Goal: Task Accomplishment & Management: Manage account settings

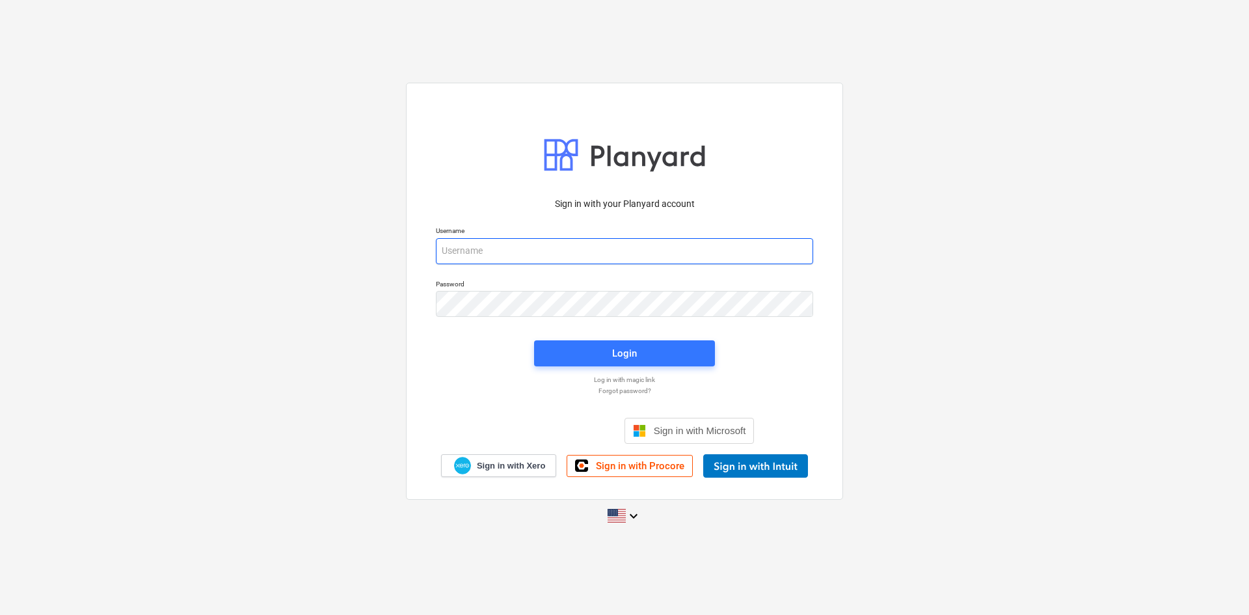
type input "[EMAIL_ADDRESS][DOMAIN_NAME]"
click at [641, 360] on span "Login" at bounding box center [625, 353] width 150 height 17
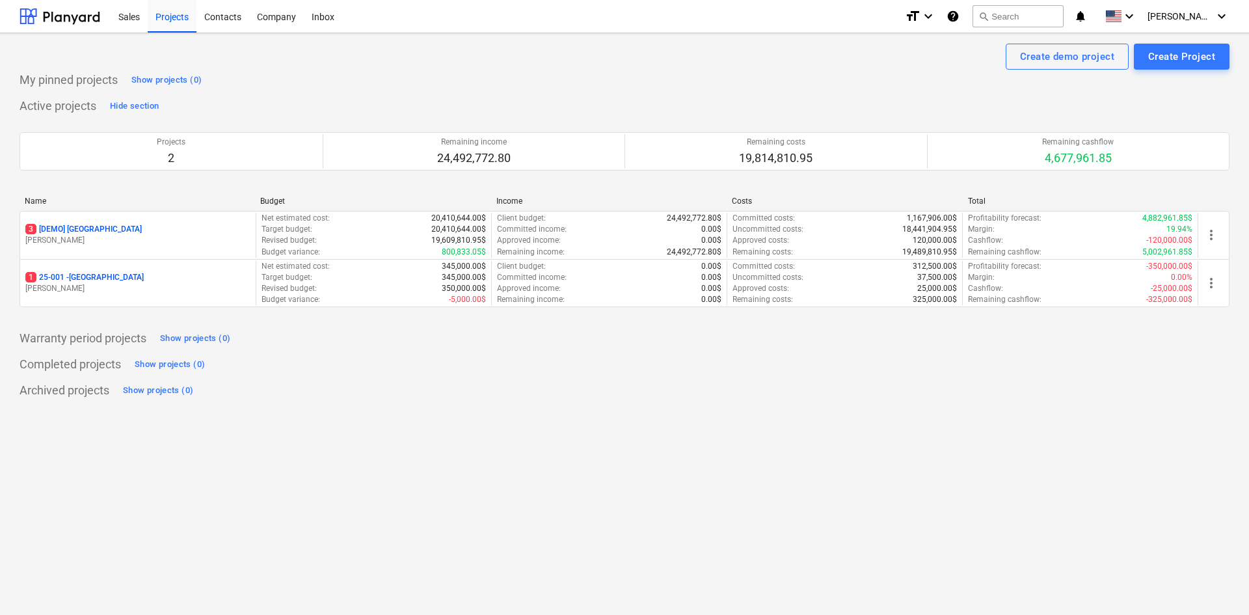
click at [129, 18] on div "Sales" at bounding box center [129, 15] width 37 height 33
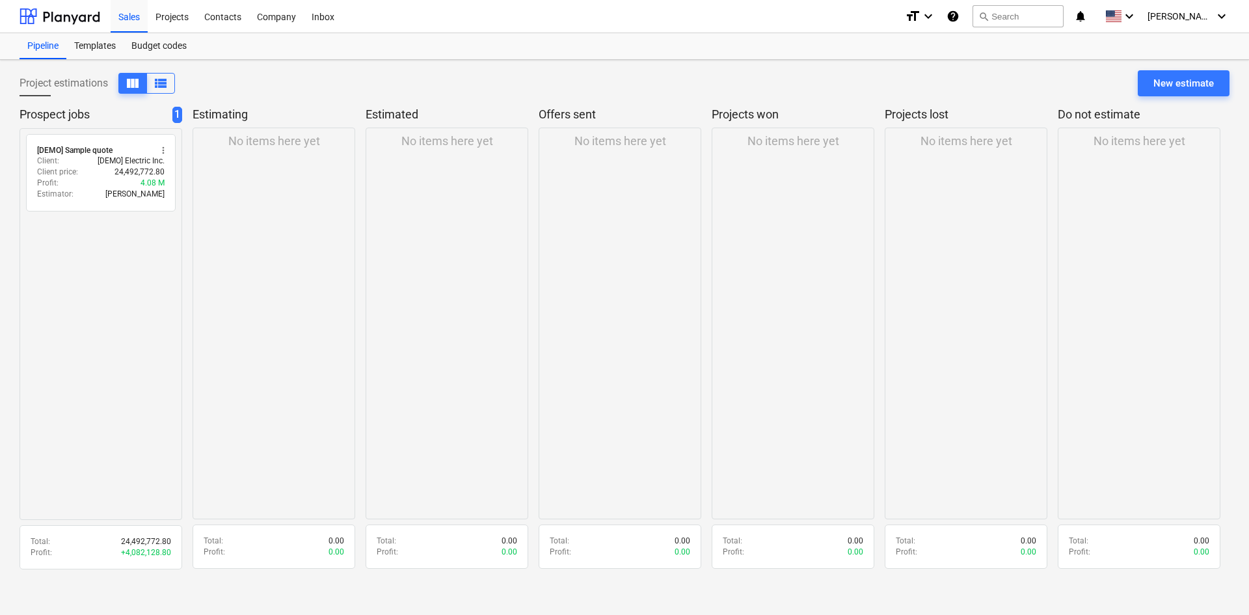
click at [162, 15] on div "Projects" at bounding box center [172, 15] width 49 height 33
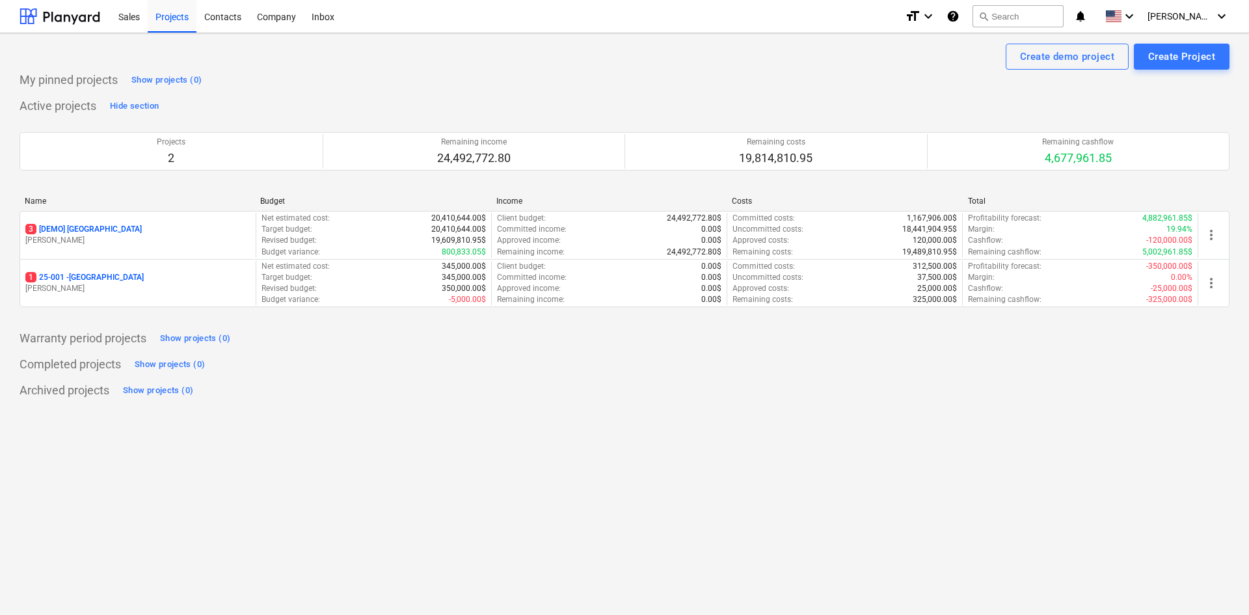
click at [111, 275] on p "1 25-001 - [GEOGRAPHIC_DATA]" at bounding box center [84, 277] width 118 height 11
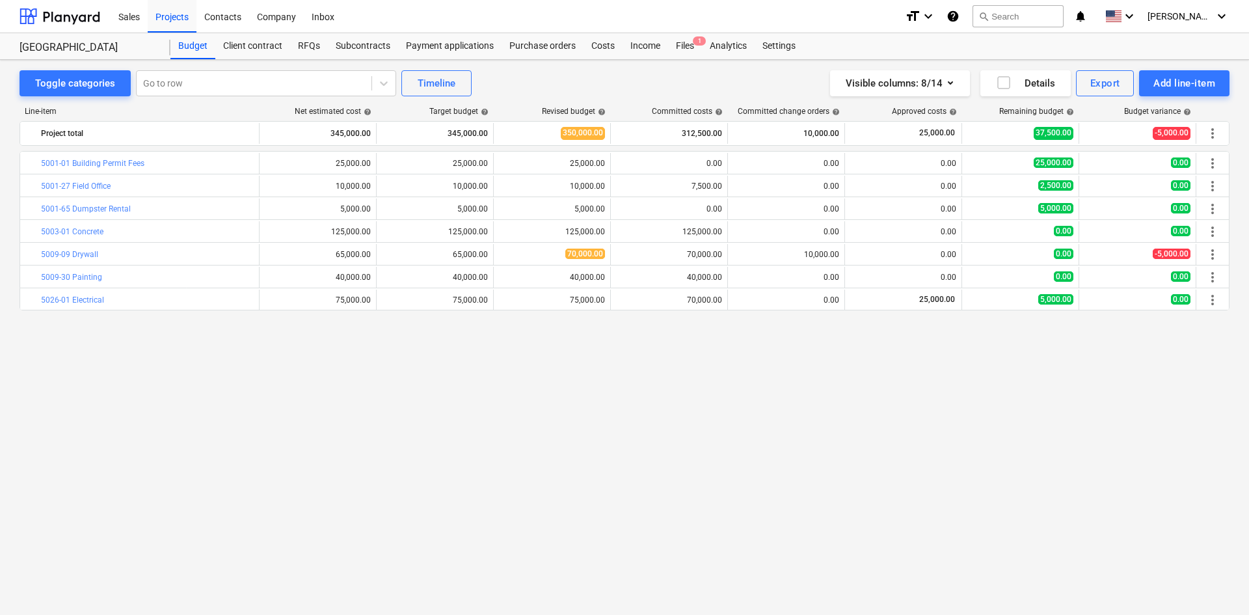
click at [356, 44] on div "Subcontracts" at bounding box center [363, 46] width 70 height 26
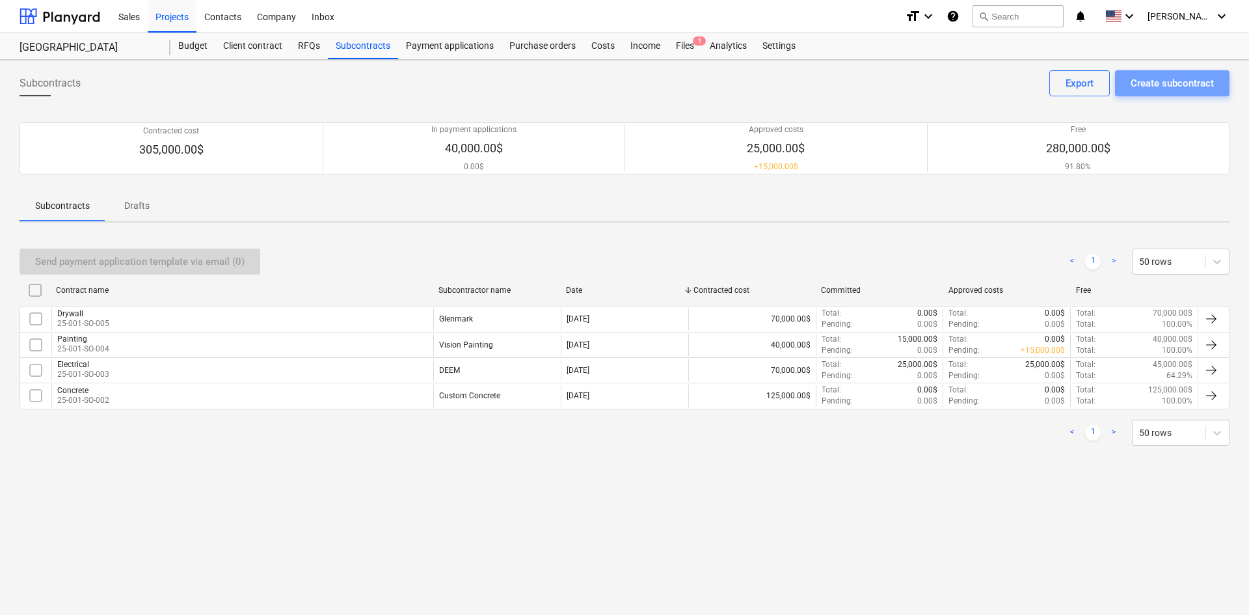
click at [1145, 84] on div "Create subcontract" at bounding box center [1171, 83] width 83 height 17
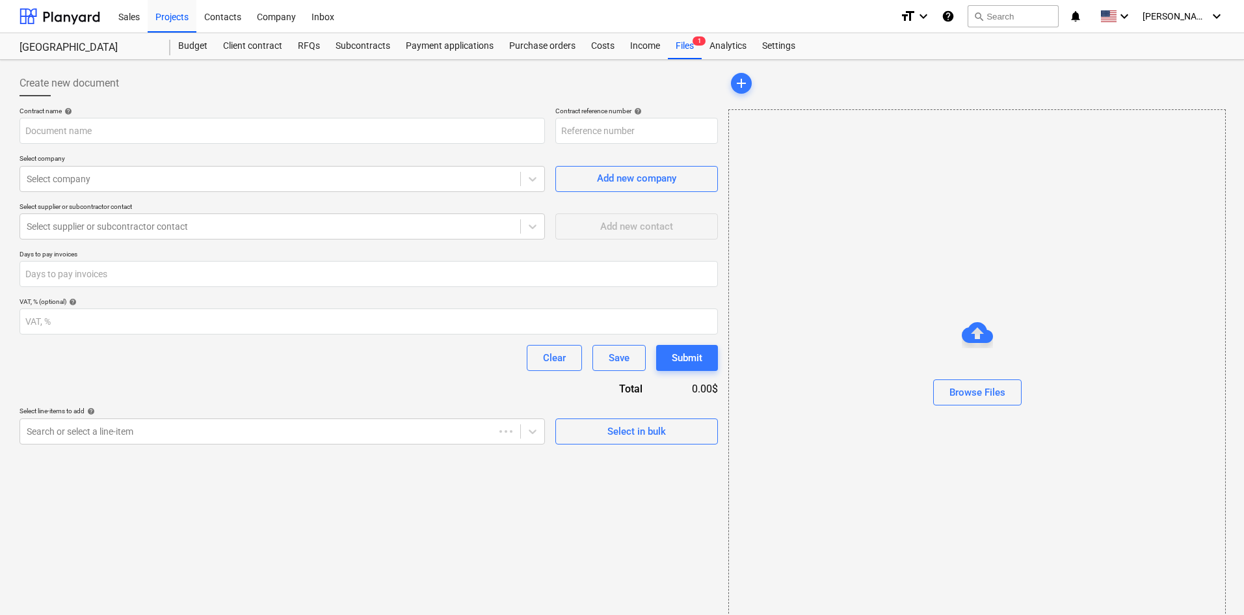
type input "25-001-SO-008"
click at [179, 20] on div "Projects" at bounding box center [172, 15] width 49 height 33
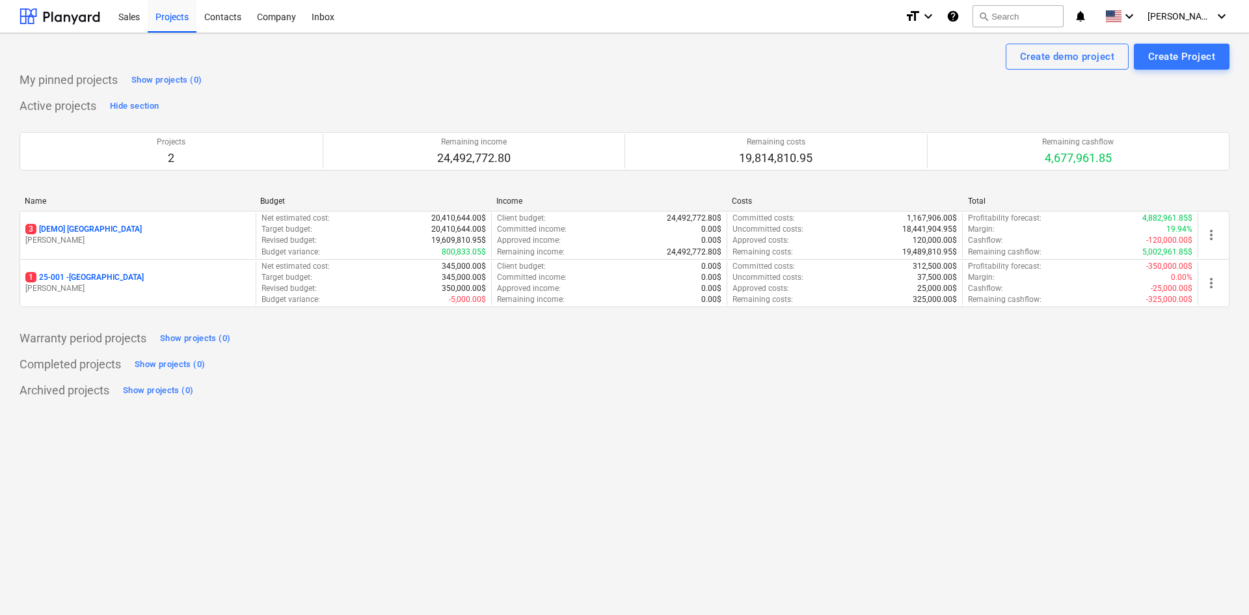
click at [90, 280] on p "1 25-001 - [GEOGRAPHIC_DATA]" at bounding box center [84, 277] width 118 height 11
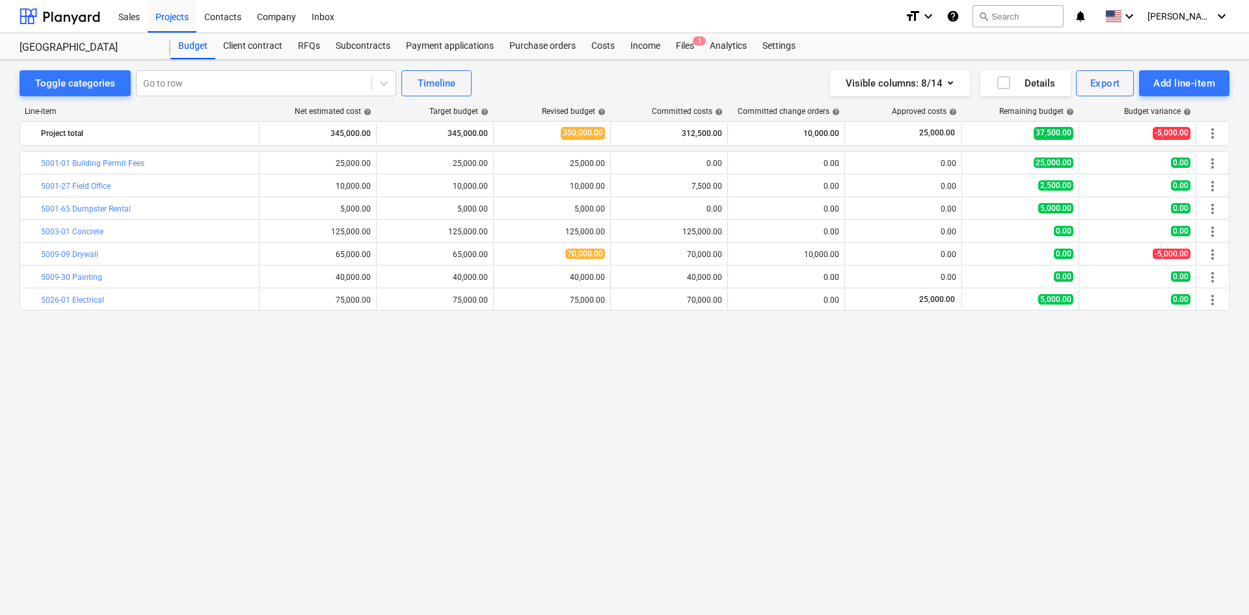
click at [371, 46] on div "Subcontracts" at bounding box center [363, 46] width 70 height 26
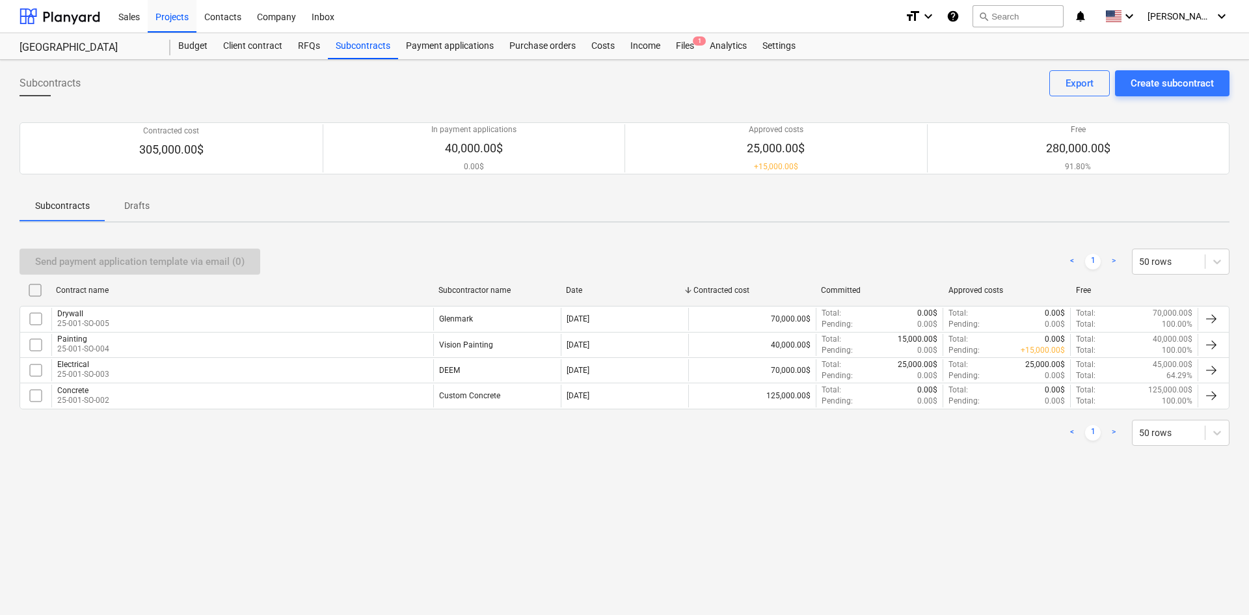
click at [79, 393] on div "Concrete" at bounding box center [83, 390] width 52 height 9
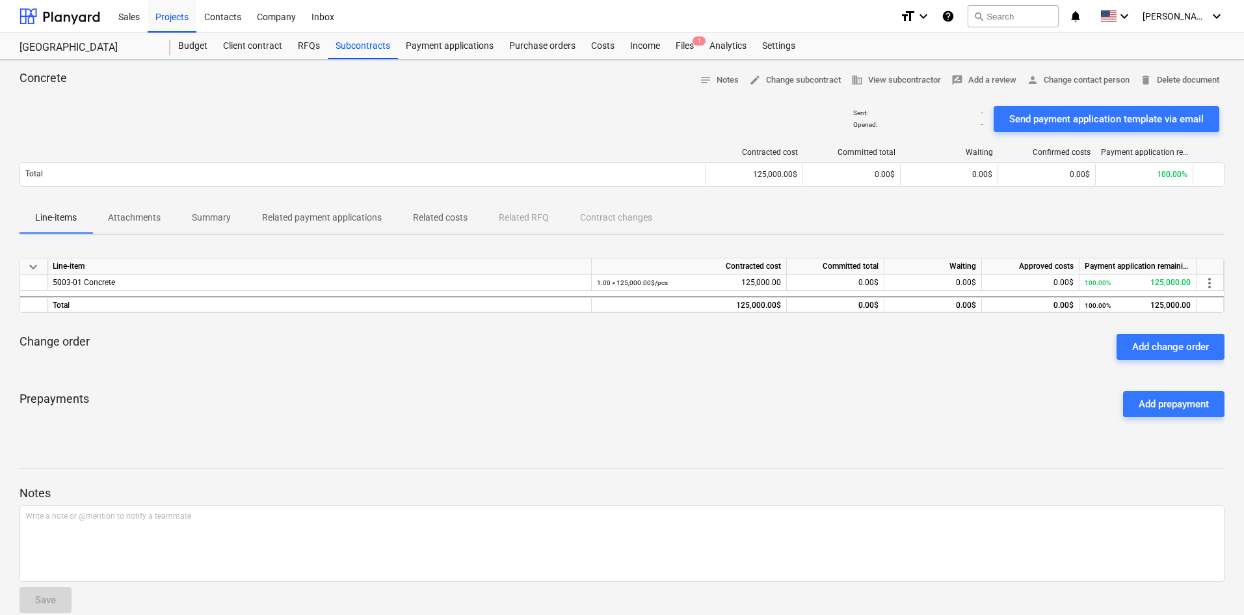
click at [716, 84] on span "notes Notes" at bounding box center [719, 80] width 39 height 15
click at [368, 48] on div "Subcontracts" at bounding box center [363, 46] width 70 height 26
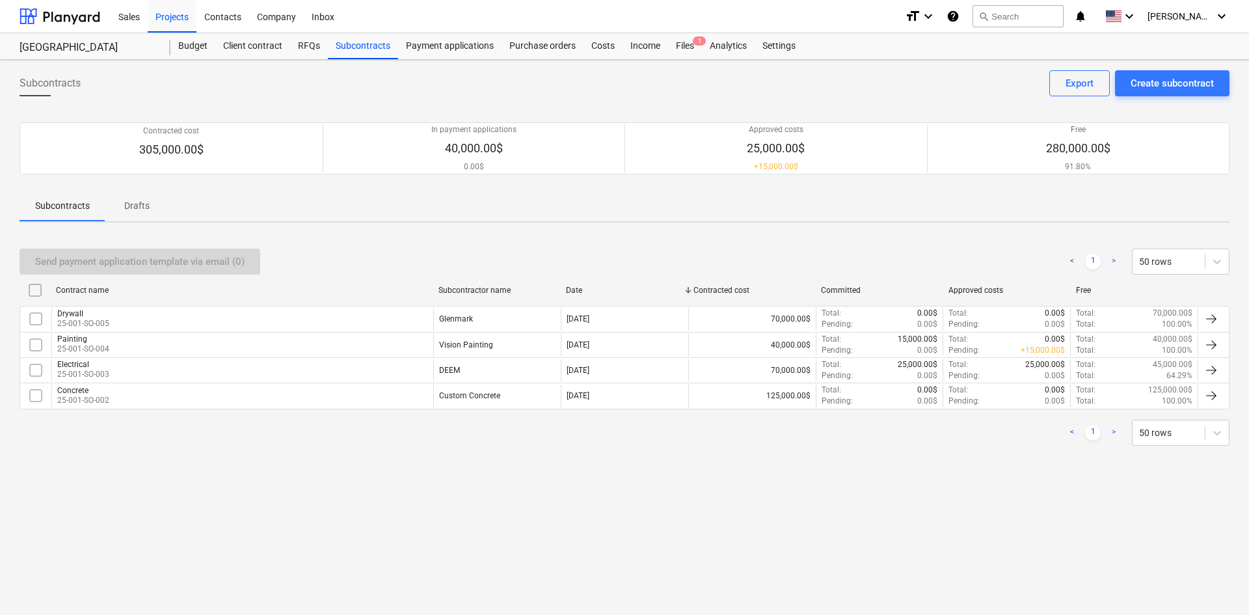
click at [531, 47] on div "Purchase orders" at bounding box center [542, 46] width 82 height 26
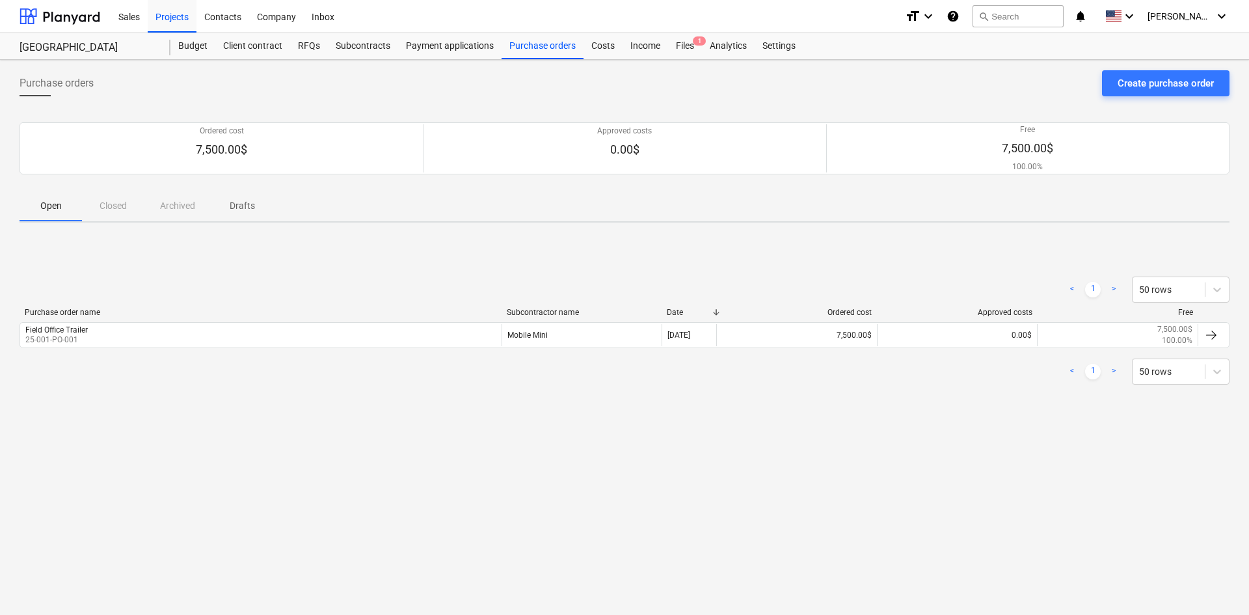
click at [362, 46] on div "Subcontracts" at bounding box center [363, 46] width 70 height 26
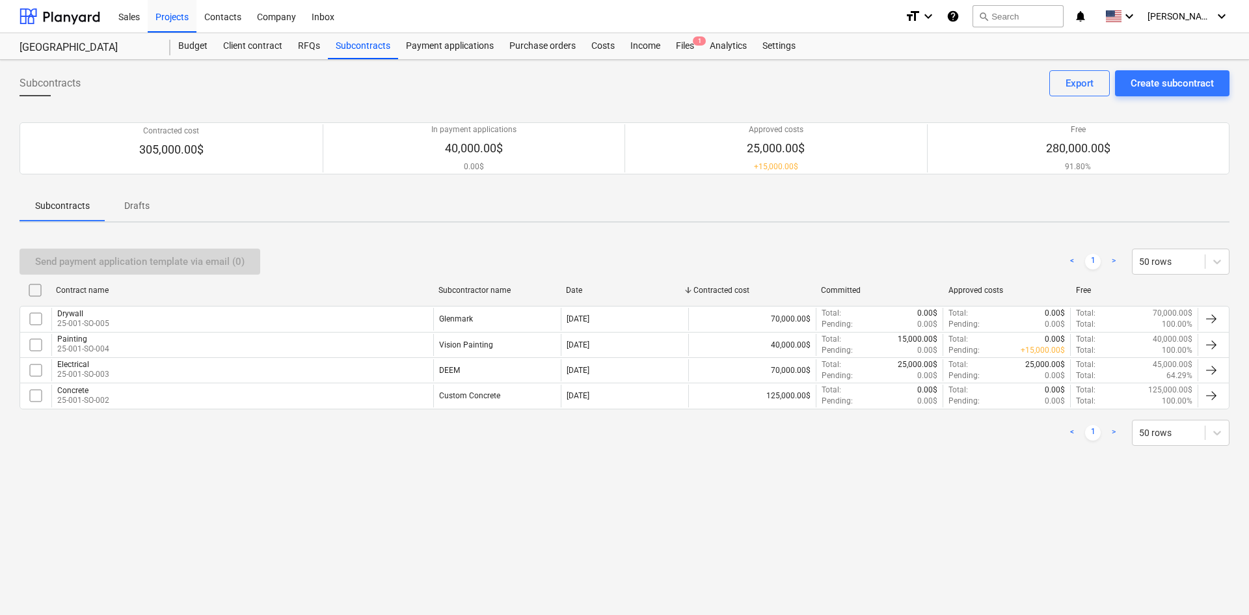
click at [133, 345] on div "Painting 25-001-SO-004" at bounding box center [242, 345] width 382 height 22
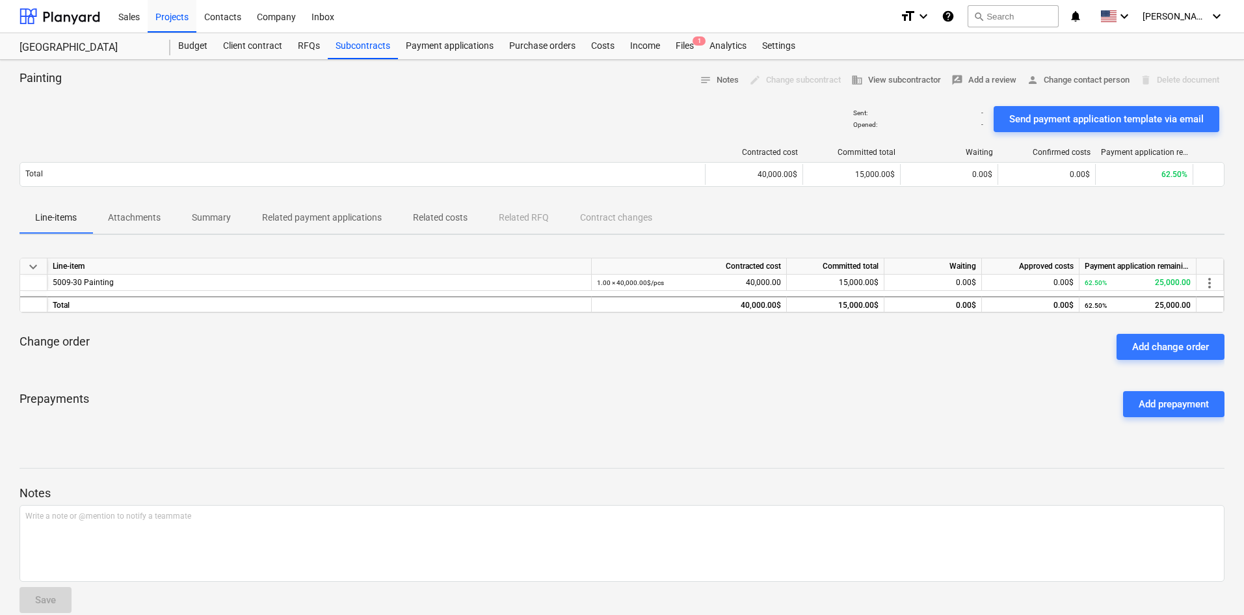
click at [1161, 344] on div "Add change order" at bounding box center [1170, 346] width 77 height 17
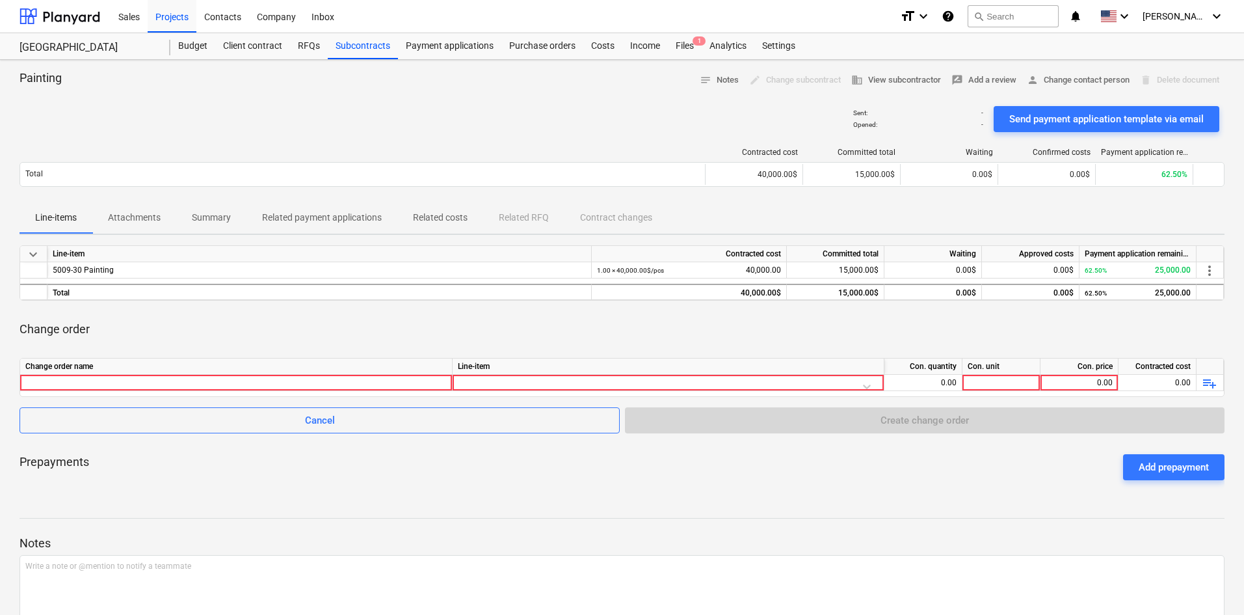
click at [79, 381] on div at bounding box center [235, 383] width 421 height 16
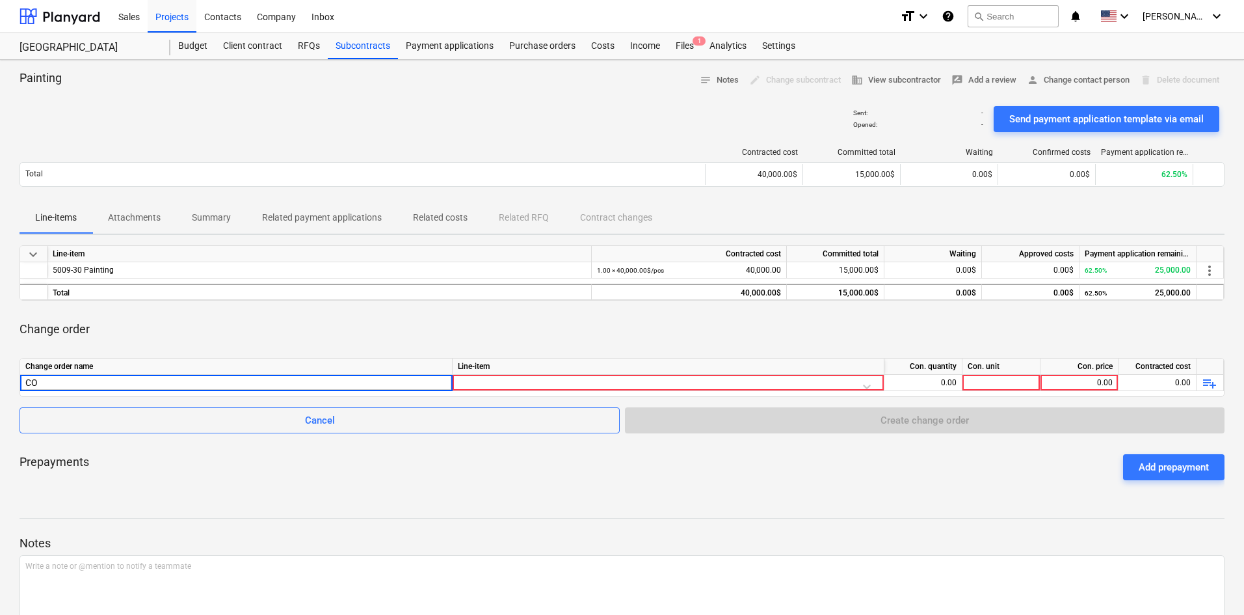
type input "CO1"
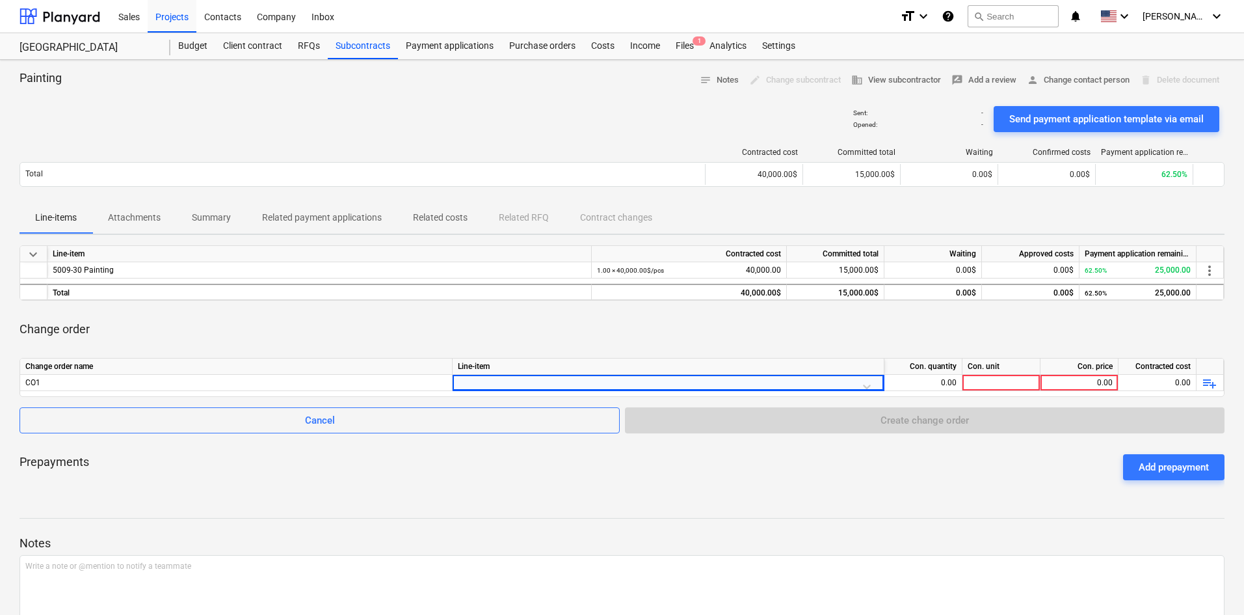
click at [868, 384] on div at bounding box center [668, 386] width 421 height 23
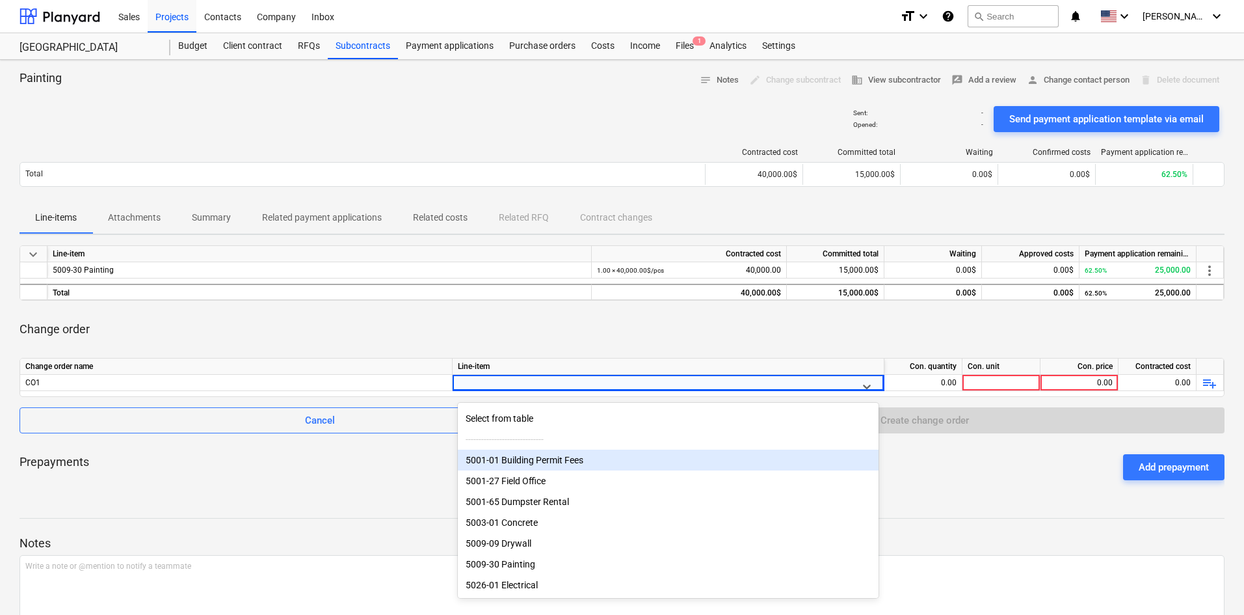
scroll to position [46, 0]
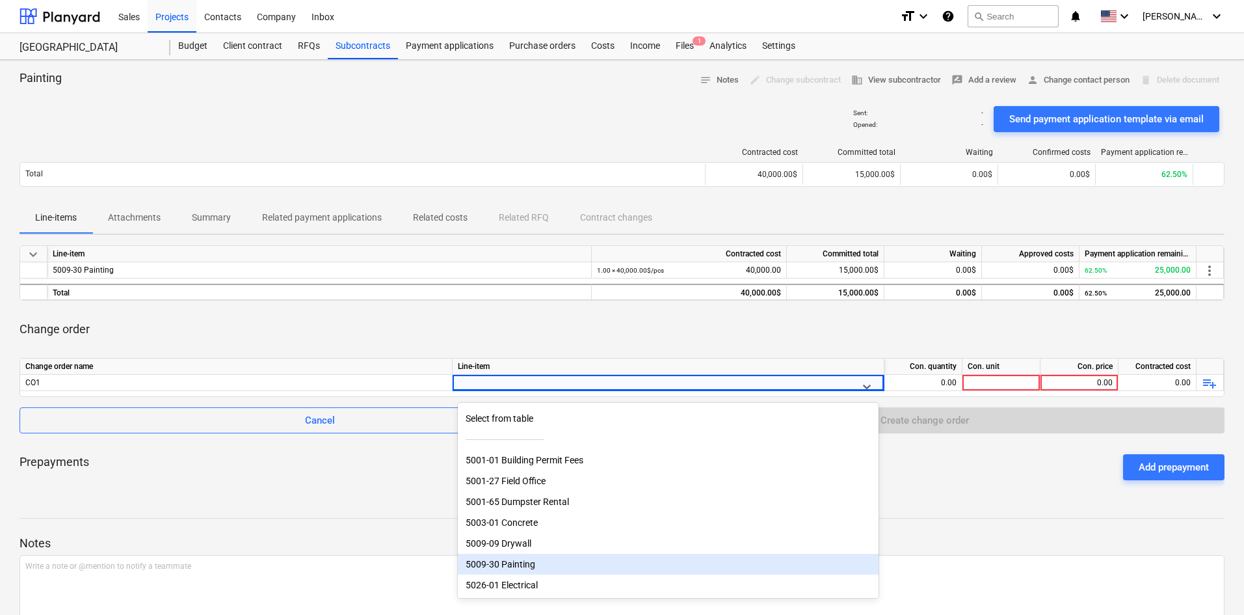
click at [513, 561] on div "5009-30 Painting" at bounding box center [668, 563] width 421 height 21
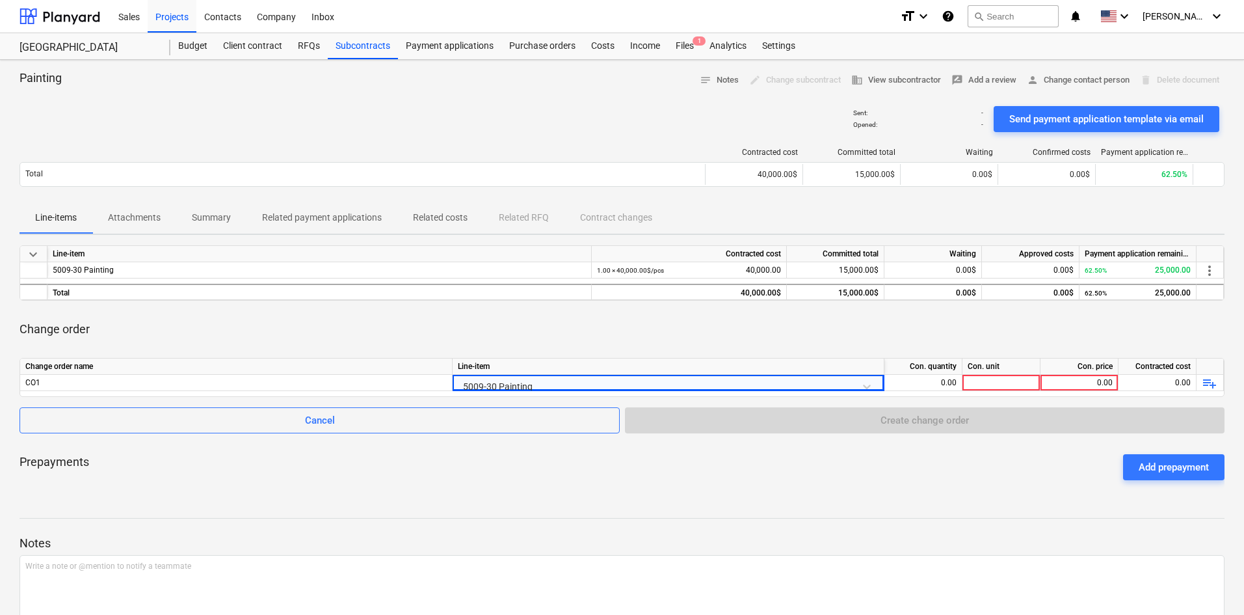
click at [1007, 383] on div at bounding box center [1001, 383] width 78 height 16
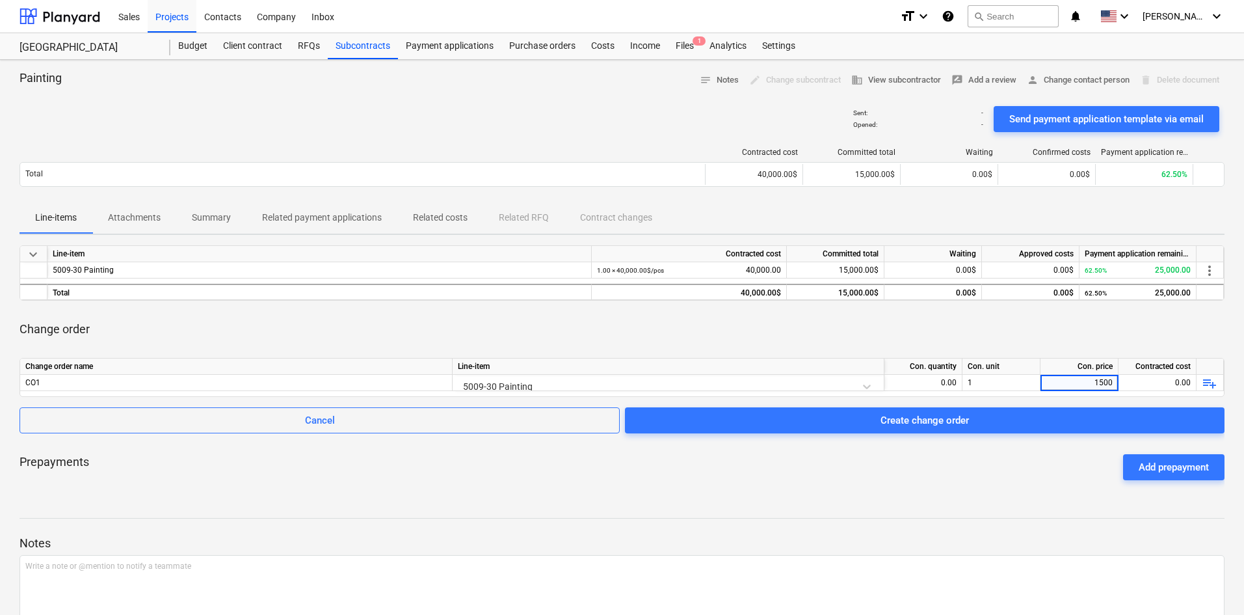
type input "15000"
click at [1160, 381] on div "0.00" at bounding box center [1158, 383] width 78 height 16
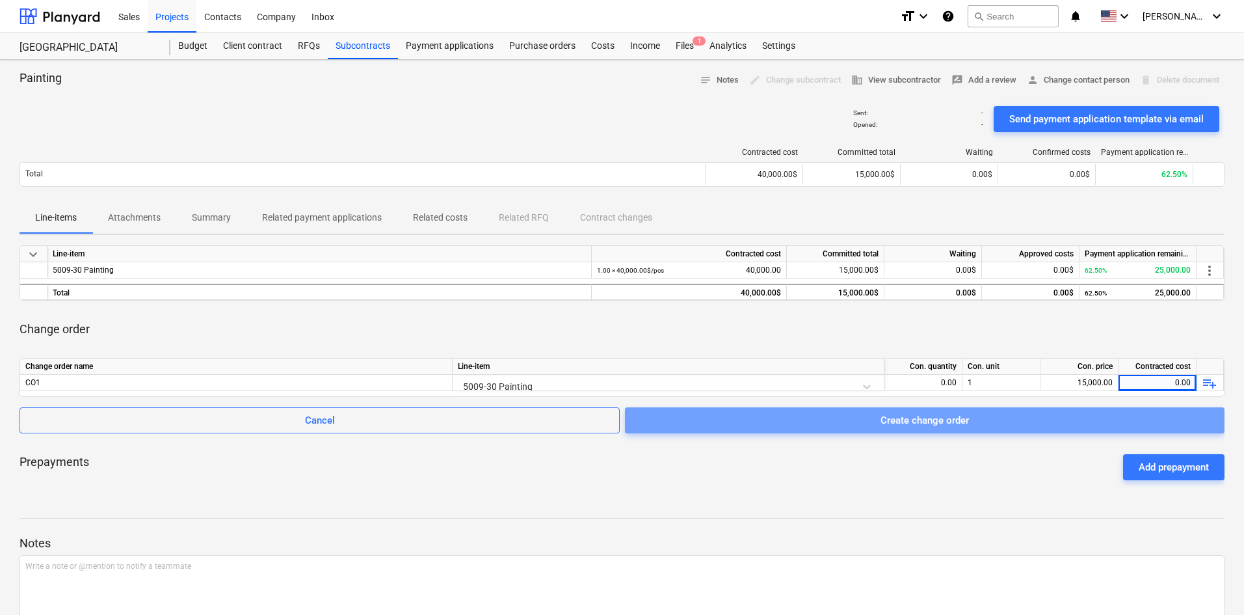
click at [940, 430] on button "Create change order" at bounding box center [925, 420] width 600 height 26
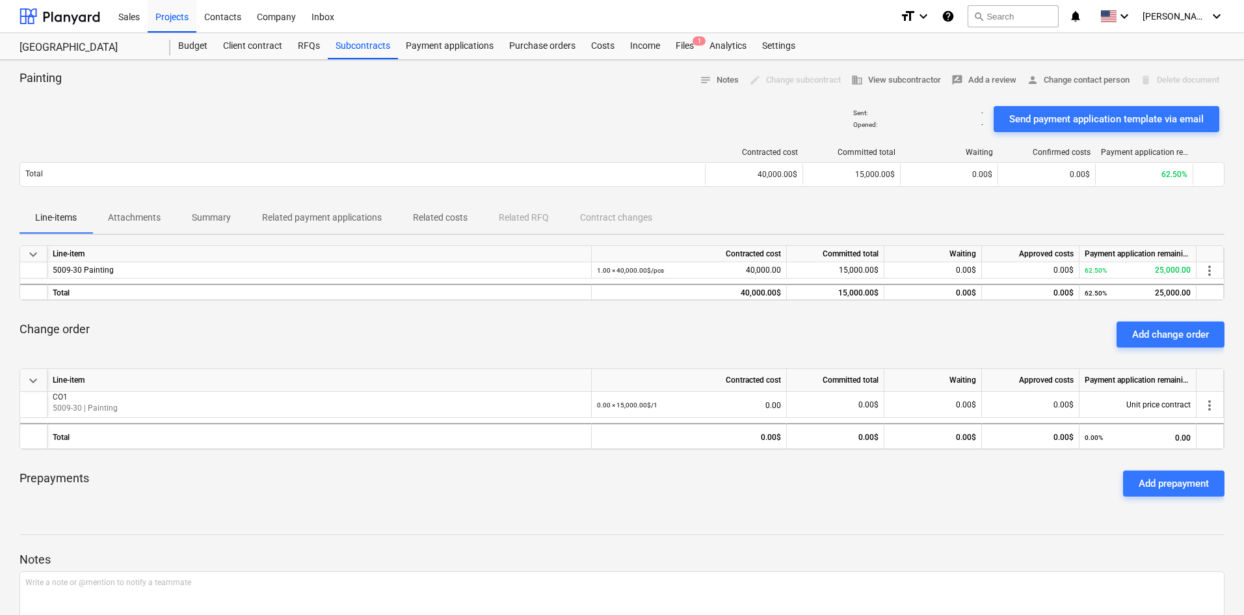
click at [1212, 404] on span "more_vert" at bounding box center [1210, 405] width 16 height 16
click at [1212, 407] on li "Edit" at bounding box center [1212, 405] width 49 height 30
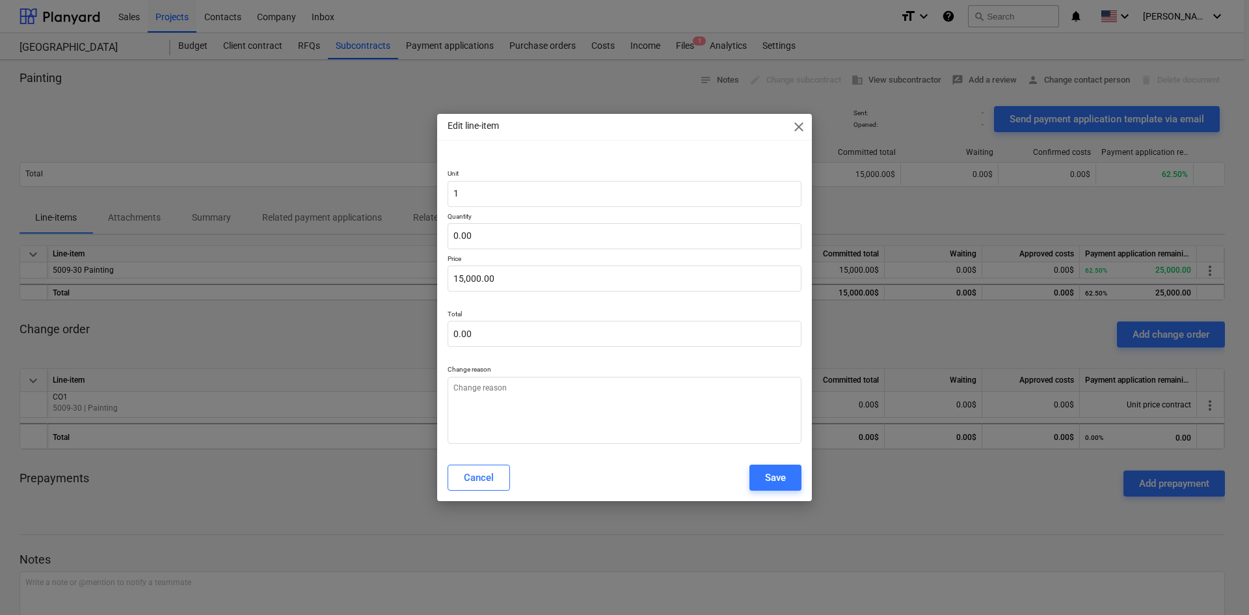
type textarea "x"
drag, startPoint x: 490, startPoint y: 239, endPoint x: 447, endPoint y: 241, distance: 43.6
click at [447, 241] on div "Unit 1 Quantity Price 15,000.00 Total 0.00 Change reason" at bounding box center [624, 303] width 375 height 300
type input "1"
type textarea "x"
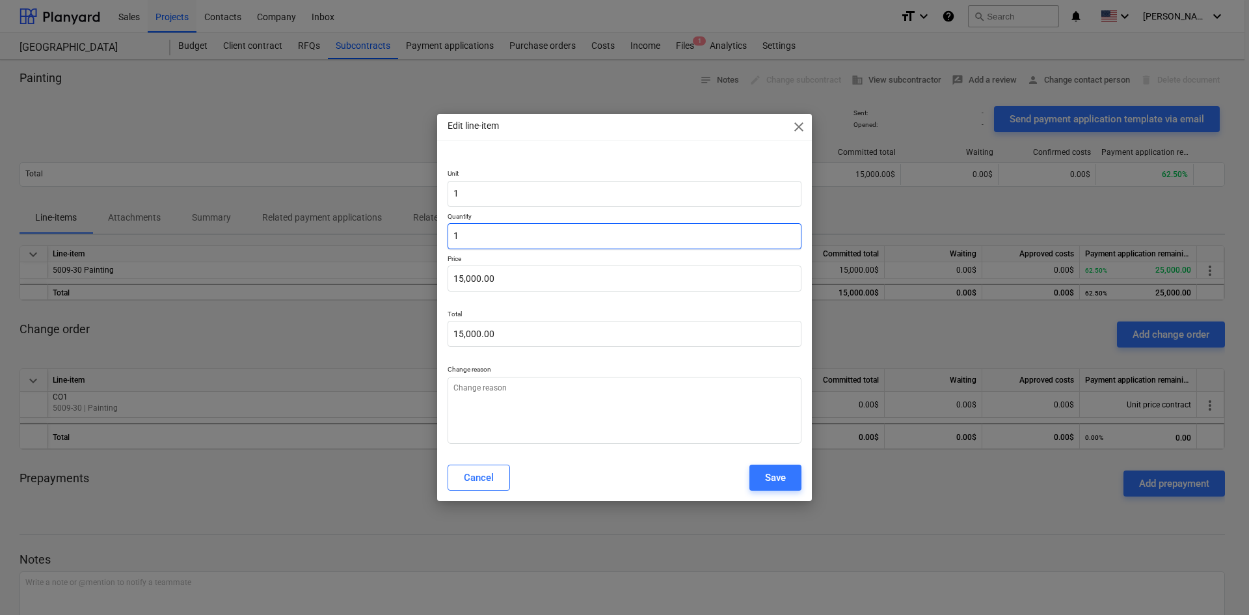
type input "15,000.00"
type input "1.00"
type input "15000"
type textarea "x"
type input "15,000.00"
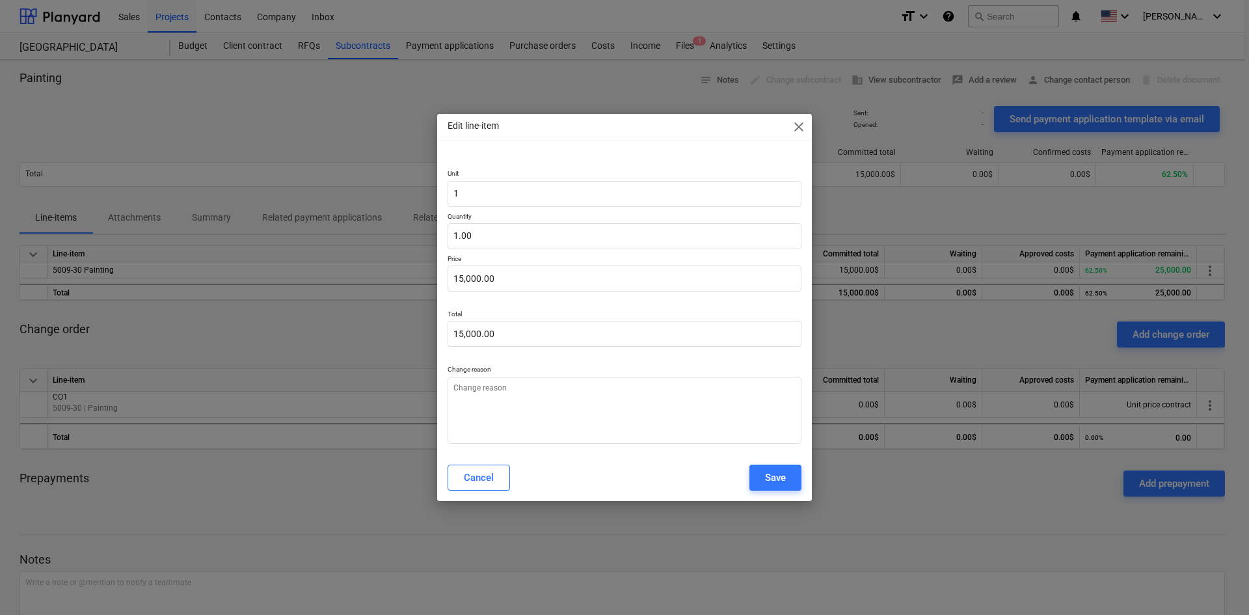
click at [765, 484] on div "Save" at bounding box center [775, 477] width 21 height 17
type textarea "x"
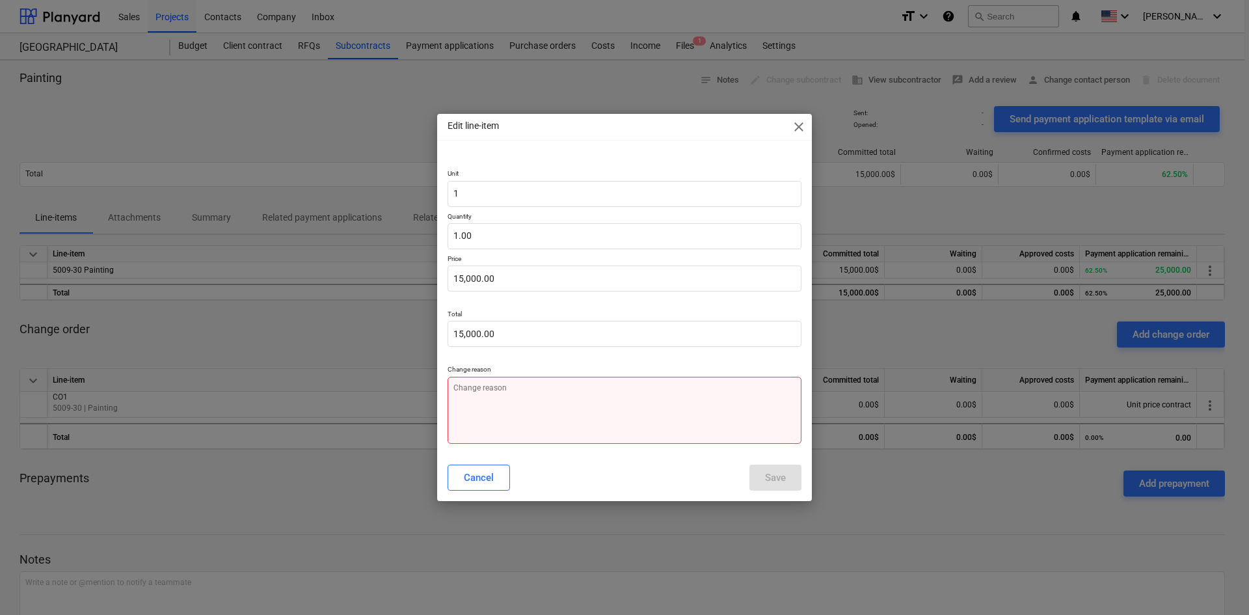
click at [576, 429] on textarea at bounding box center [624, 410] width 354 height 67
type textarea "S"
type textarea "x"
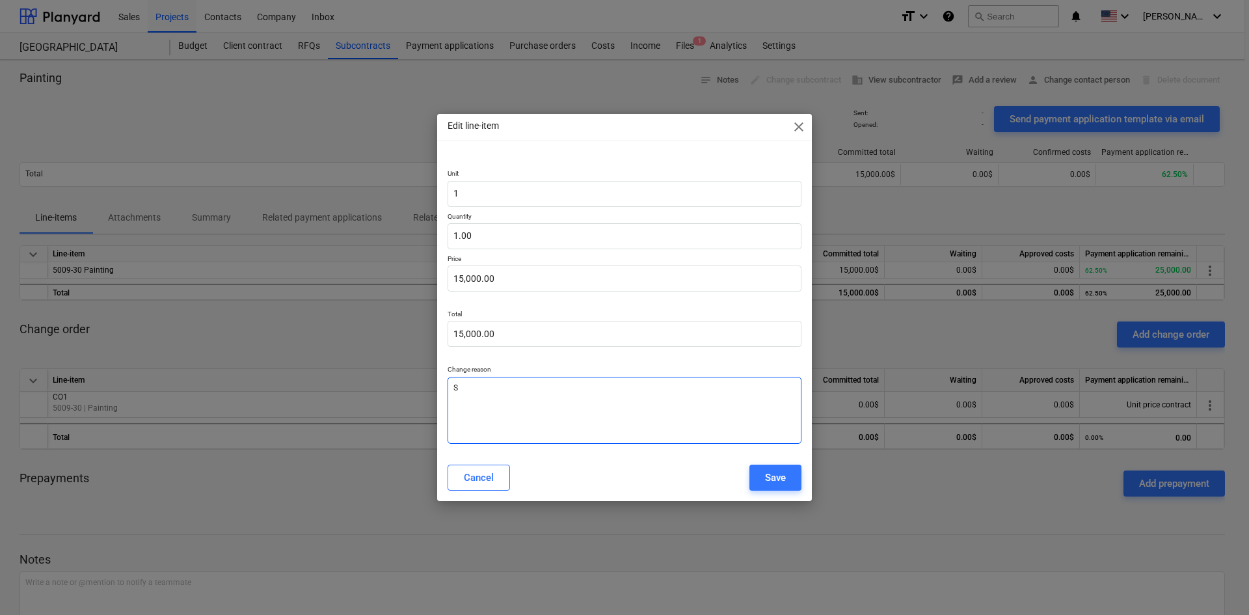
type textarea "Sc"
type textarea "x"
type textarea "Sco"
type textarea "x"
type textarea "Scop"
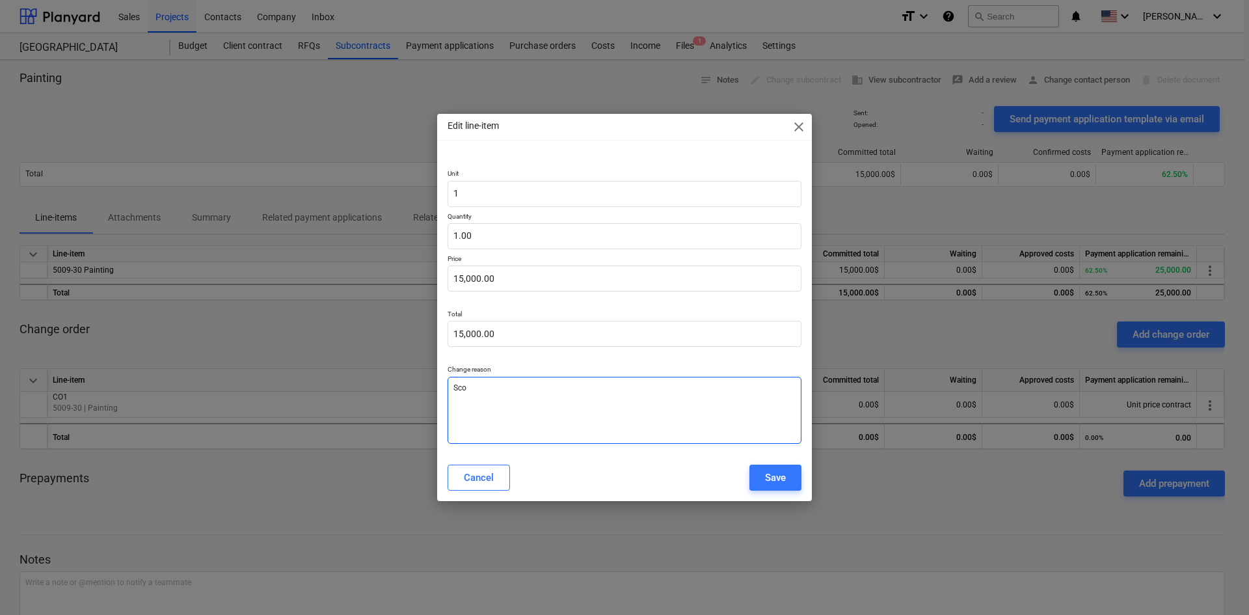
type textarea "x"
type textarea "Scope"
type textarea "x"
type textarea "Scope"
type textarea "x"
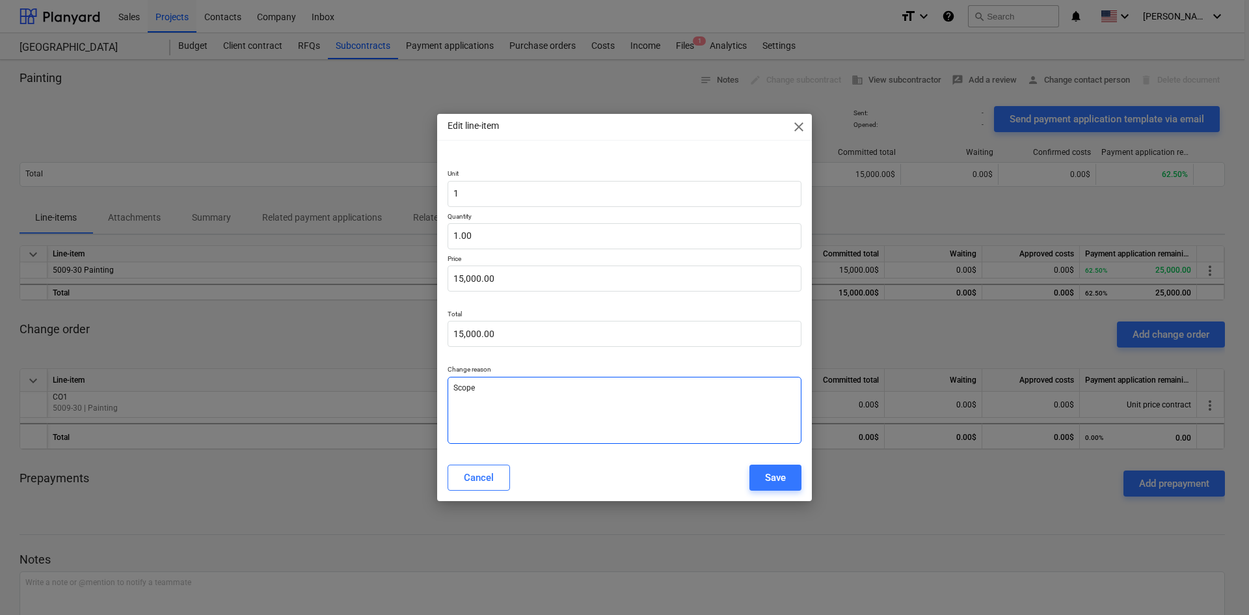
type textarea "Scope"
click at [779, 490] on button "Save" at bounding box center [775, 477] width 52 height 26
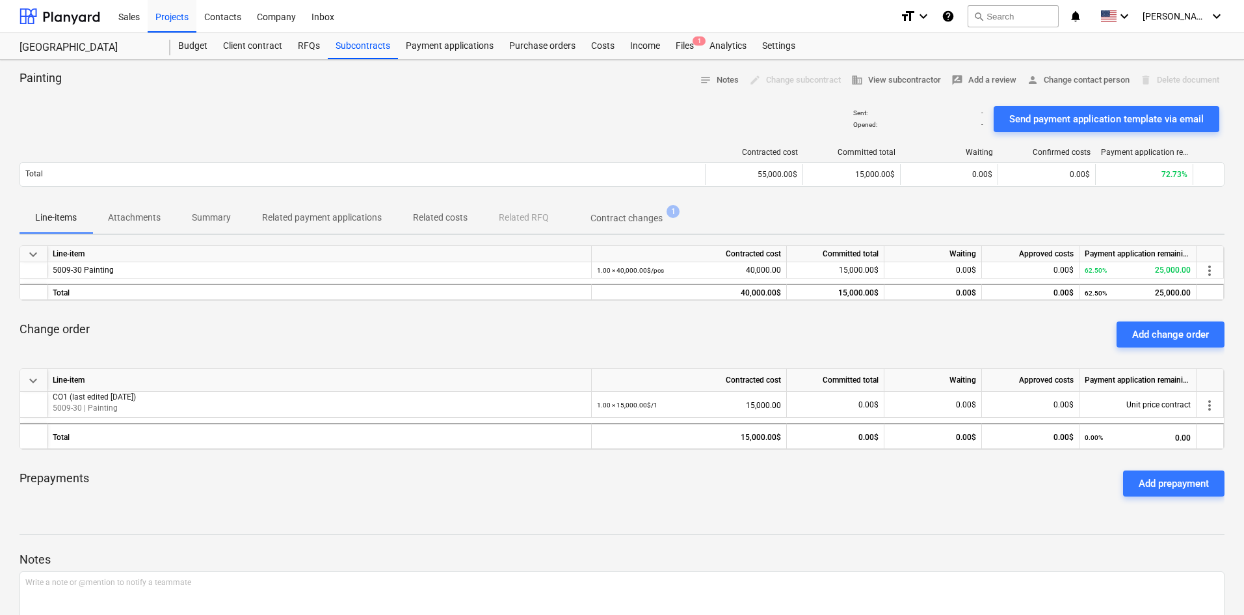
click at [1180, 274] on div "62.50% 25,000.00" at bounding box center [1138, 270] width 106 height 16
click at [198, 48] on div "Budget" at bounding box center [192, 46] width 45 height 26
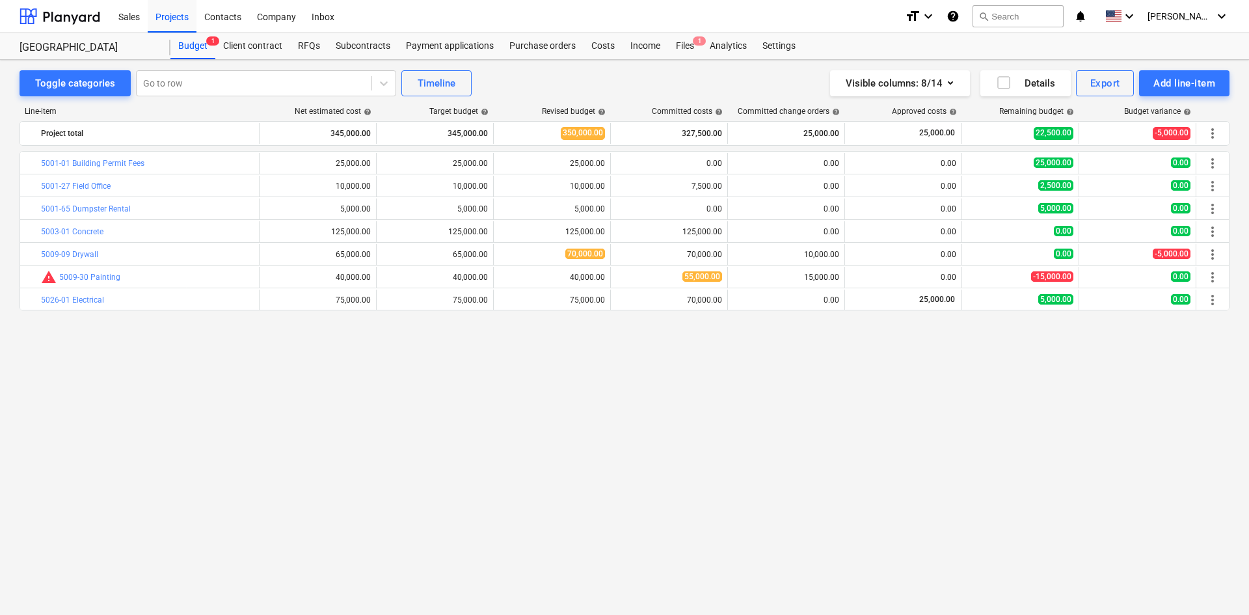
click at [49, 280] on span "warning" at bounding box center [49, 277] width 16 height 16
click at [509, 276] on span "edit" at bounding box center [506, 277] width 10 height 10
type textarea "x"
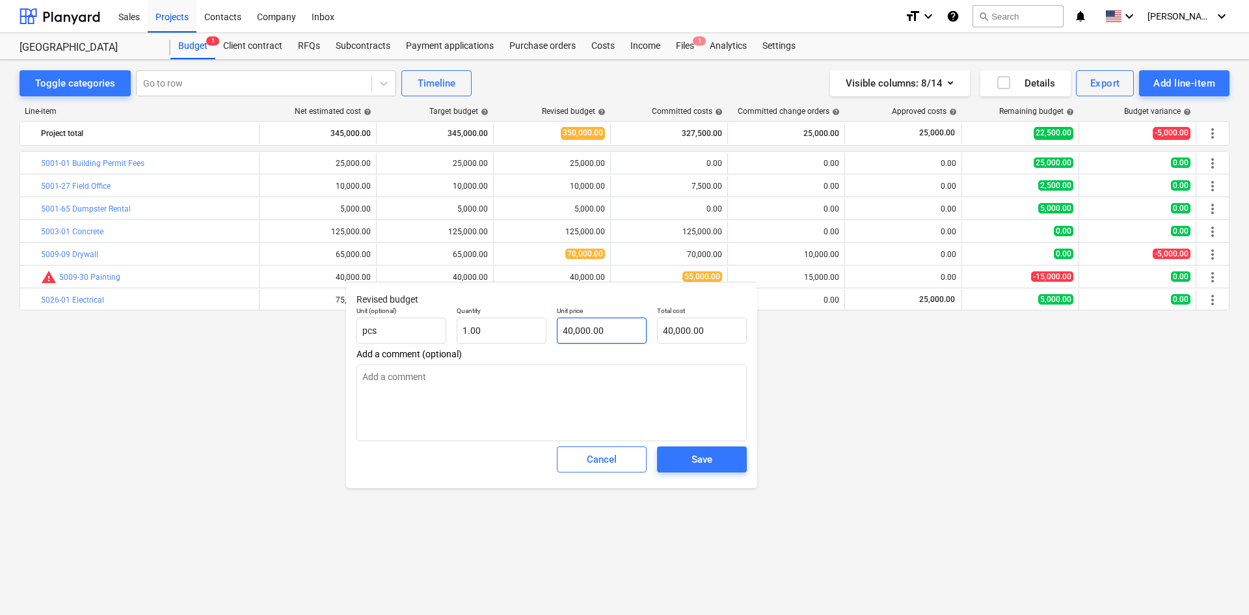
type input "40000"
drag, startPoint x: 620, startPoint y: 328, endPoint x: 552, endPoint y: 330, distance: 68.3
click at [553, 330] on div "Unit price 40000" at bounding box center [601, 324] width 100 height 47
type textarea "x"
type input "5"
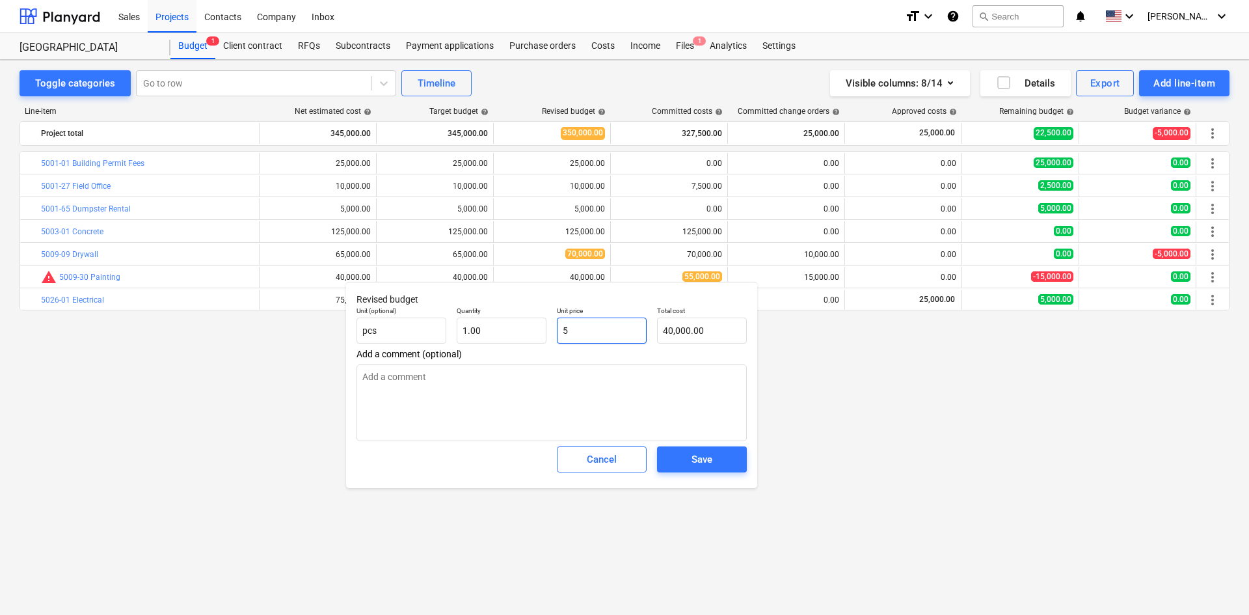
type input "5.00"
type textarea "x"
type input "55"
type input "55.00"
type textarea "x"
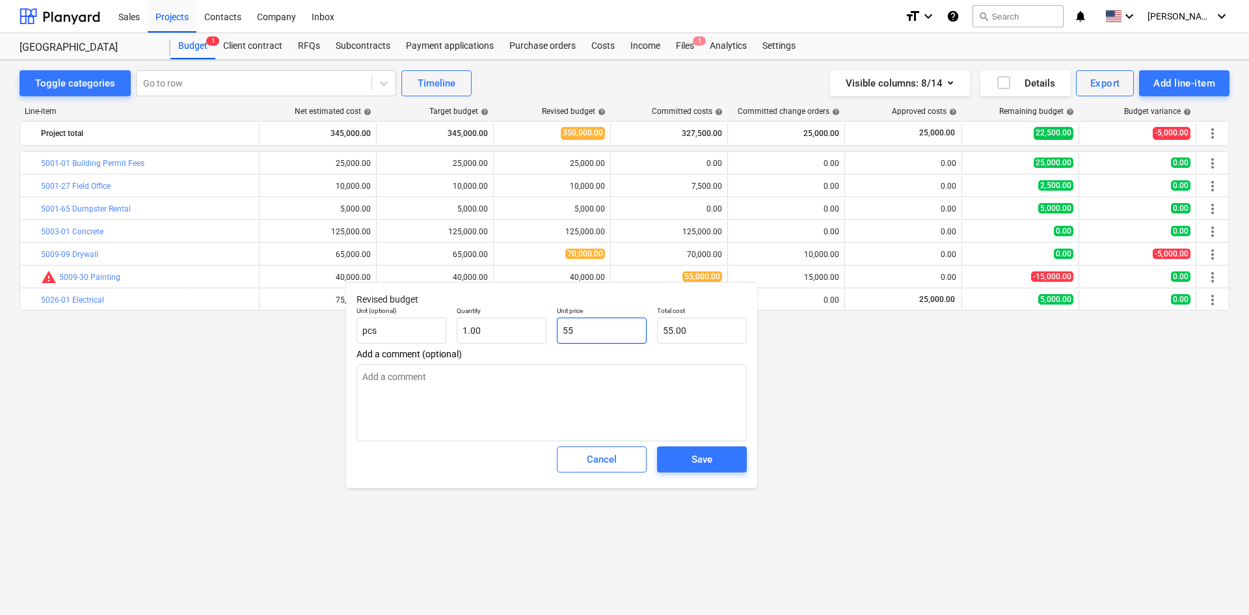
type input "550"
type input "550.00"
type textarea "x"
type input "5500"
type input "5,500.00"
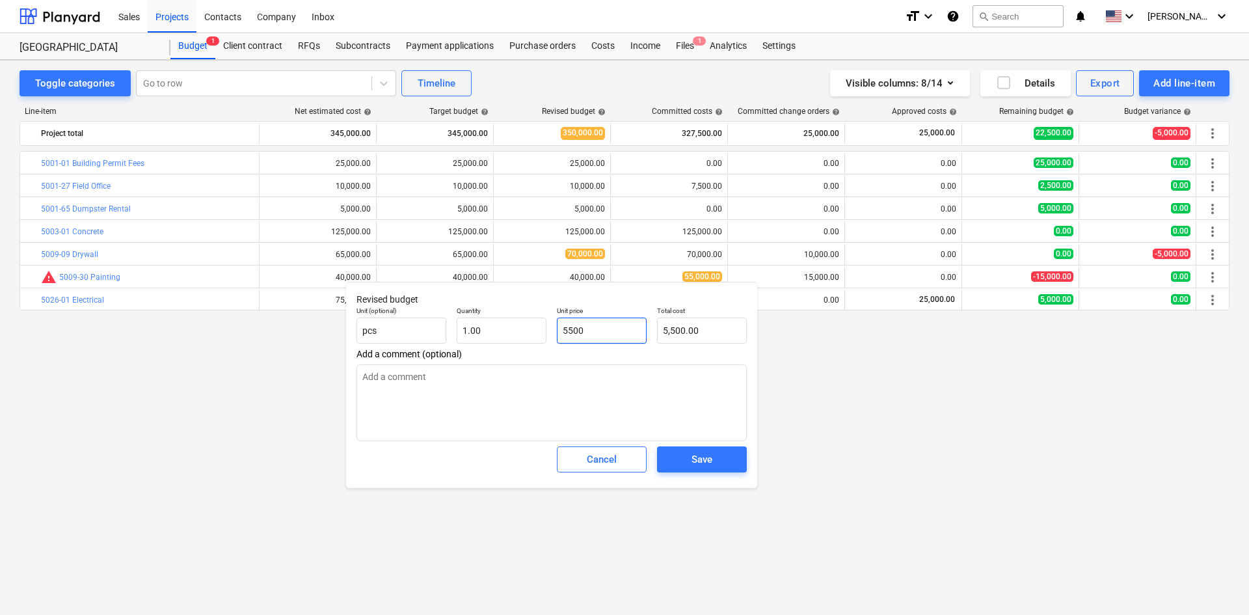
type textarea "x"
type input "55000"
type input "55,000.00"
type input "55000"
type textarea "x"
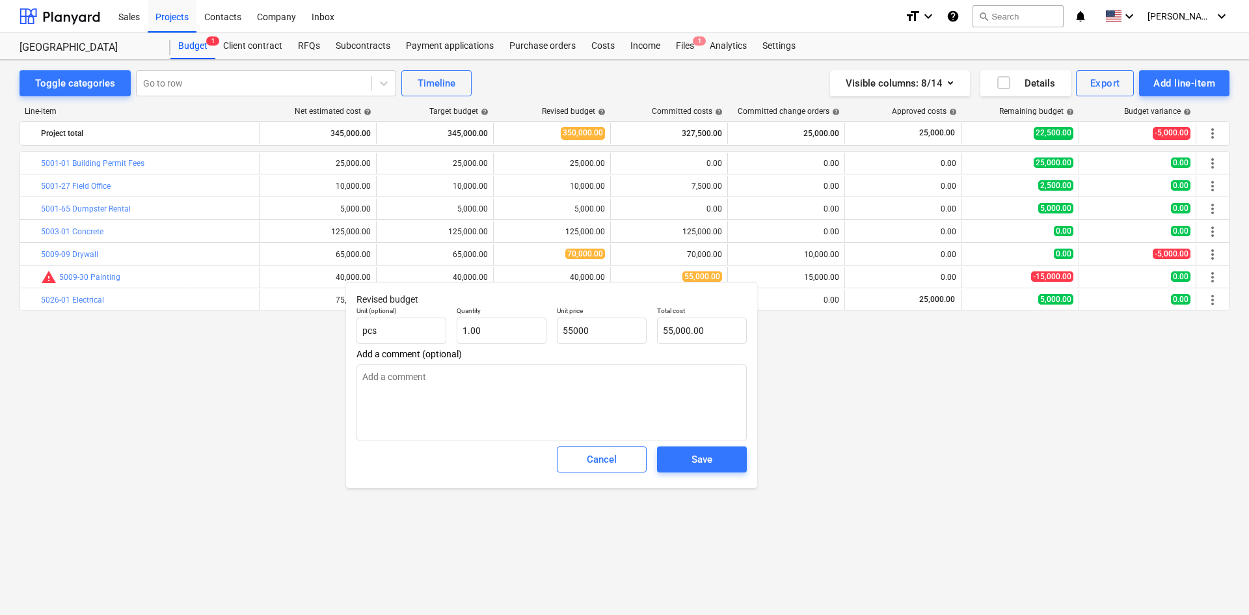
type input "55,000.00"
click at [711, 460] on div "Save" at bounding box center [701, 459] width 21 height 17
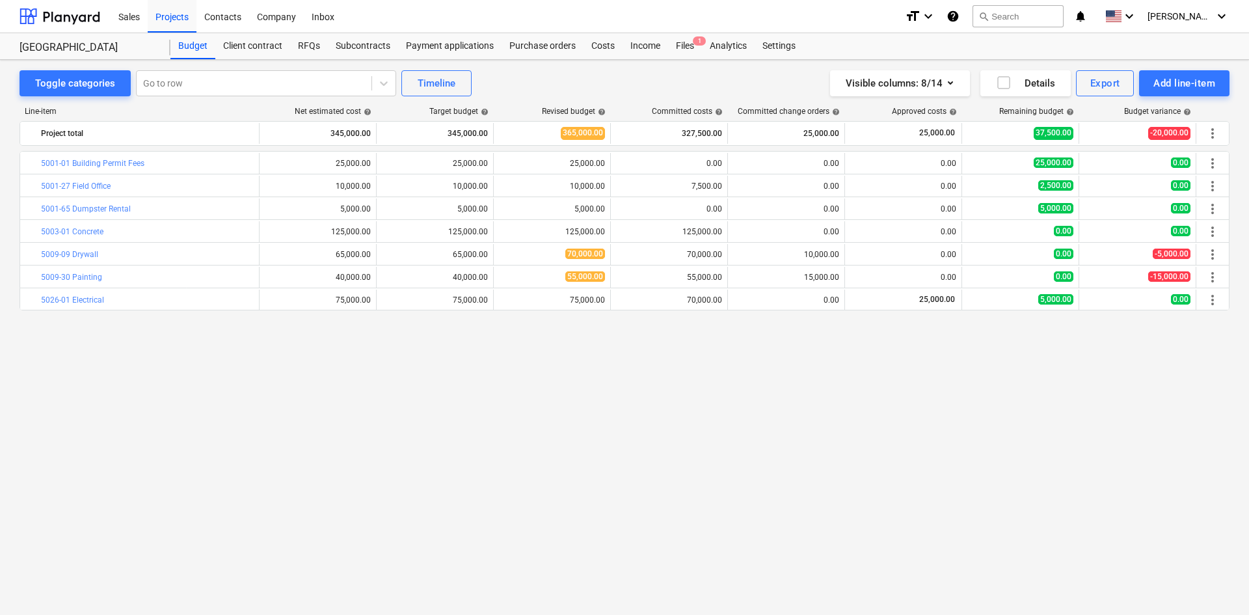
click at [351, 42] on div "Subcontracts" at bounding box center [363, 46] width 70 height 26
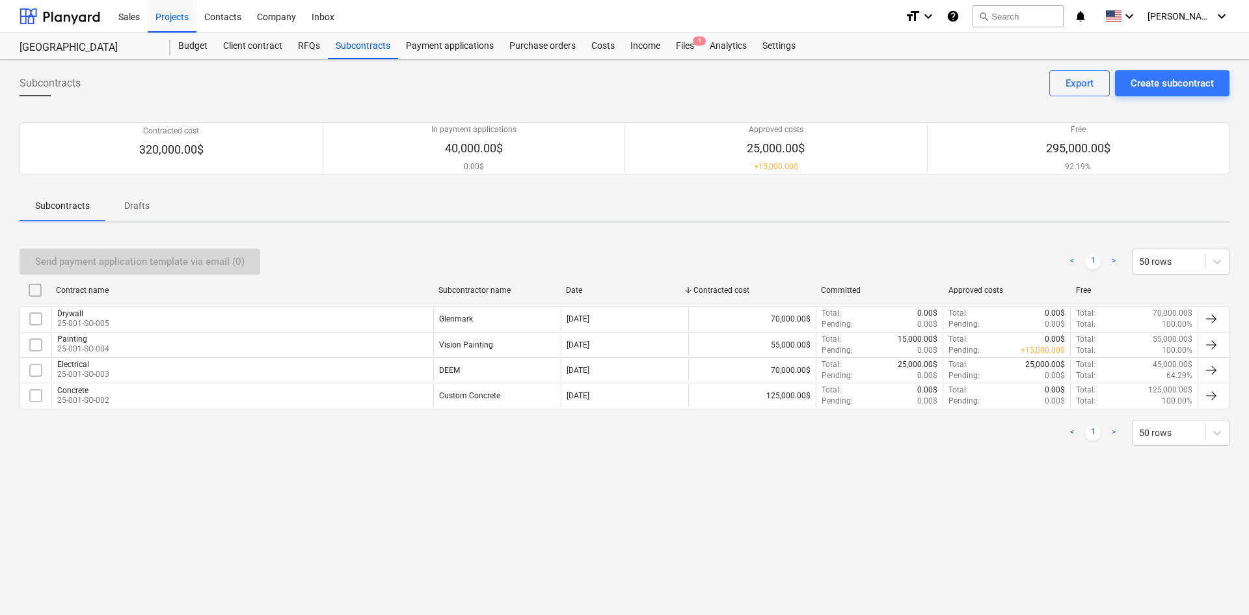
click at [75, 336] on div "Painting" at bounding box center [83, 338] width 52 height 9
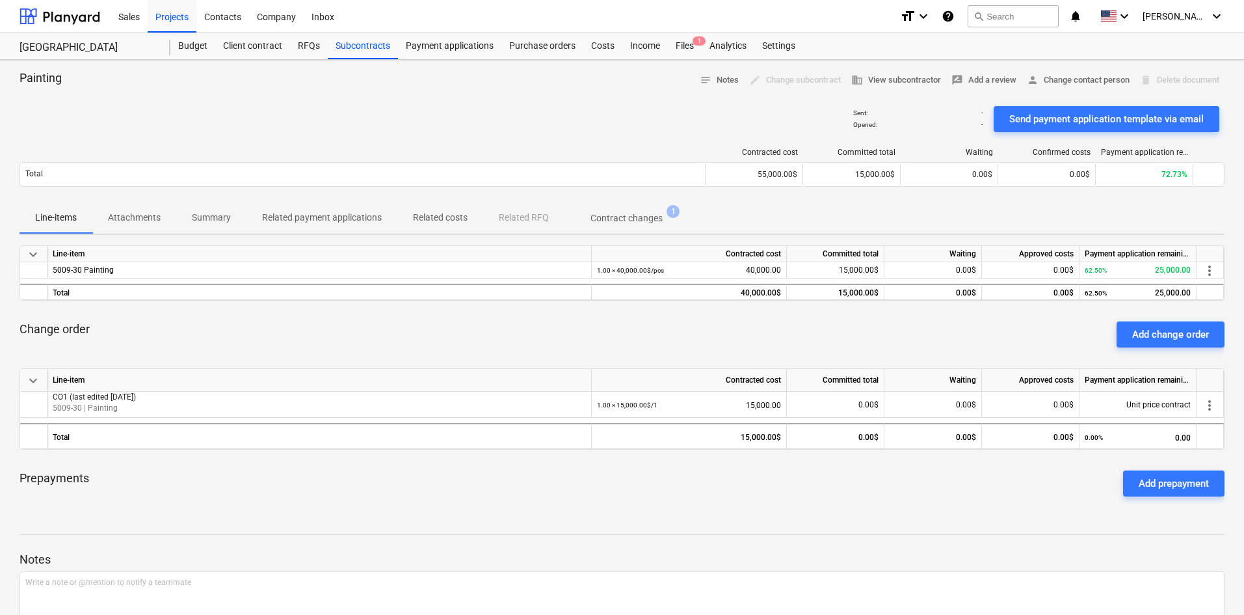
click at [454, 51] on div "Payment applications" at bounding box center [449, 46] width 103 height 26
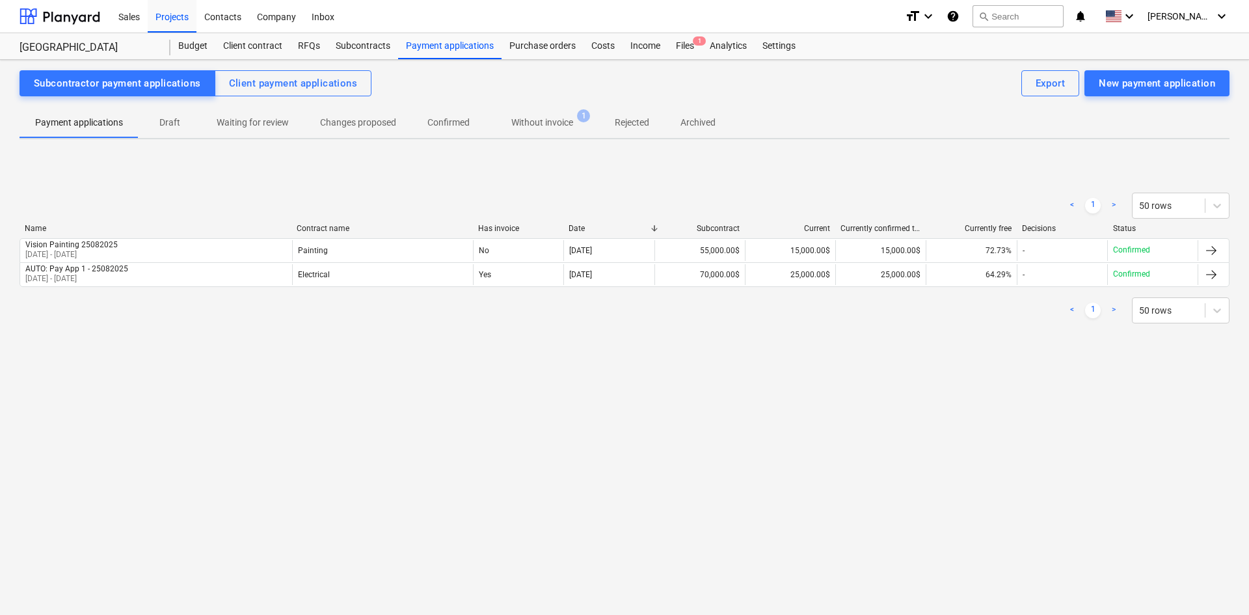
click at [529, 45] on div "Purchase orders" at bounding box center [542, 46] width 82 height 26
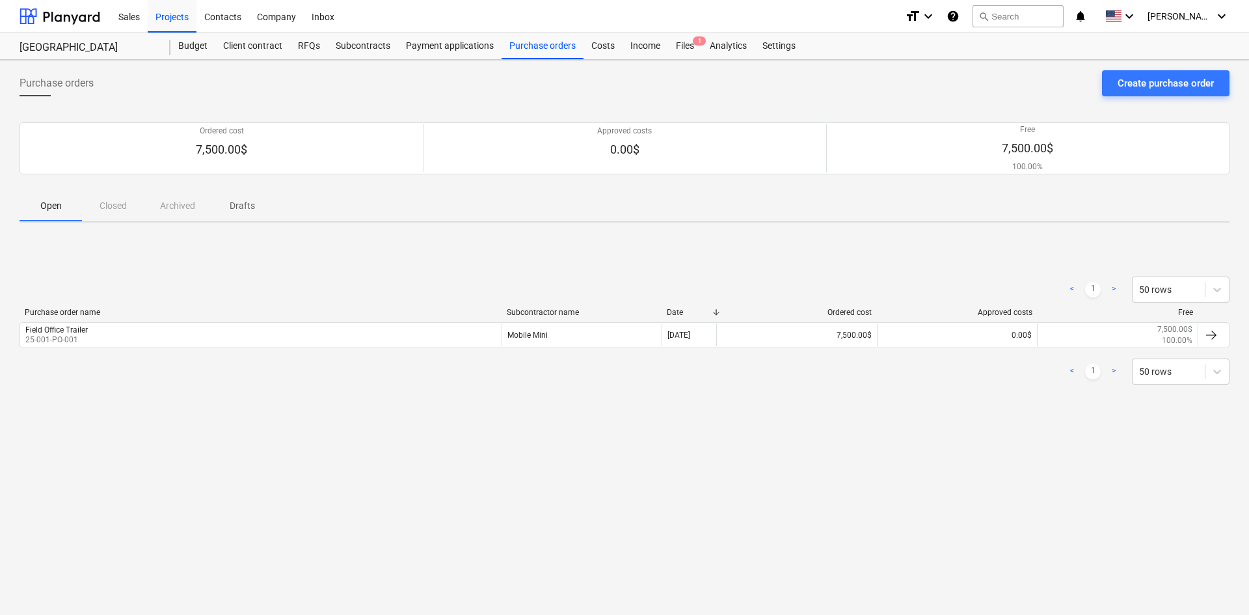
click at [604, 47] on div "Costs" at bounding box center [602, 46] width 39 height 26
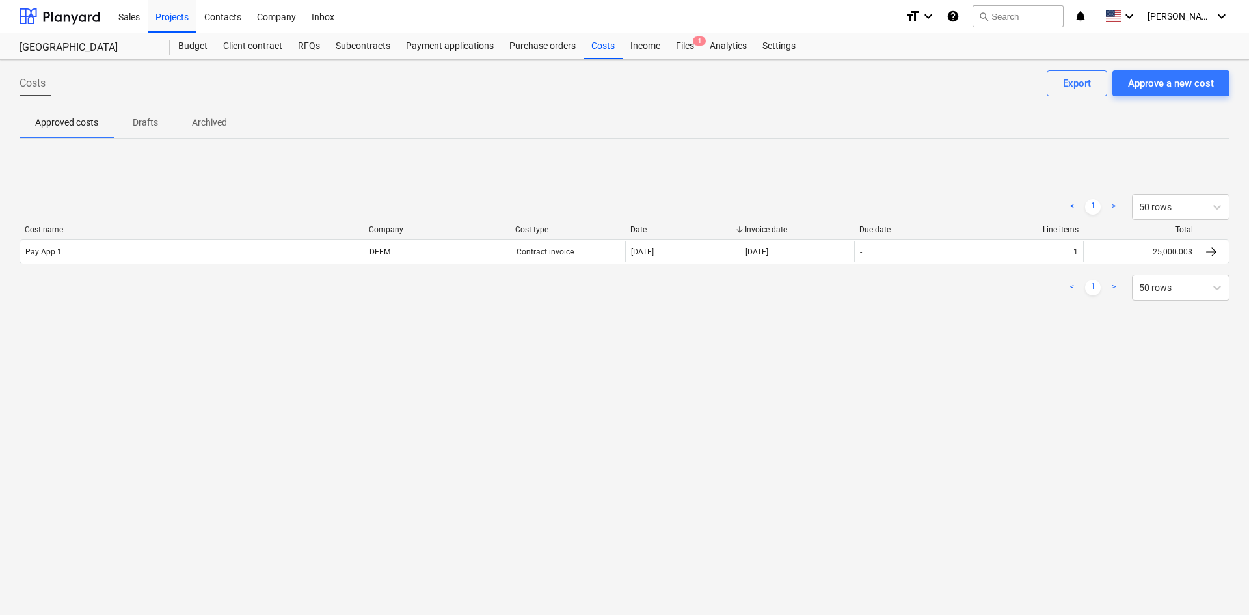
click at [638, 46] on div "Income" at bounding box center [645, 46] width 46 height 26
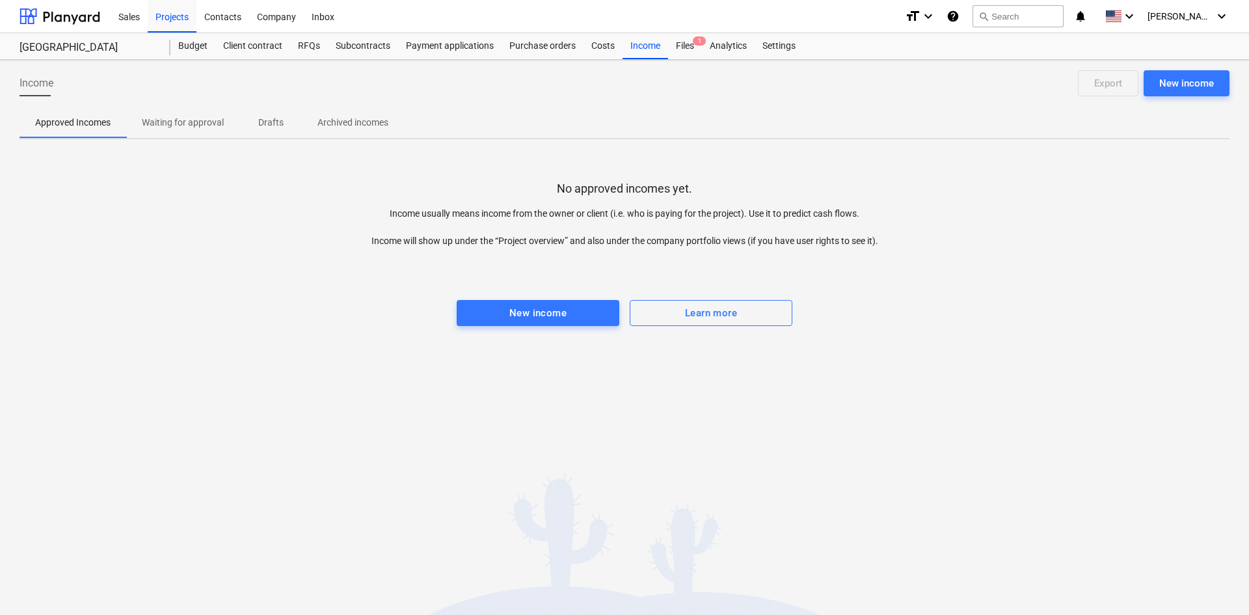
click at [683, 50] on div "Files 1" at bounding box center [685, 46] width 34 height 26
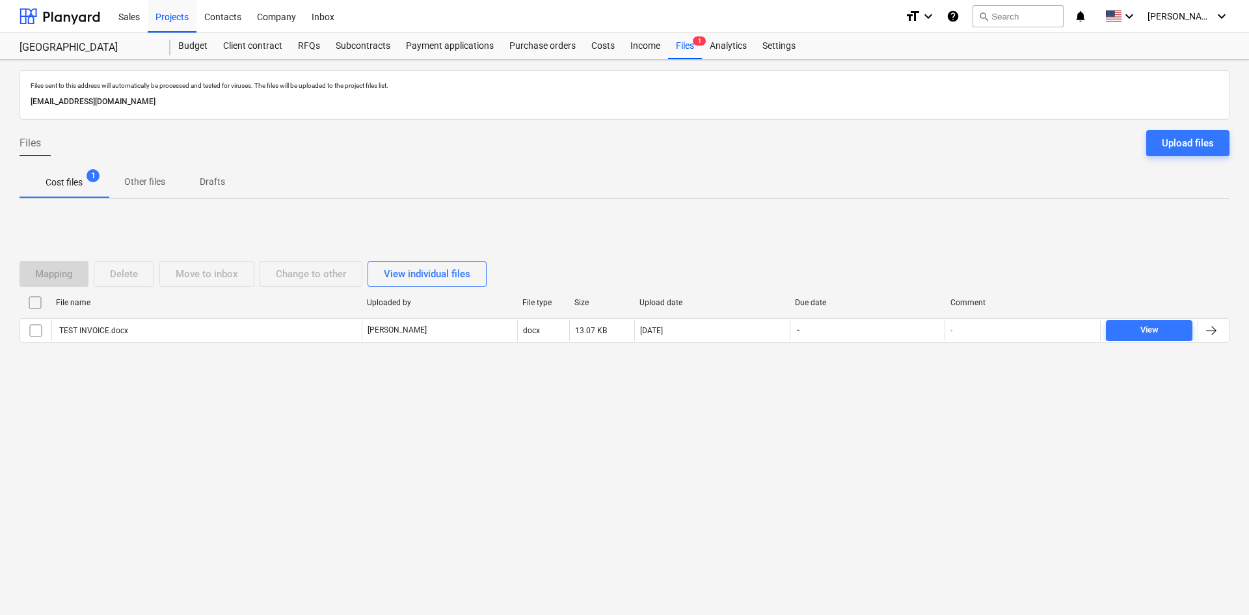
click at [193, 46] on div "Budget" at bounding box center [192, 46] width 45 height 26
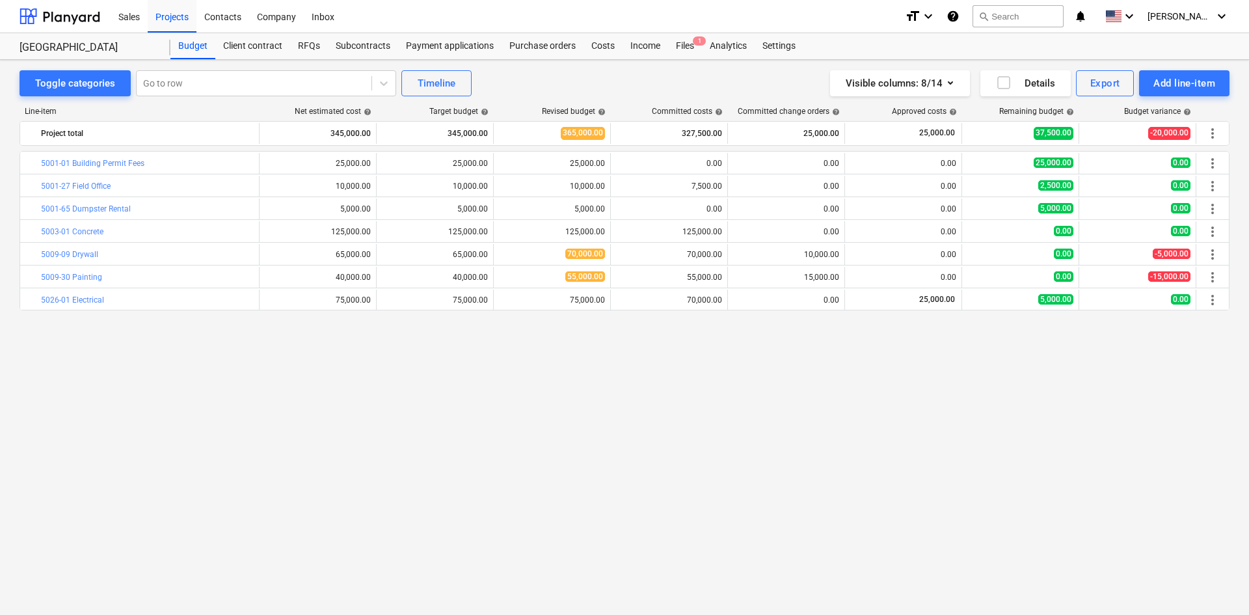
click at [250, 45] on div "Client contract" at bounding box center [252, 46] width 75 height 26
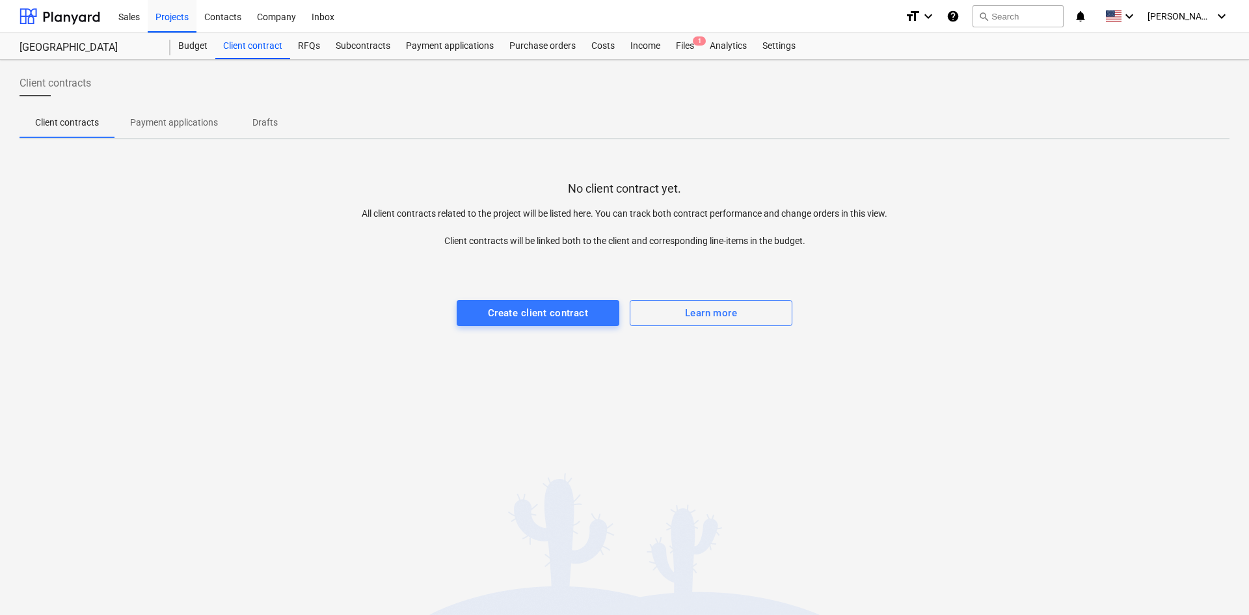
click at [196, 50] on div "Budget" at bounding box center [192, 46] width 45 height 26
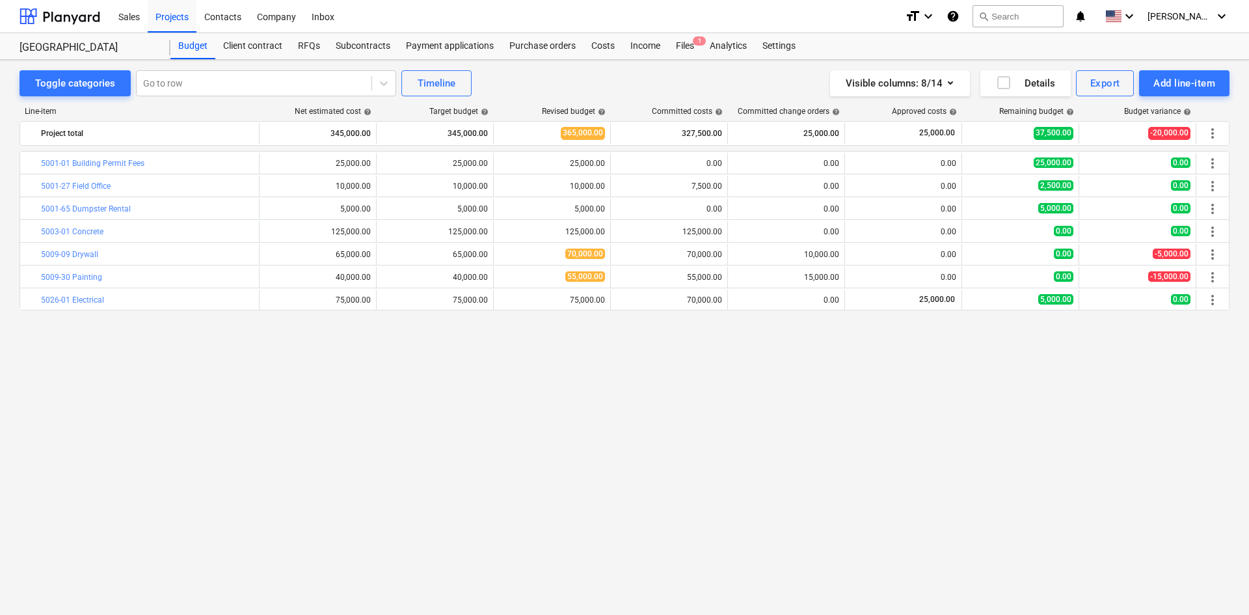
click at [783, 49] on div "Settings" at bounding box center [778, 46] width 49 height 26
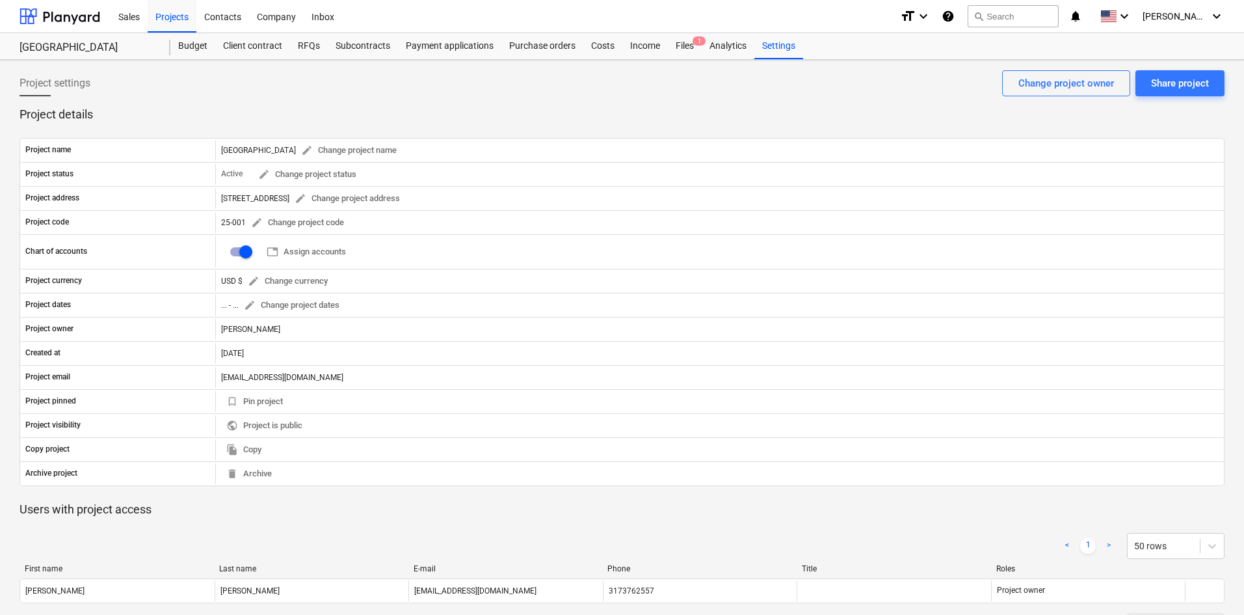
click at [225, 10] on div "Contacts" at bounding box center [222, 15] width 53 height 33
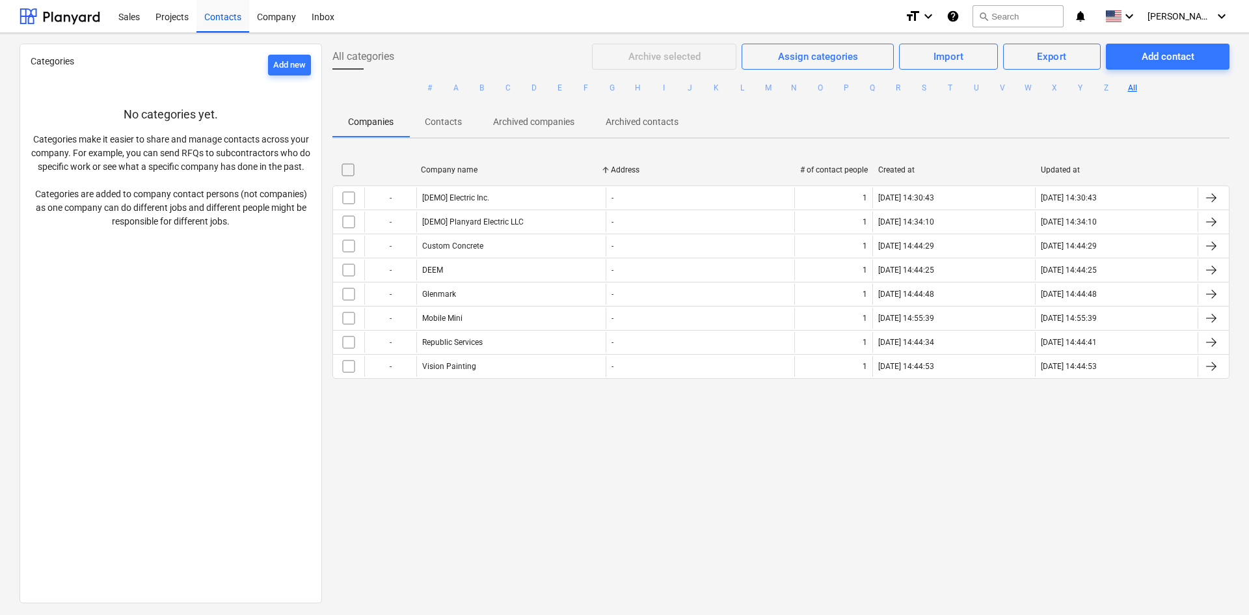
click at [272, 16] on div "Company" at bounding box center [276, 15] width 55 height 33
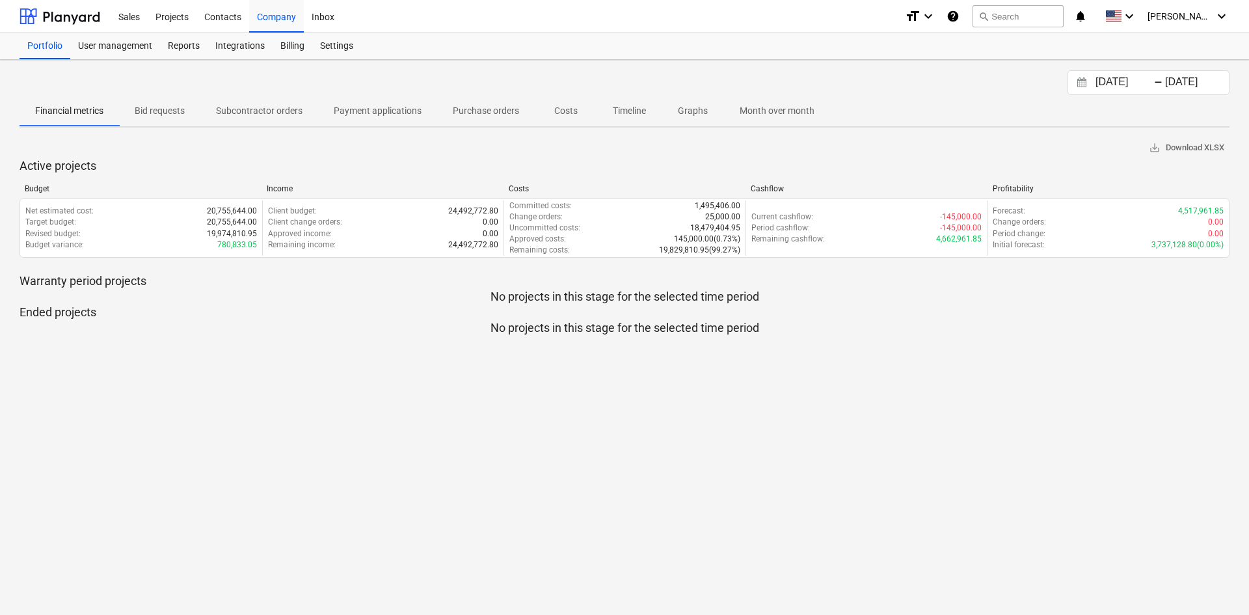
click at [217, 21] on div "Contacts" at bounding box center [222, 15] width 53 height 33
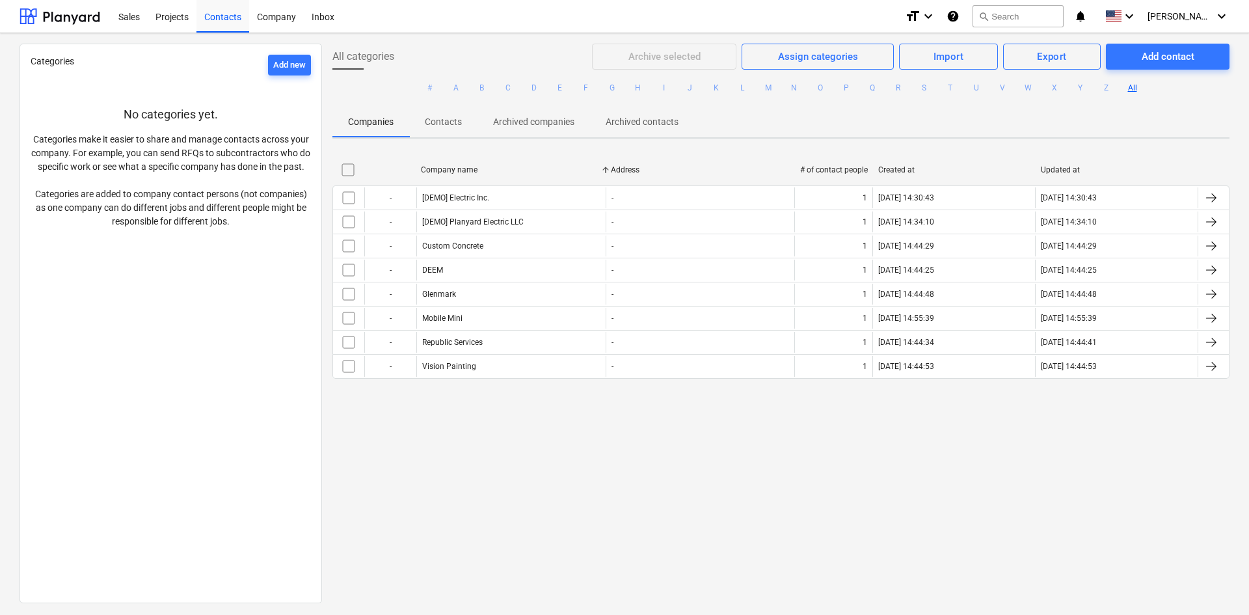
click at [175, 21] on div "Projects" at bounding box center [172, 15] width 49 height 33
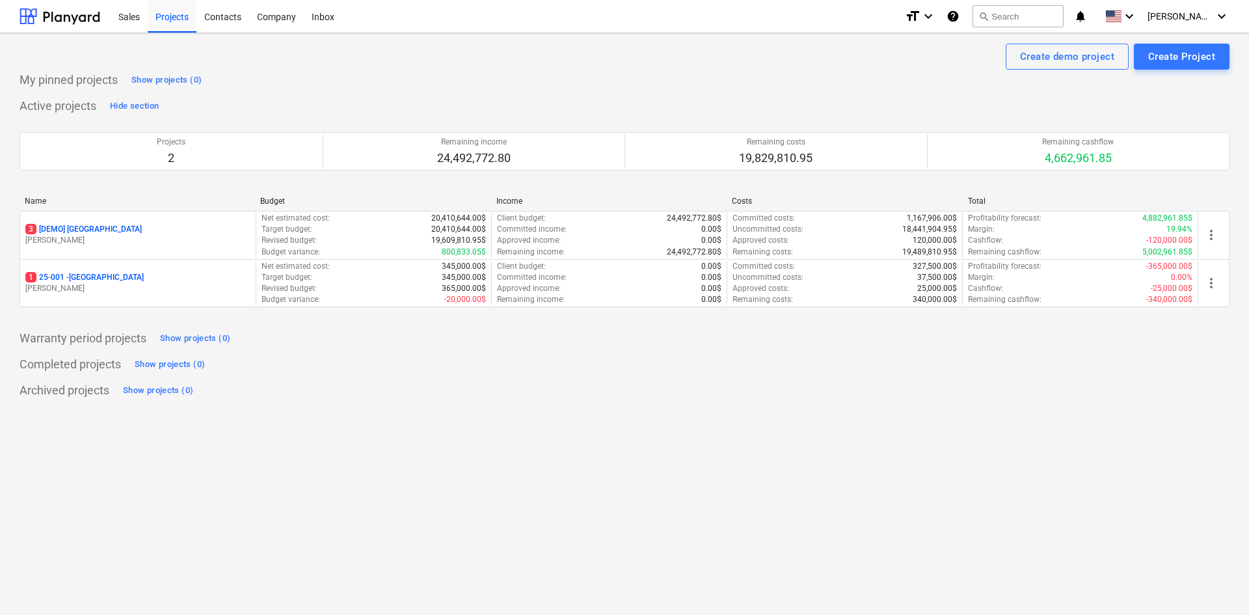
click at [1219, 18] on icon "keyboard_arrow_down" at bounding box center [1222, 16] width 16 height 16
click at [1180, 46] on div "Settings" at bounding box center [1190, 50] width 78 height 21
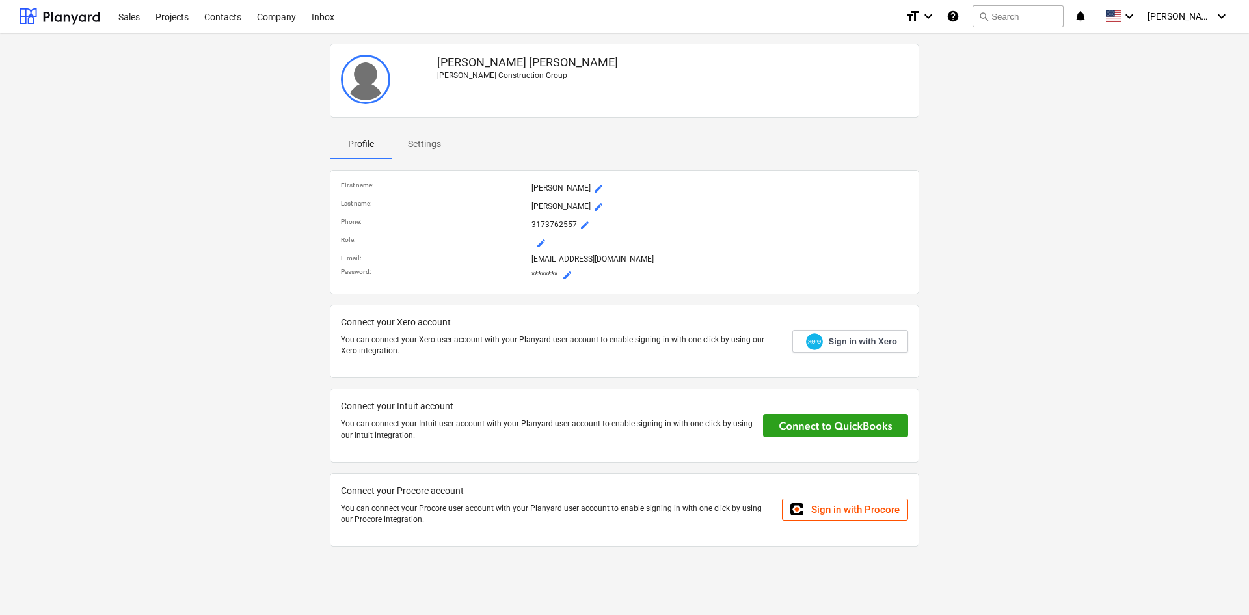
click at [277, 21] on div "Company" at bounding box center [276, 15] width 55 height 33
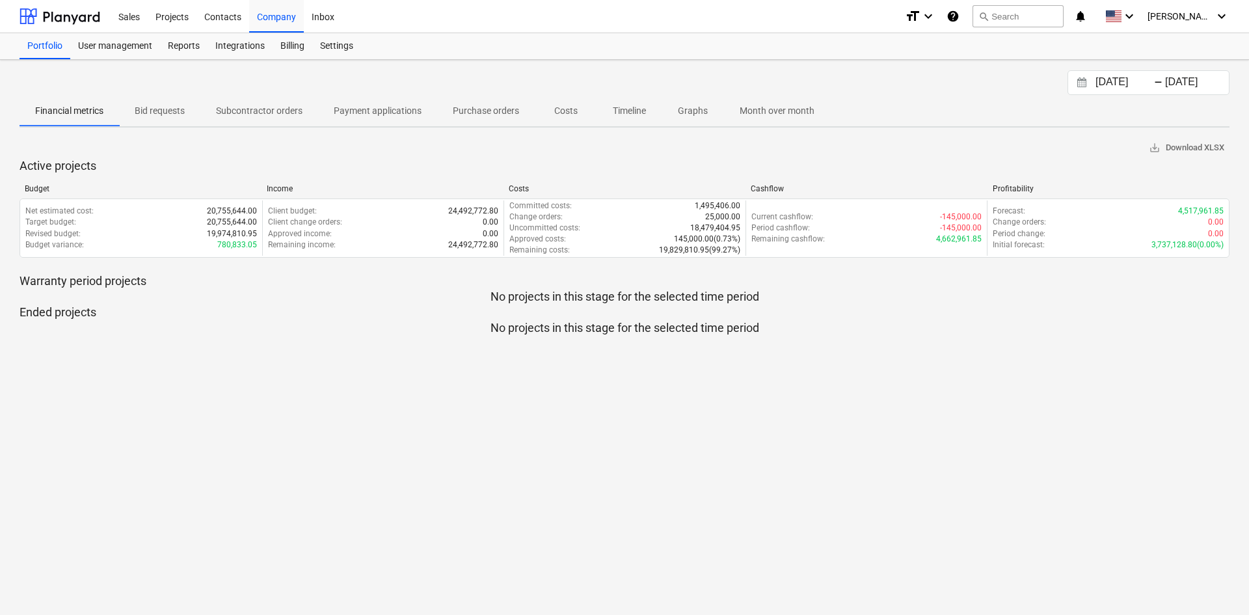
click at [337, 47] on div "Settings" at bounding box center [336, 46] width 49 height 26
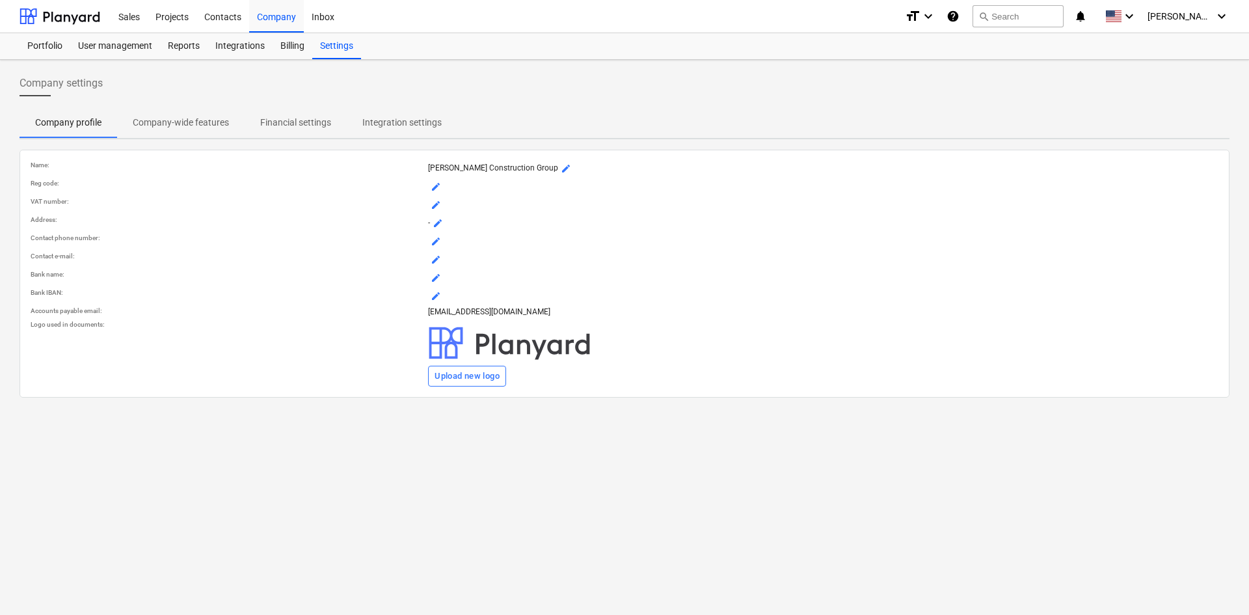
click at [274, 122] on p "Financial settings" at bounding box center [295, 123] width 71 height 14
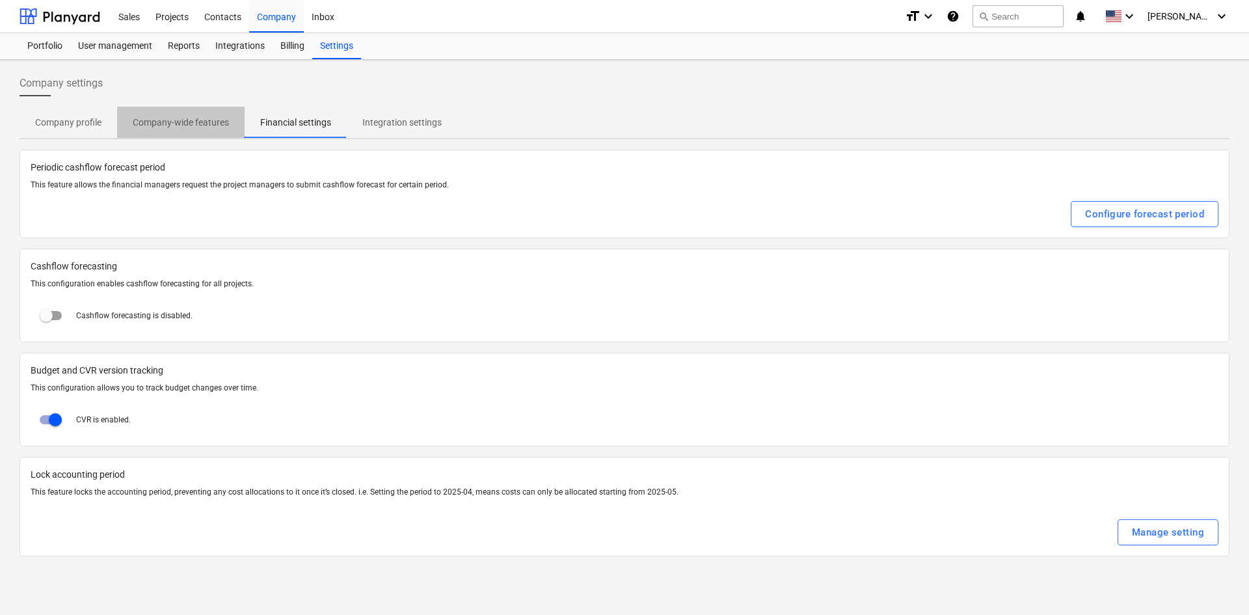
click at [184, 122] on p "Company-wide features" at bounding box center [181, 123] width 96 height 14
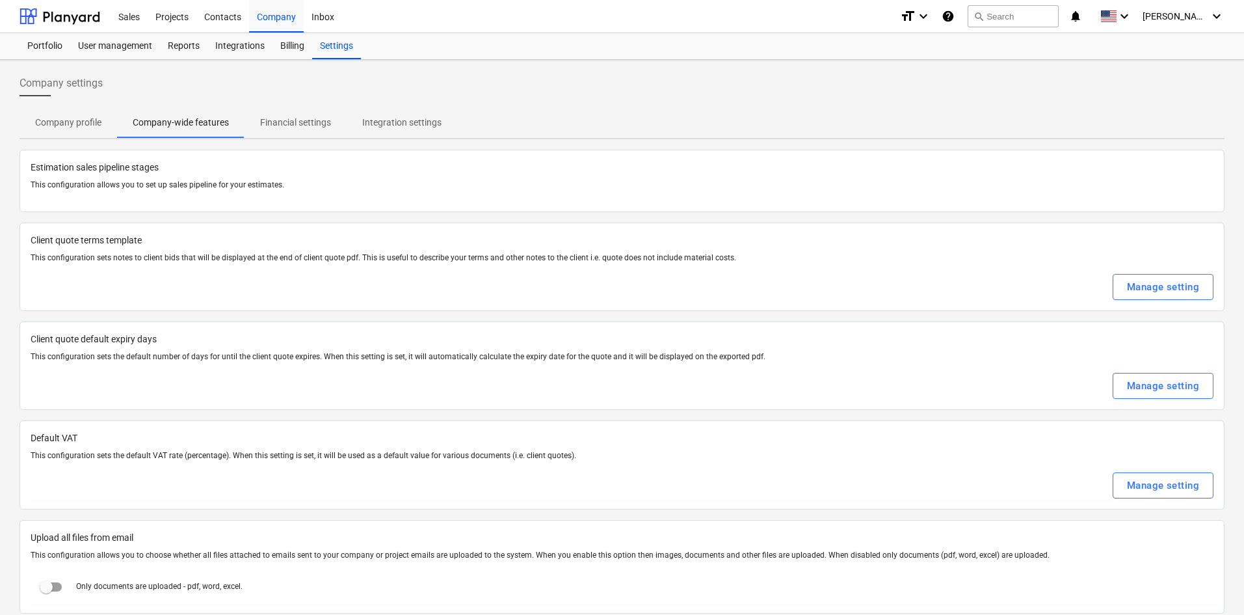
click at [315, 117] on p "Financial settings" at bounding box center [295, 123] width 71 height 14
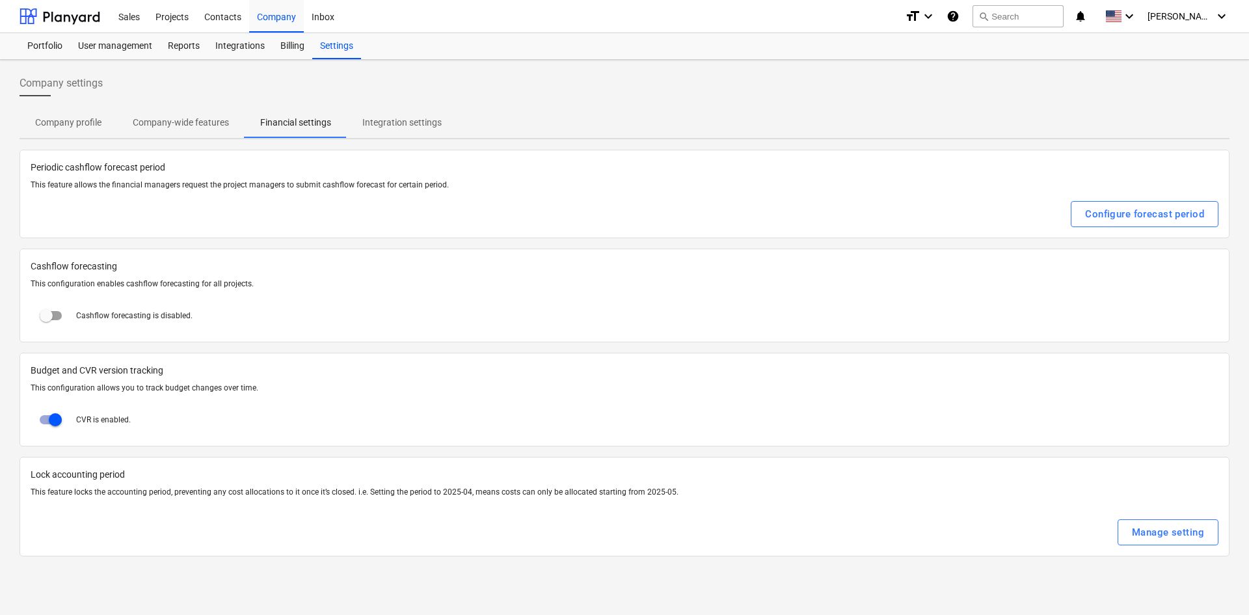
click at [431, 122] on p "Integration settings" at bounding box center [401, 123] width 79 height 14
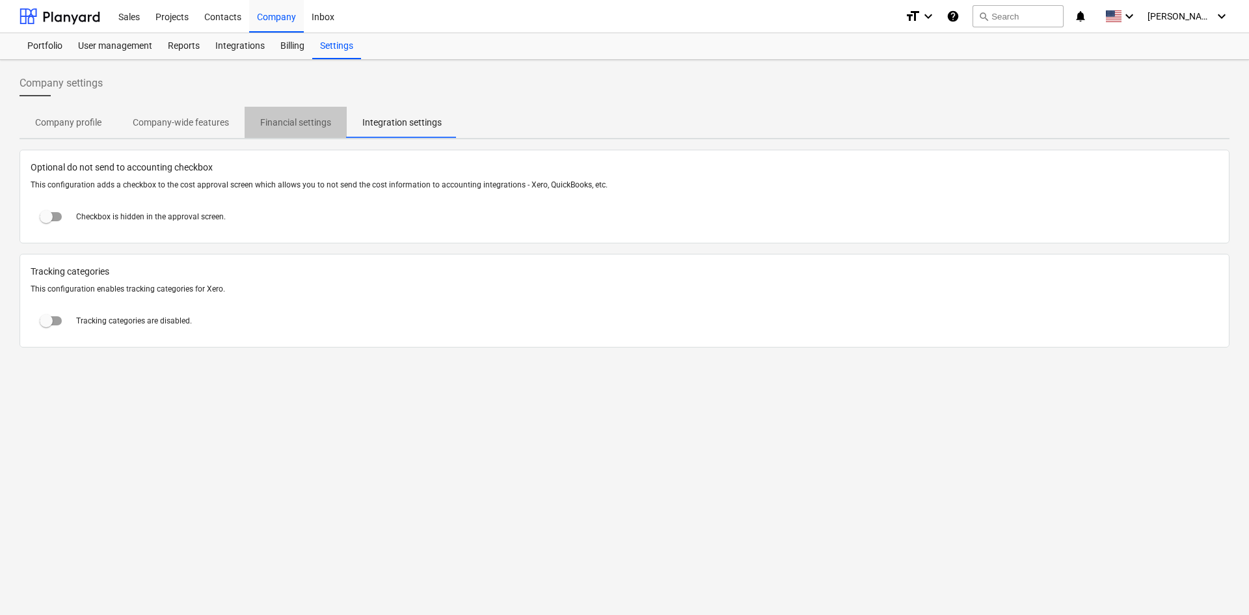
click at [289, 122] on p "Financial settings" at bounding box center [295, 123] width 71 height 14
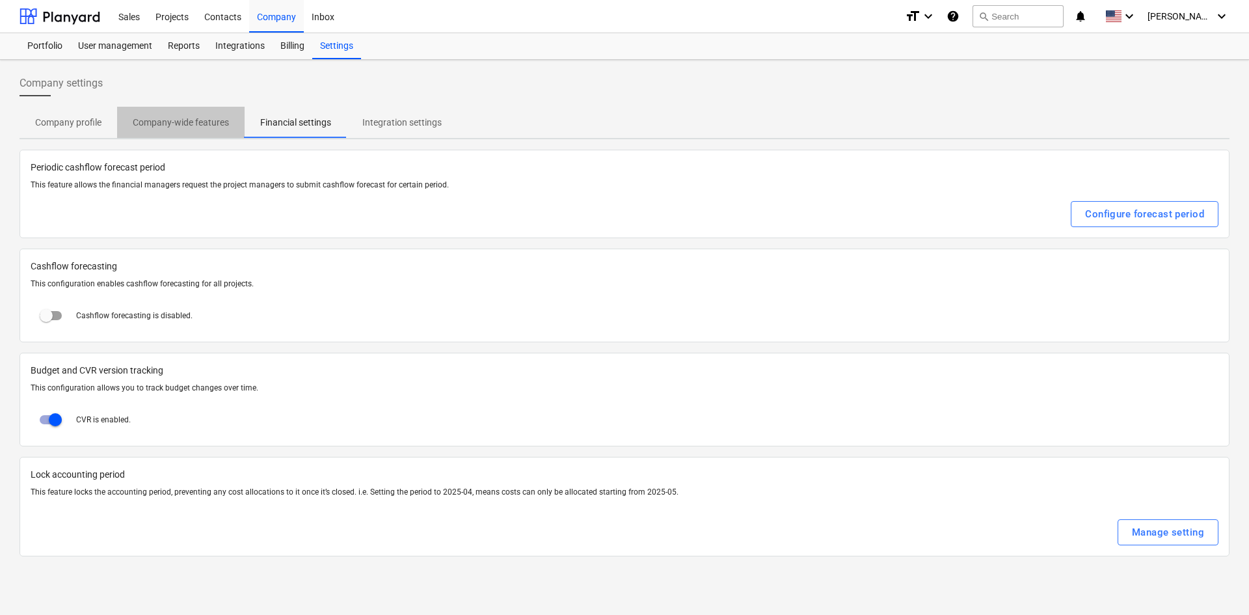
click at [176, 123] on p "Company-wide features" at bounding box center [181, 123] width 96 height 14
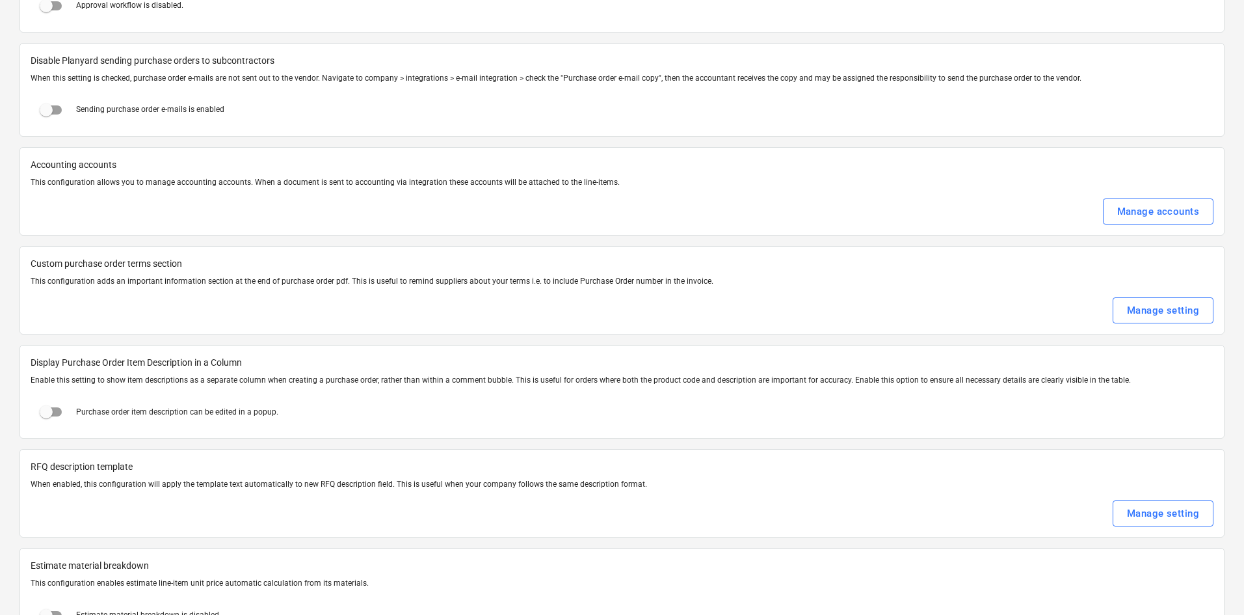
scroll to position [1534, 0]
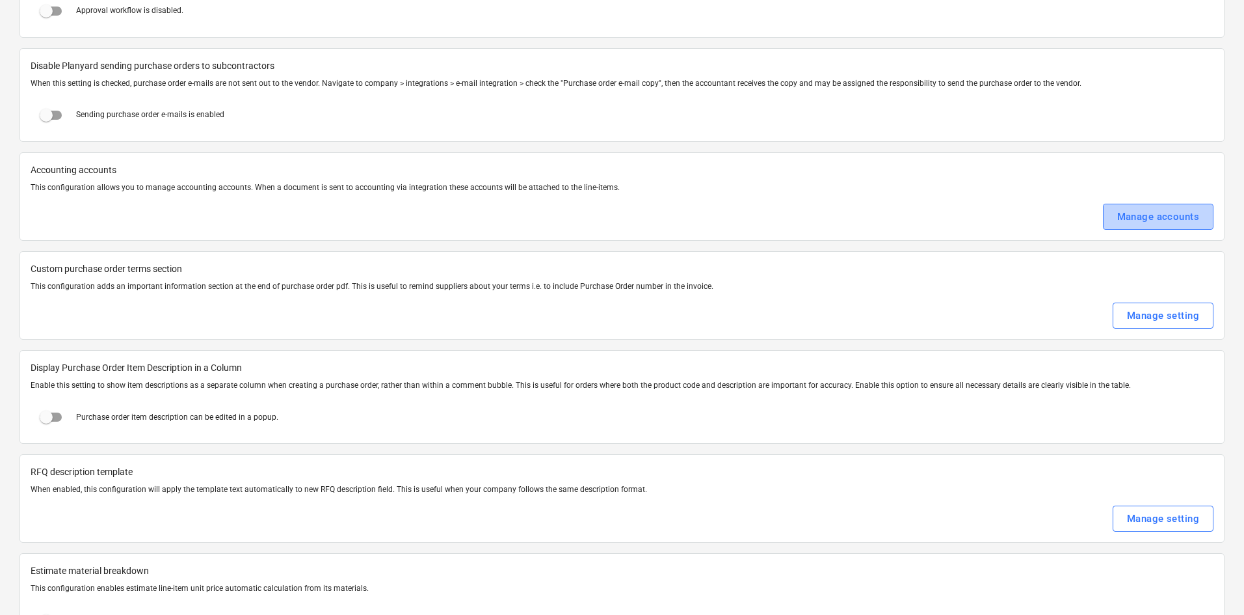
click at [1159, 220] on div "Manage accounts" at bounding box center [1158, 216] width 82 height 17
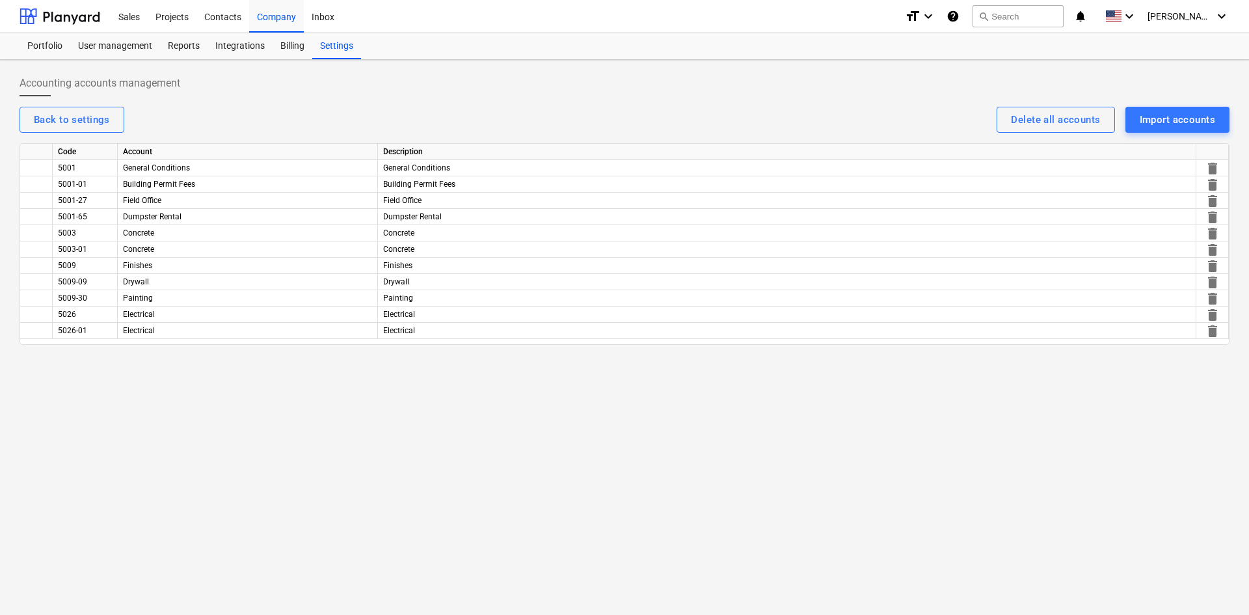
click at [88, 170] on div "5001" at bounding box center [85, 168] width 65 height 16
click at [292, 50] on div "Billing" at bounding box center [292, 46] width 40 height 26
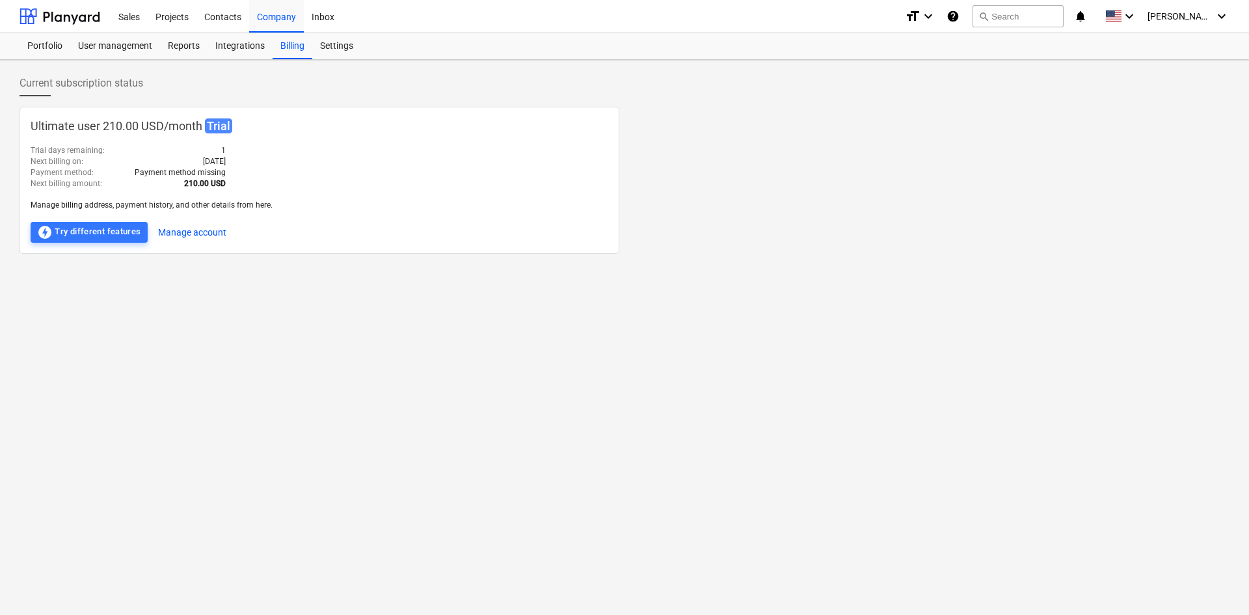
drag, startPoint x: 256, startPoint y: 49, endPoint x: 239, endPoint y: 44, distance: 17.5
click at [256, 49] on div "Integrations" at bounding box center [239, 46] width 65 height 26
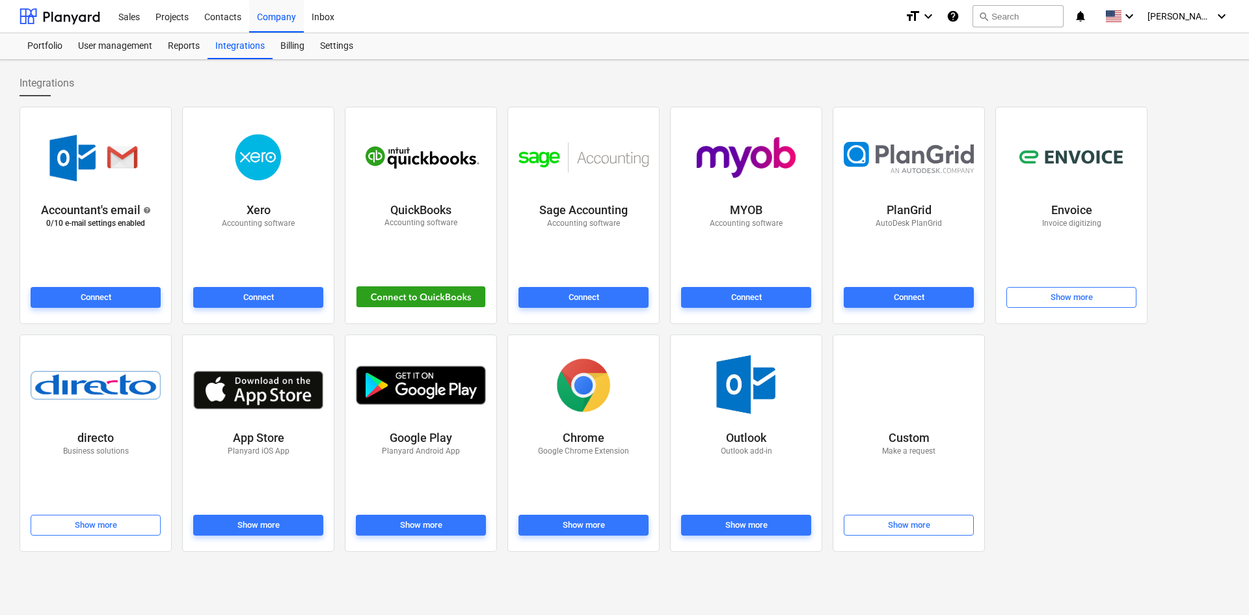
click at [183, 43] on div "Reports" at bounding box center [183, 46] width 47 height 26
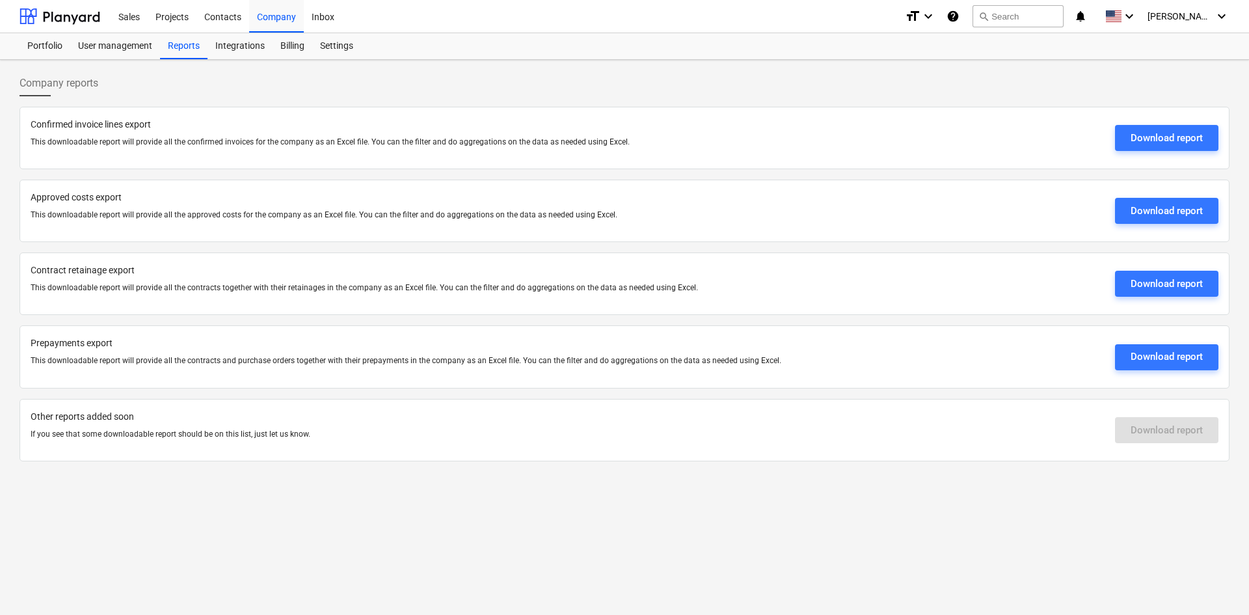
click at [226, 43] on div "Integrations" at bounding box center [239, 46] width 65 height 26
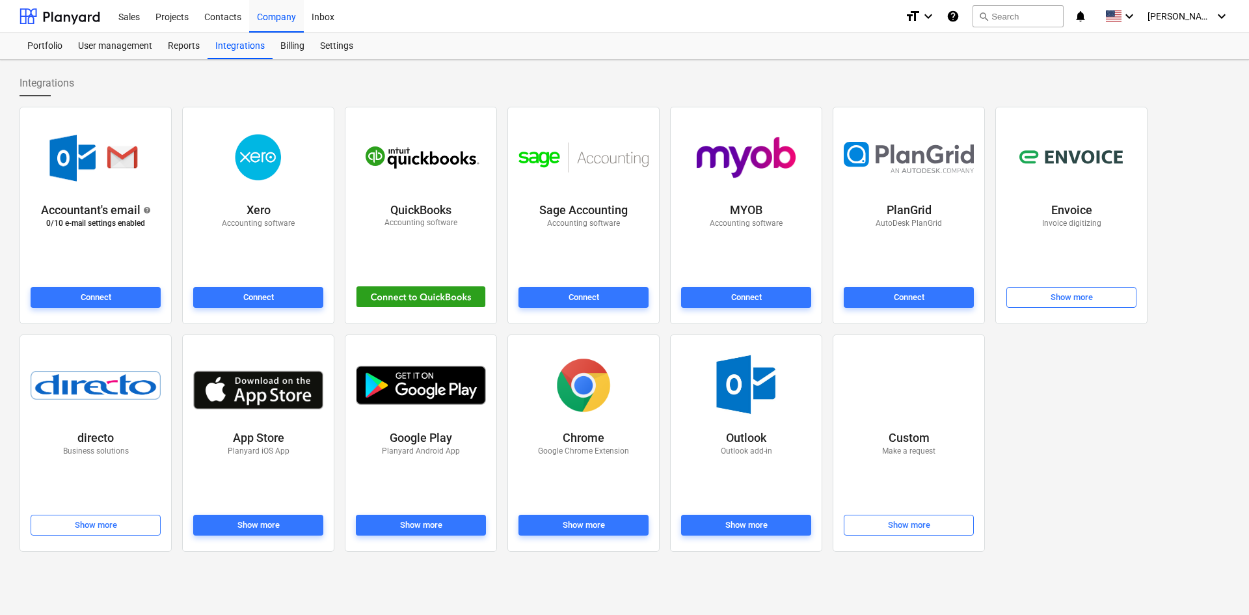
click at [178, 44] on div "Reports" at bounding box center [183, 46] width 47 height 26
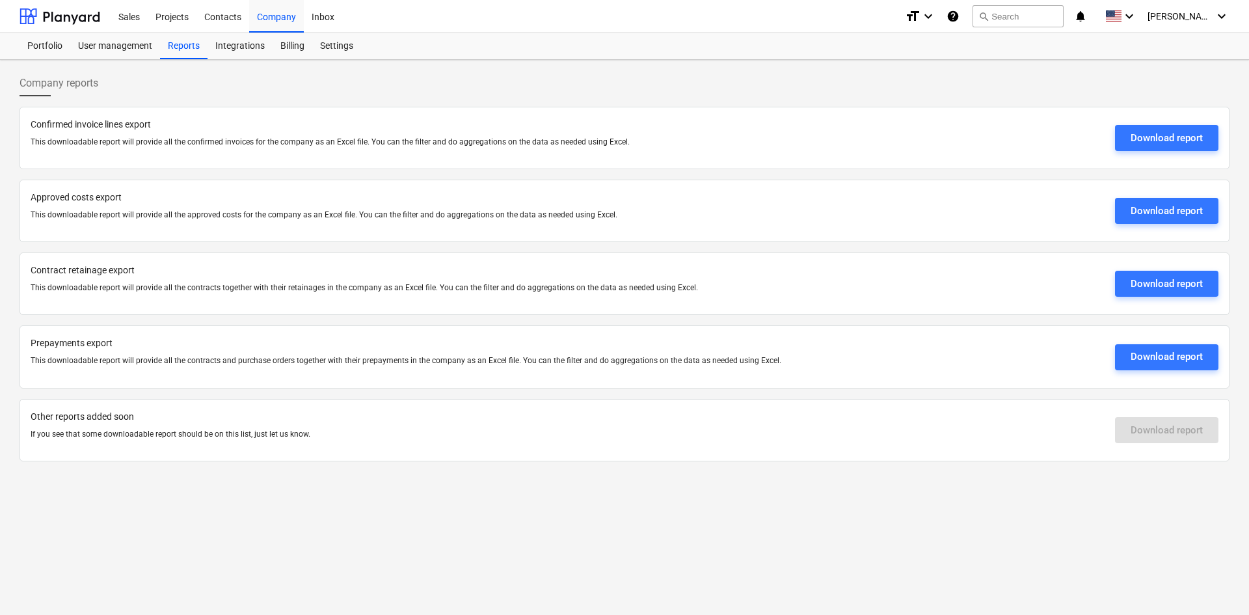
click at [122, 46] on div "User management" at bounding box center [115, 46] width 90 height 26
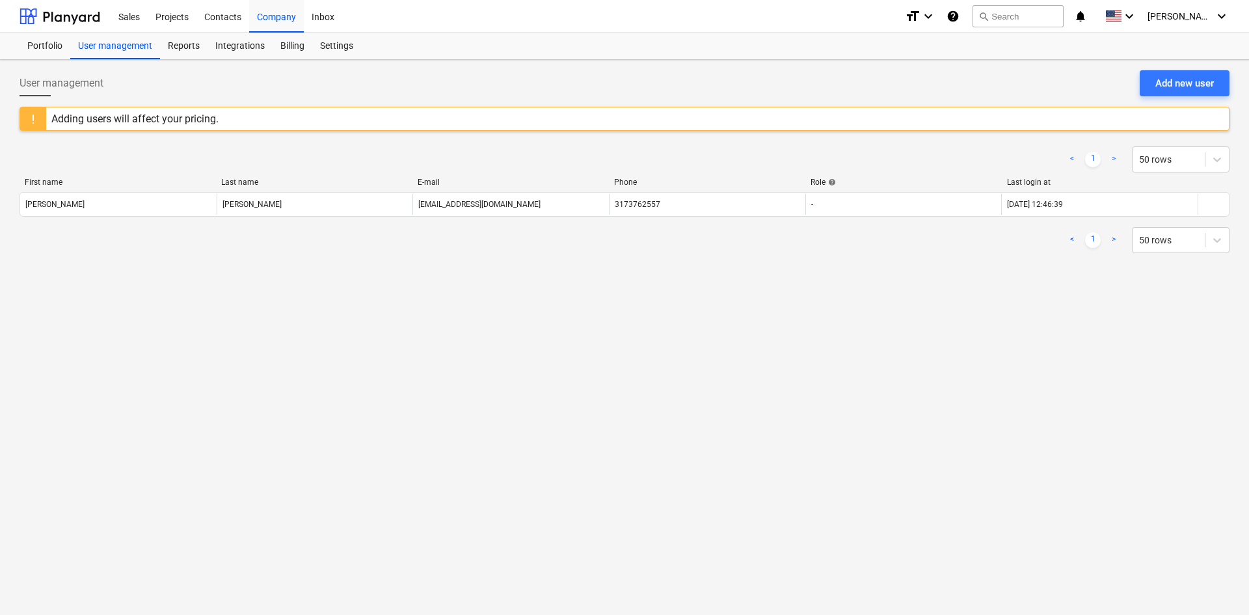
click at [42, 47] on div "Portfolio" at bounding box center [45, 46] width 51 height 26
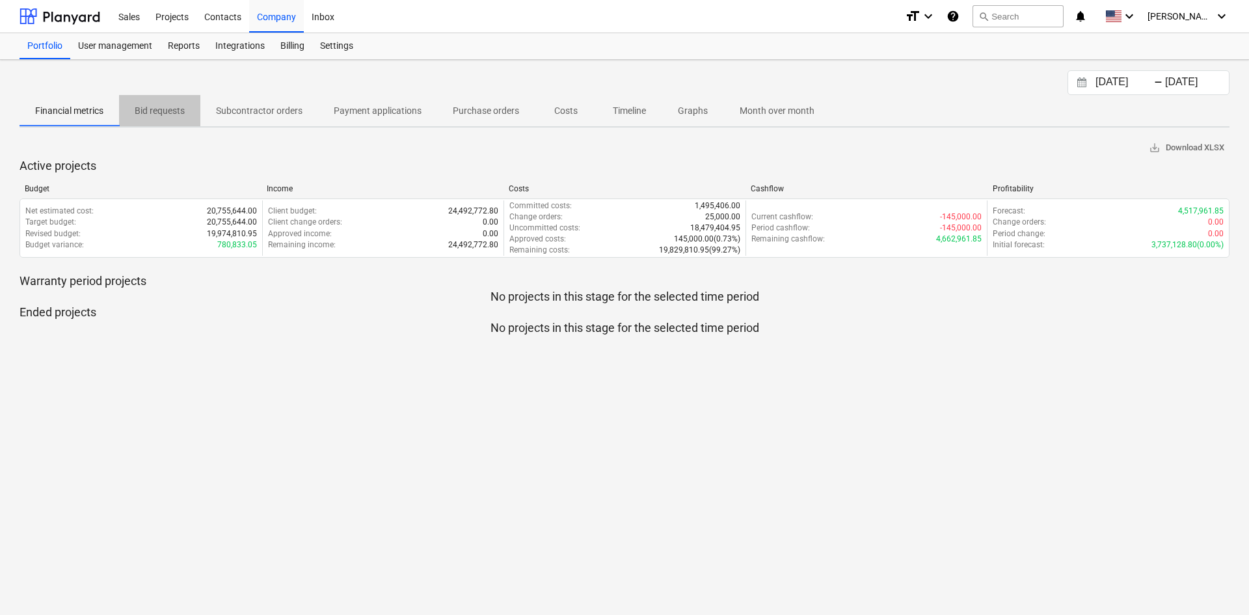
click at [157, 107] on p "Bid requests" at bounding box center [160, 111] width 50 height 14
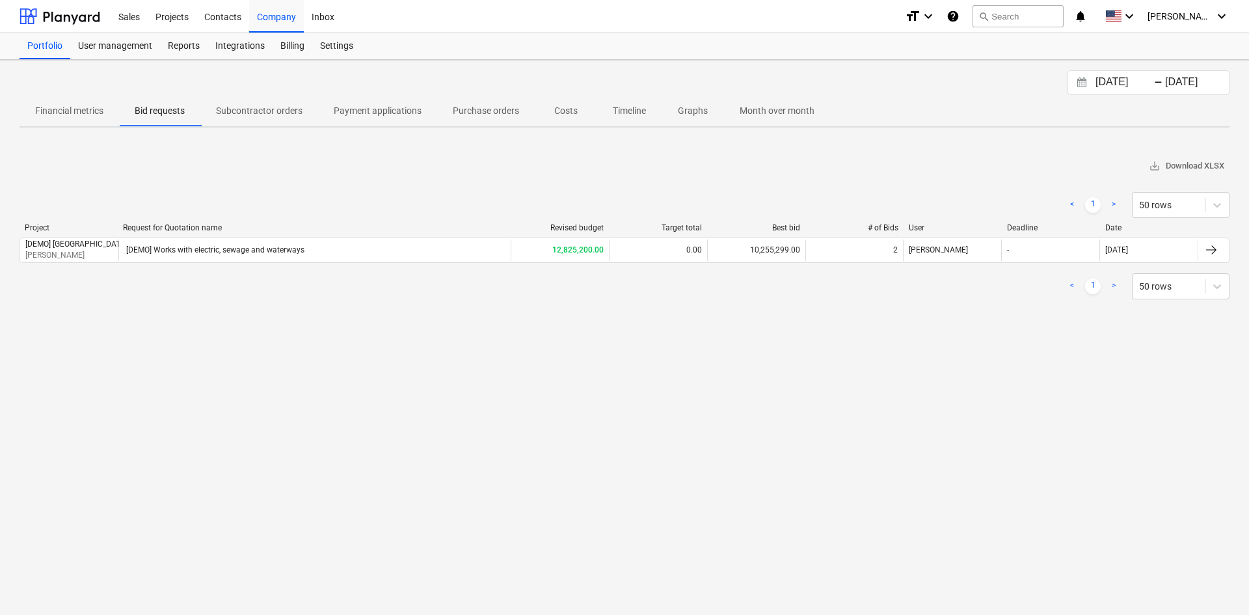
click at [229, 16] on div "Contacts" at bounding box center [222, 15] width 53 height 33
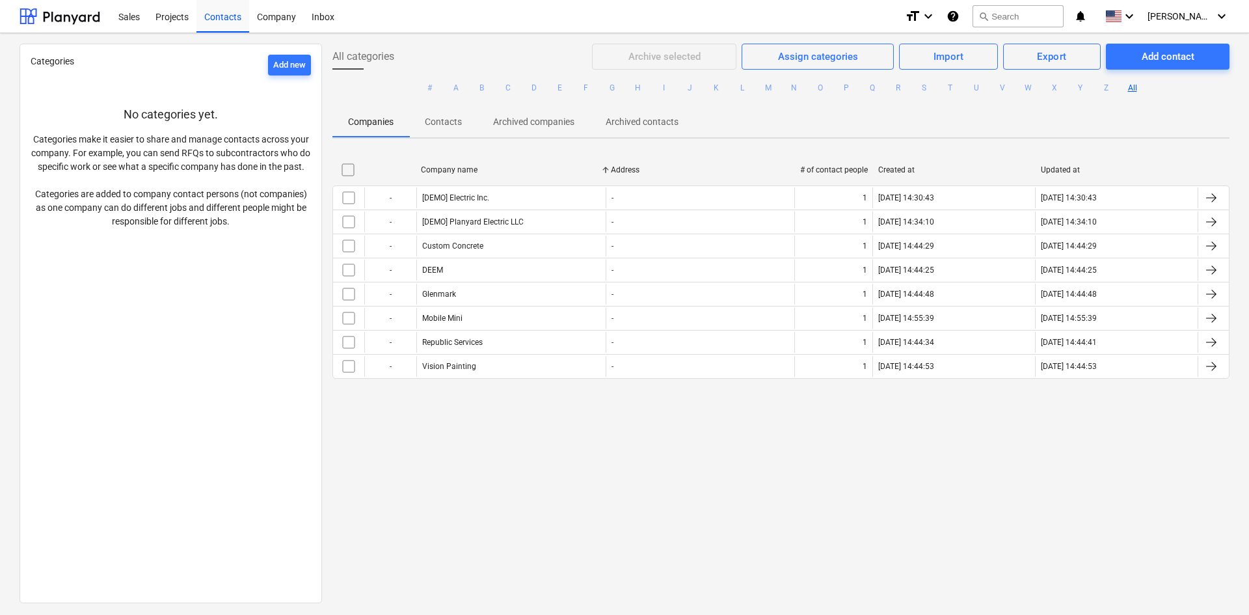
click at [176, 17] on div "Projects" at bounding box center [172, 15] width 49 height 33
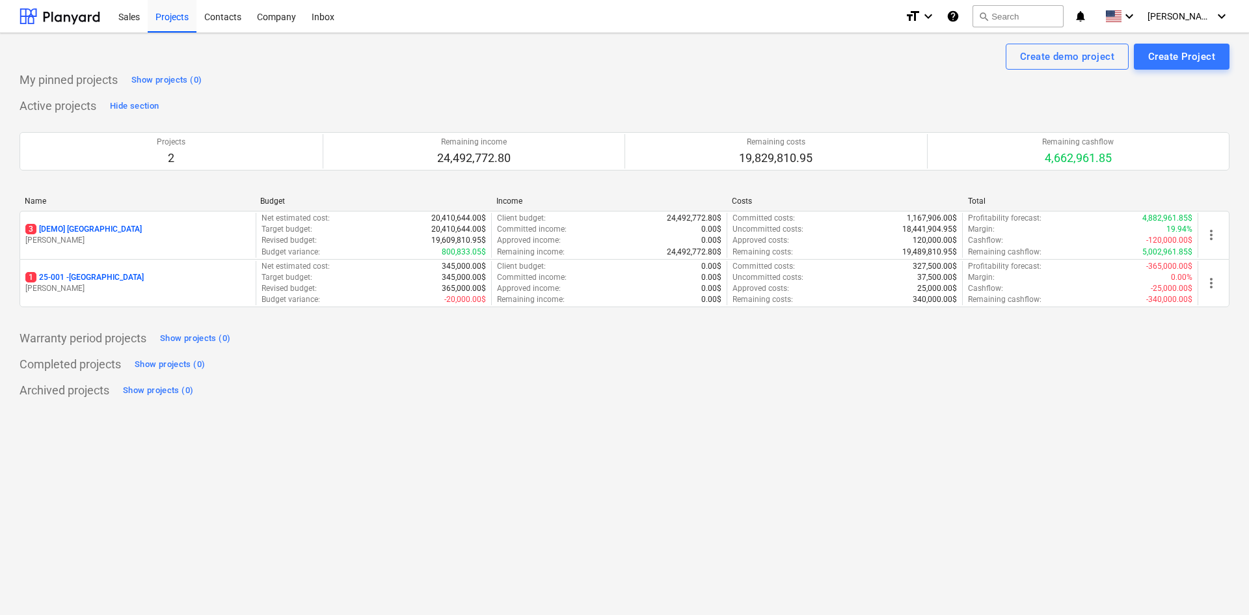
click at [73, 280] on p "1 25-001 - [GEOGRAPHIC_DATA]" at bounding box center [84, 277] width 118 height 11
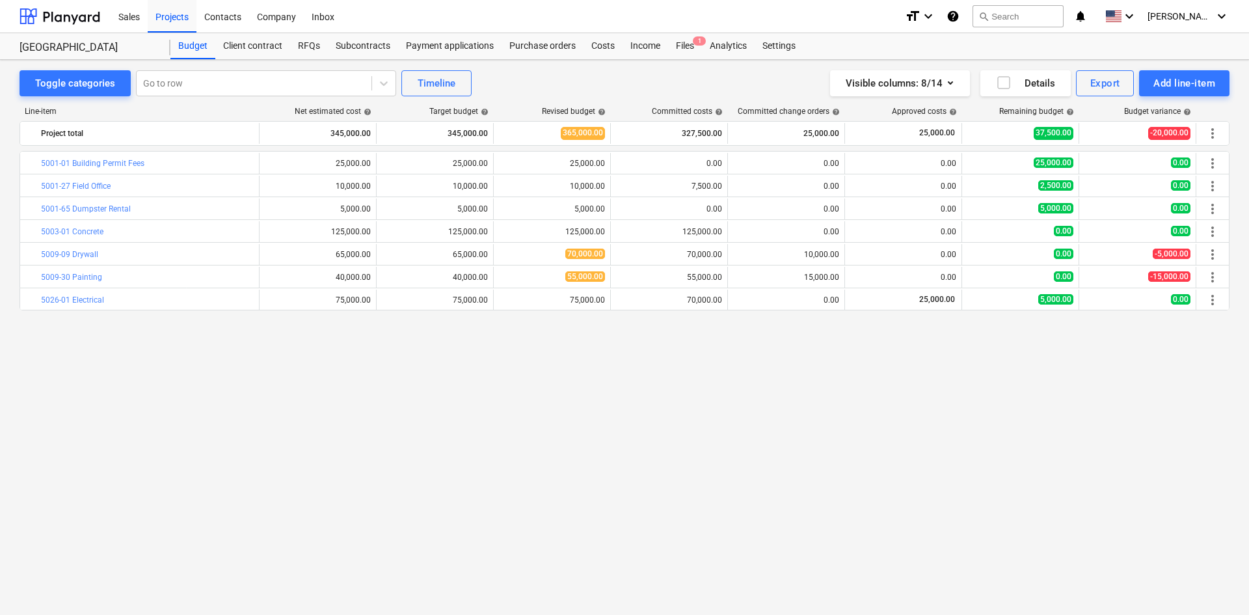
click at [306, 44] on div "RFQs" at bounding box center [309, 46] width 38 height 26
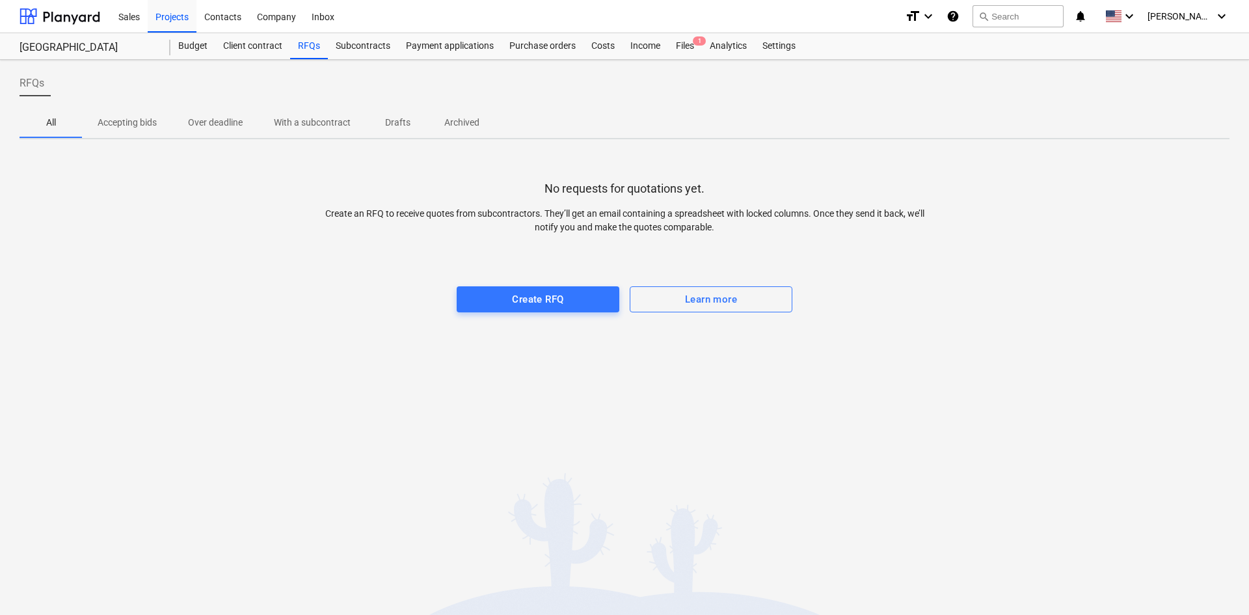
click at [548, 299] on div "Create RFQ" at bounding box center [537, 299] width 51 height 17
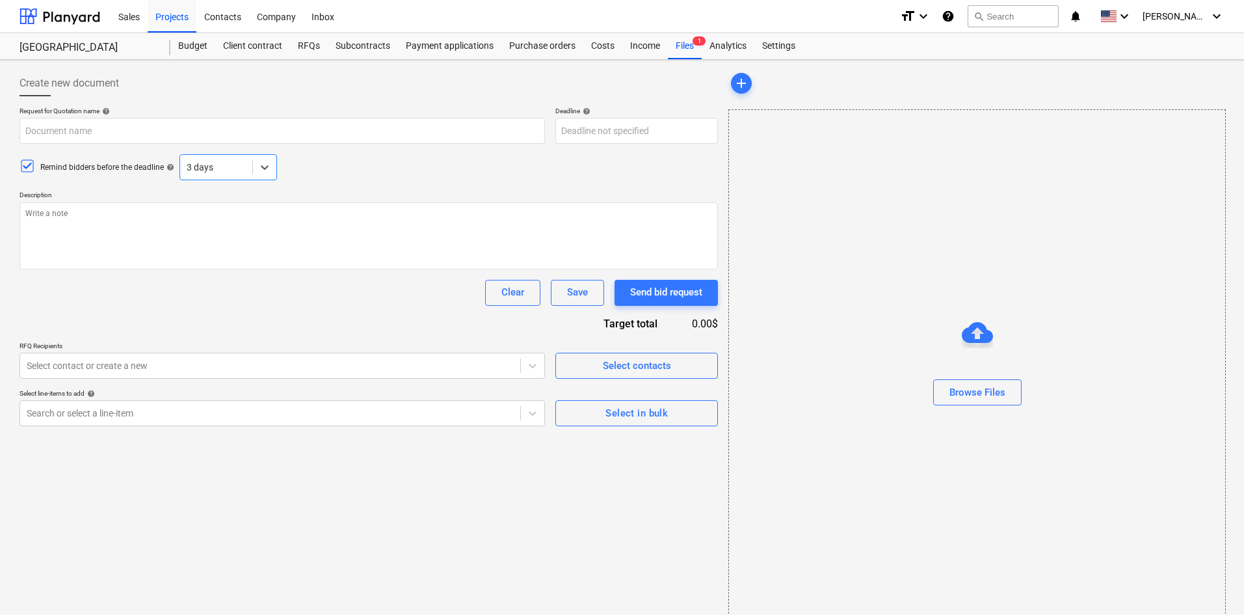
click at [533, 414] on div at bounding box center [532, 413] width 24 height 25
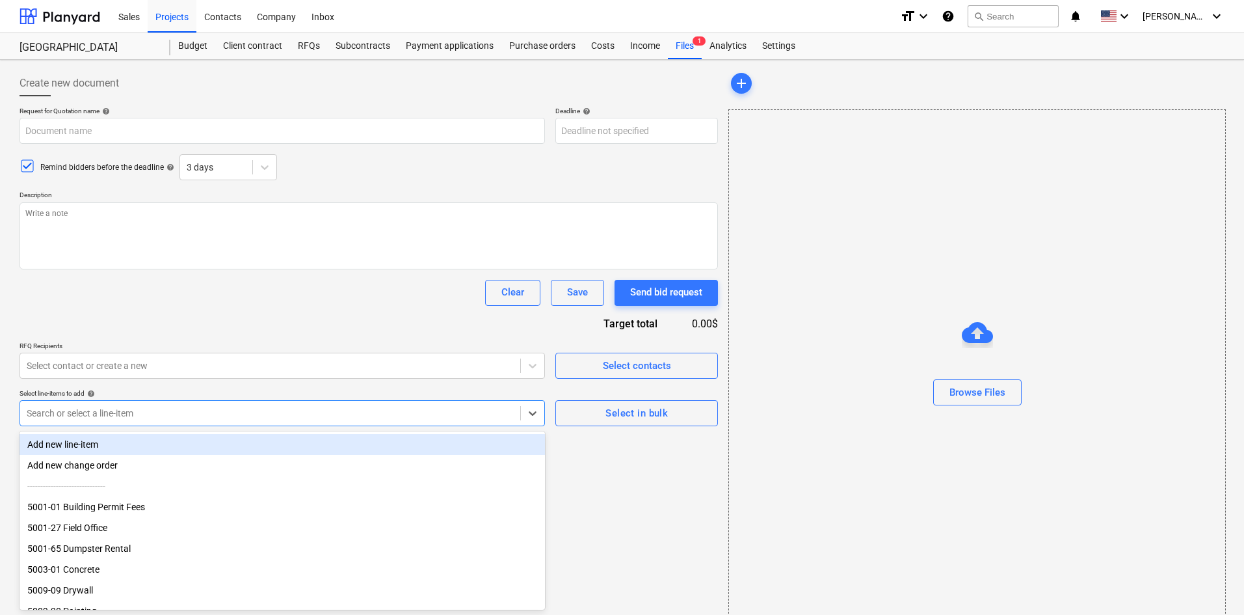
scroll to position [17, 0]
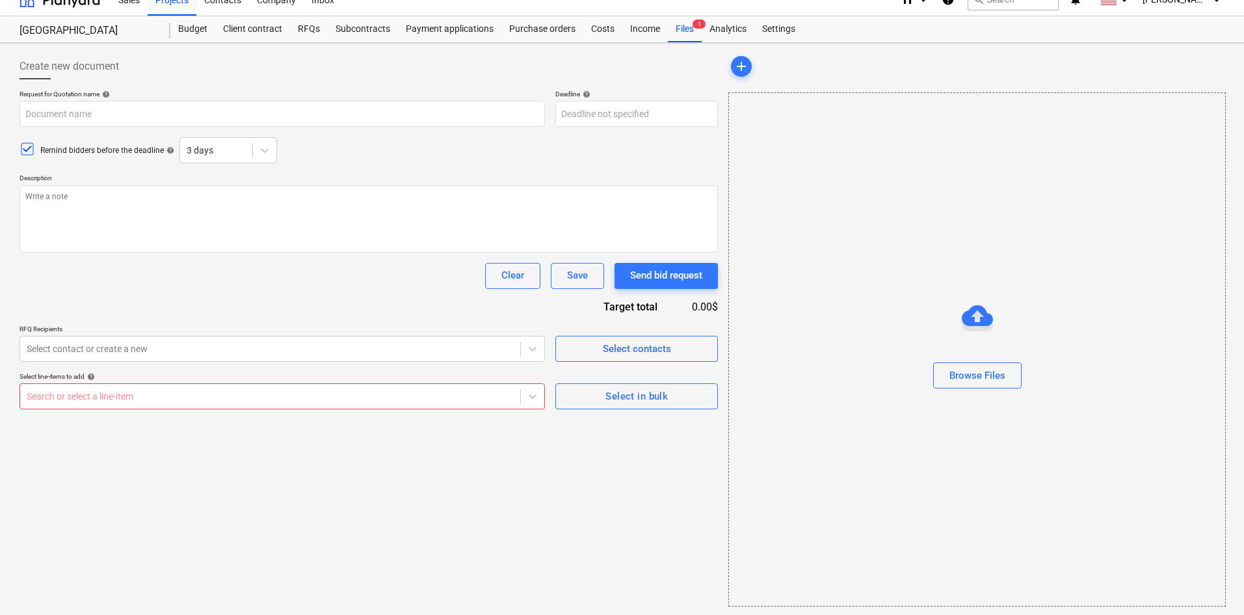
click at [562, 446] on div "Create new document Request for Quotation name help Deadline help Press the dow…" at bounding box center [368, 329] width 709 height 563
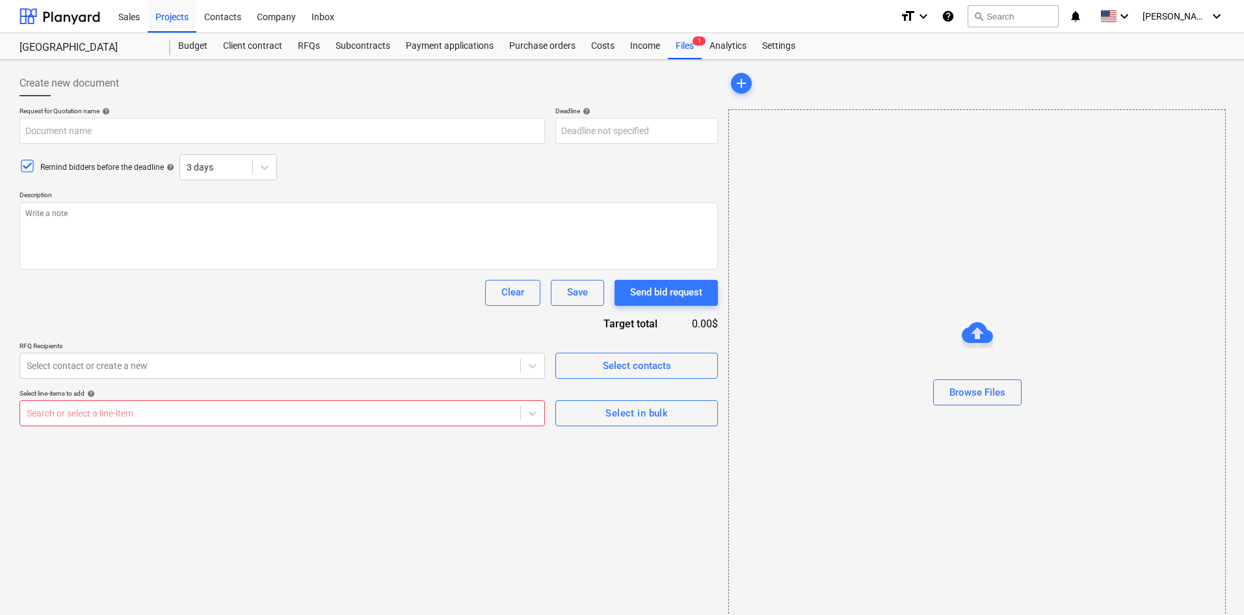
drag, startPoint x: 369, startPoint y: 47, endPoint x: 266, endPoint y: 44, distance: 102.8
click at [369, 47] on div "Subcontracts" at bounding box center [363, 46] width 70 height 26
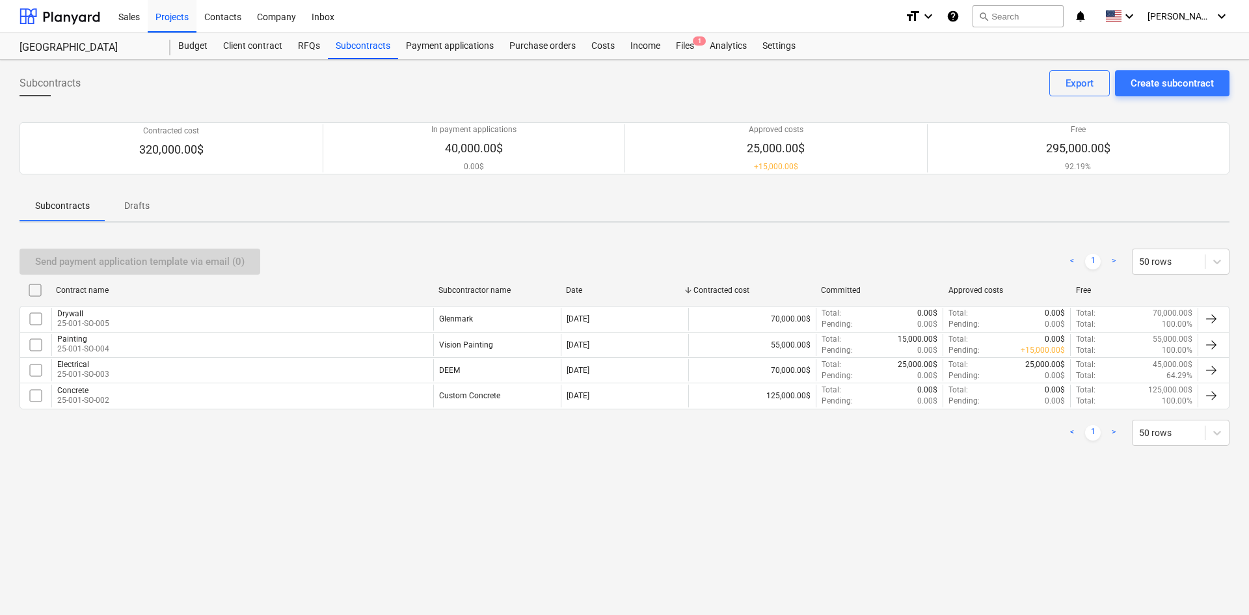
click at [1206, 345] on div at bounding box center [1211, 345] width 16 height 16
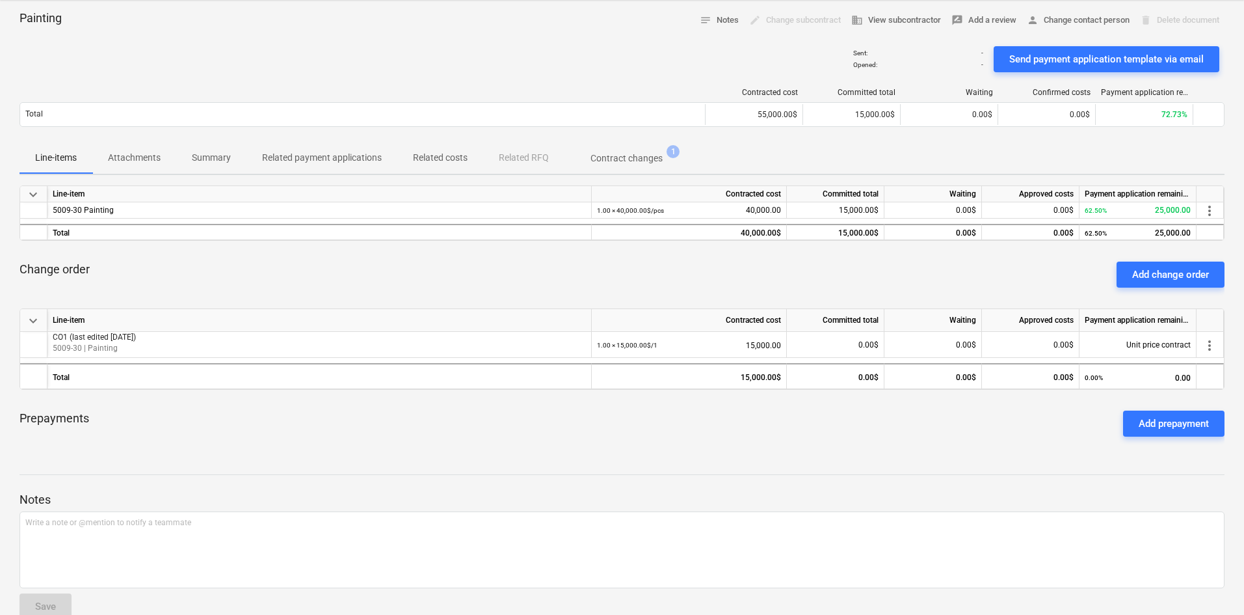
scroll to position [85, 0]
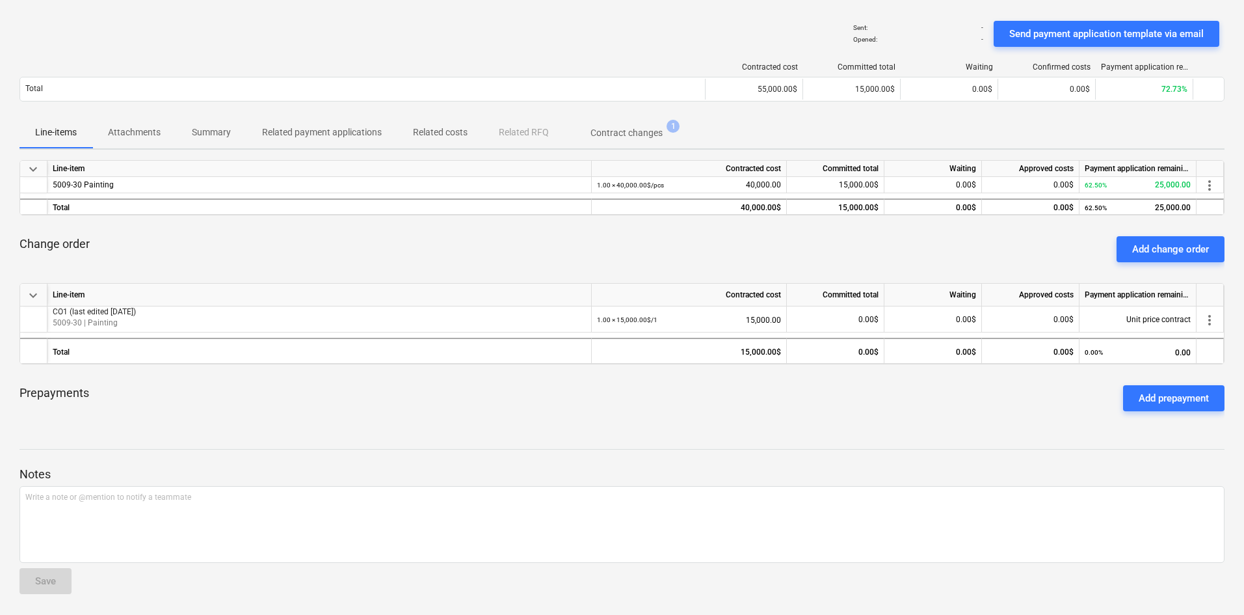
click at [1212, 189] on span "more_vert" at bounding box center [1210, 186] width 16 height 16
click at [1221, 184] on li "Edit" at bounding box center [1219, 185] width 38 height 30
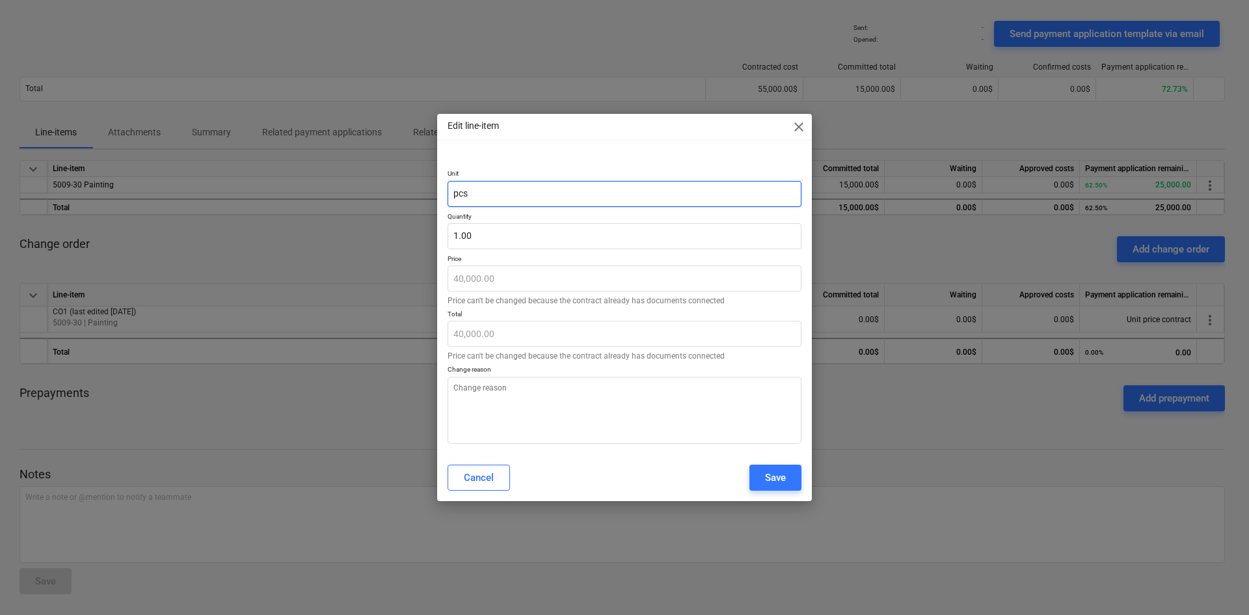
click at [538, 191] on input "pcs" at bounding box center [624, 194] width 354 height 26
type textarea "x"
click at [801, 124] on span "close" at bounding box center [799, 127] width 16 height 16
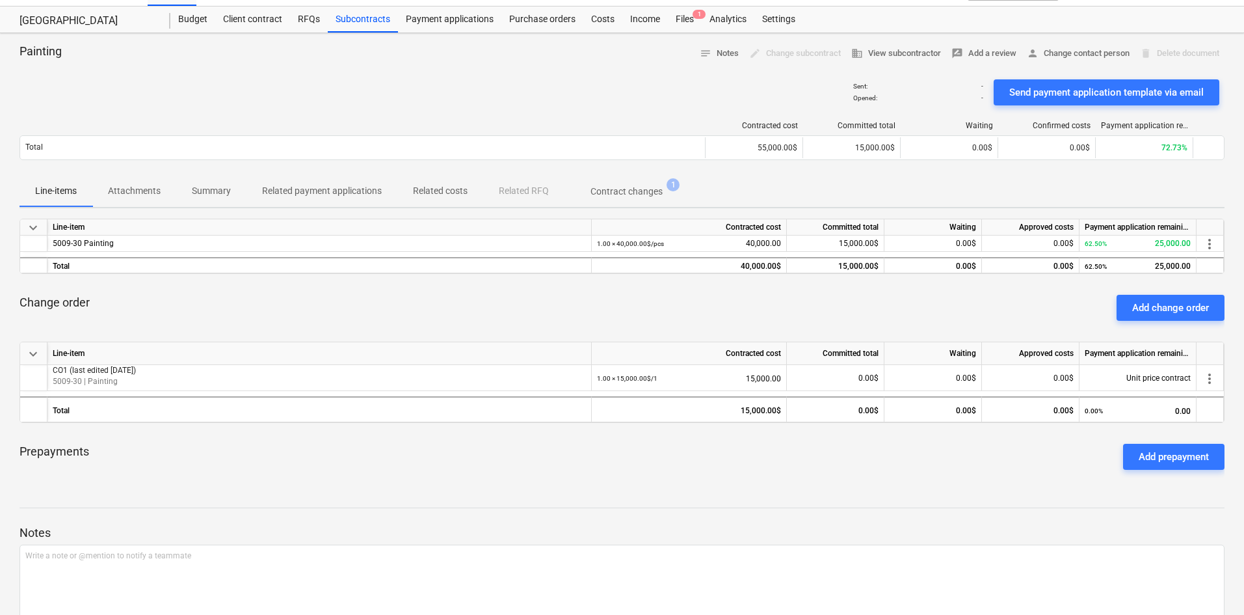
scroll to position [0, 0]
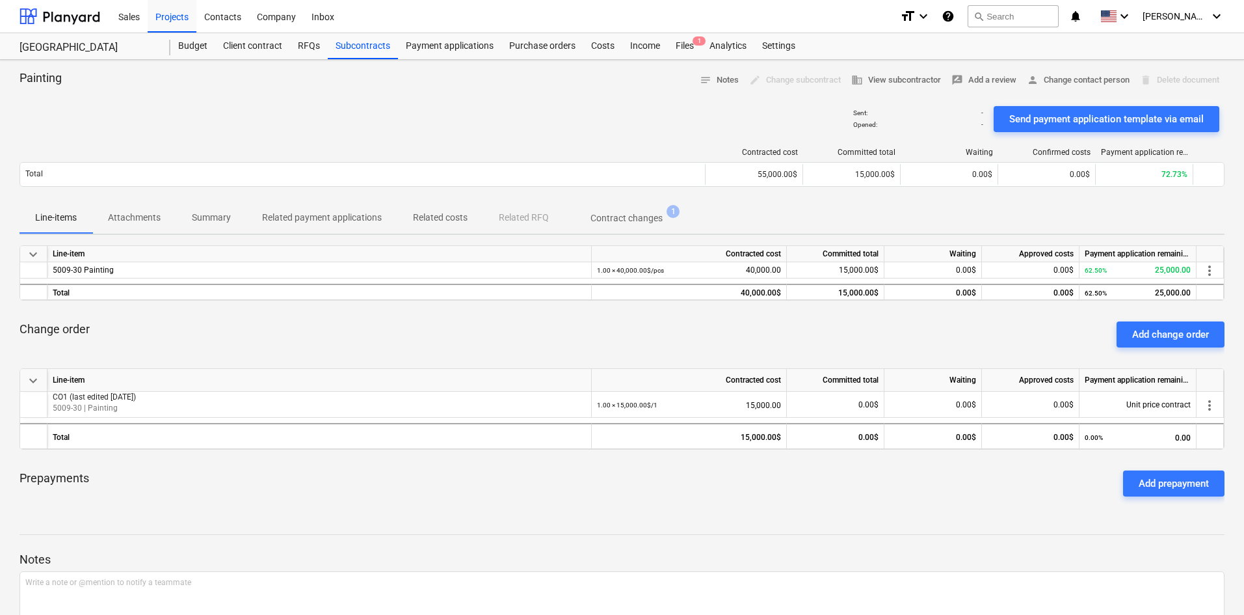
click at [428, 43] on div "Payment applications" at bounding box center [449, 46] width 103 height 26
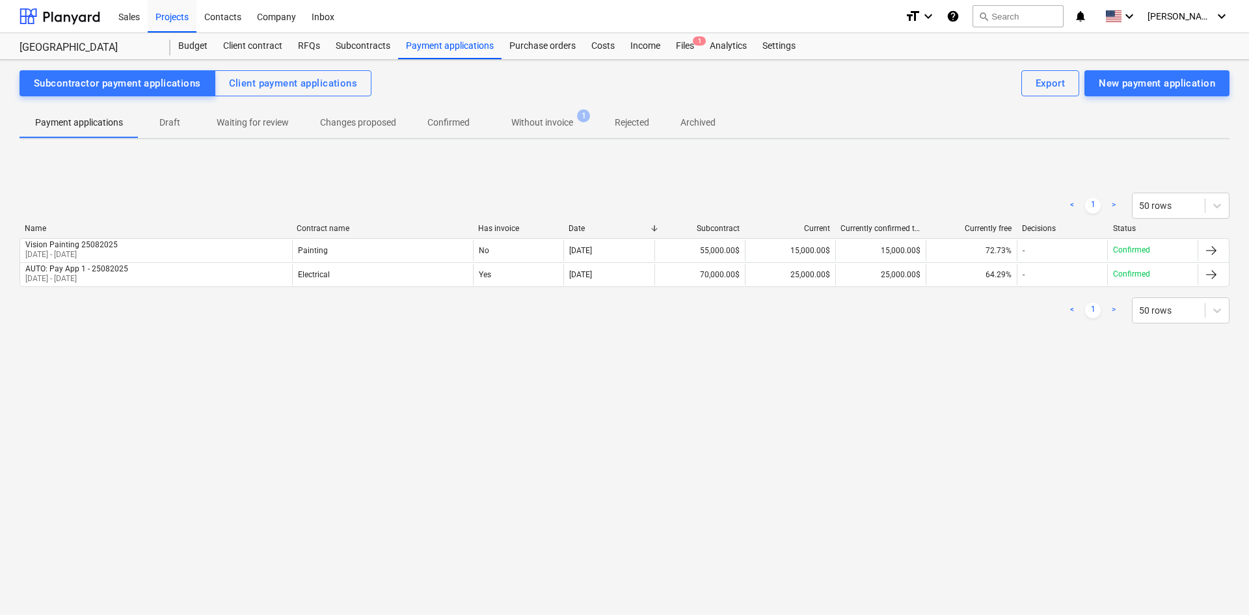
click at [356, 50] on div "Subcontracts" at bounding box center [363, 46] width 70 height 26
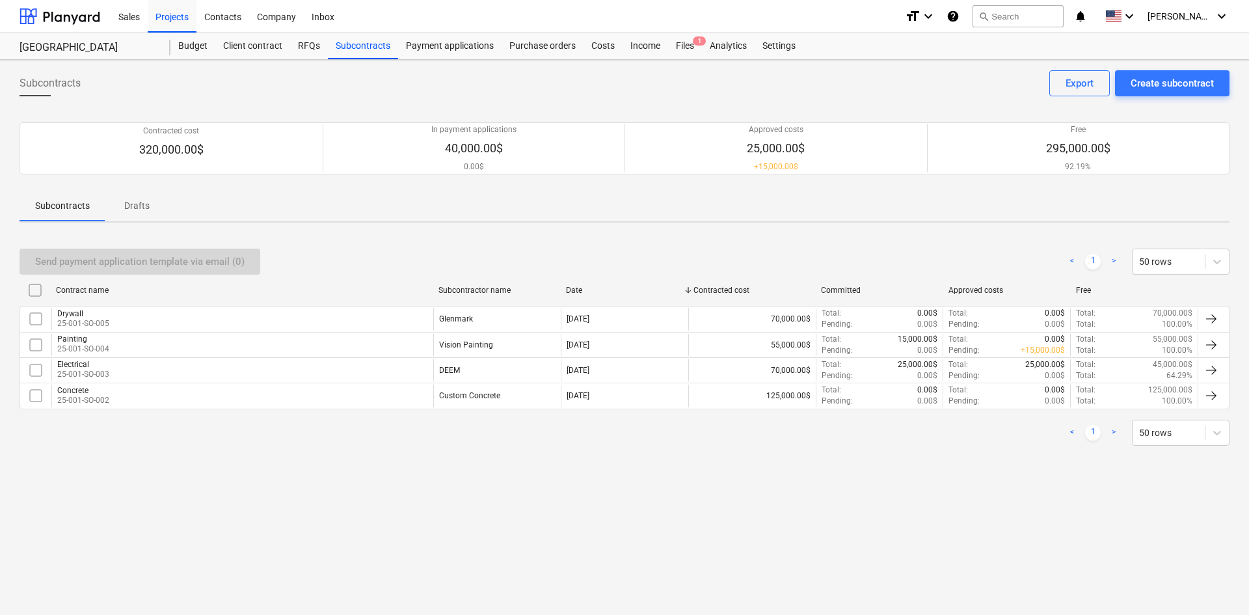
click at [157, 129] on p "Contracted cost" at bounding box center [171, 131] width 64 height 11
drag, startPoint x: 157, startPoint y: 129, endPoint x: 218, endPoint y: 152, distance: 64.9
click at [218, 152] on div "Contracted cost 320,000.00$" at bounding box center [171, 149] width 292 height 46
click at [68, 85] on span "Subcontracts" at bounding box center [50, 83] width 61 height 16
drag, startPoint x: 68, startPoint y: 85, endPoint x: 388, endPoint y: 109, distance: 320.9
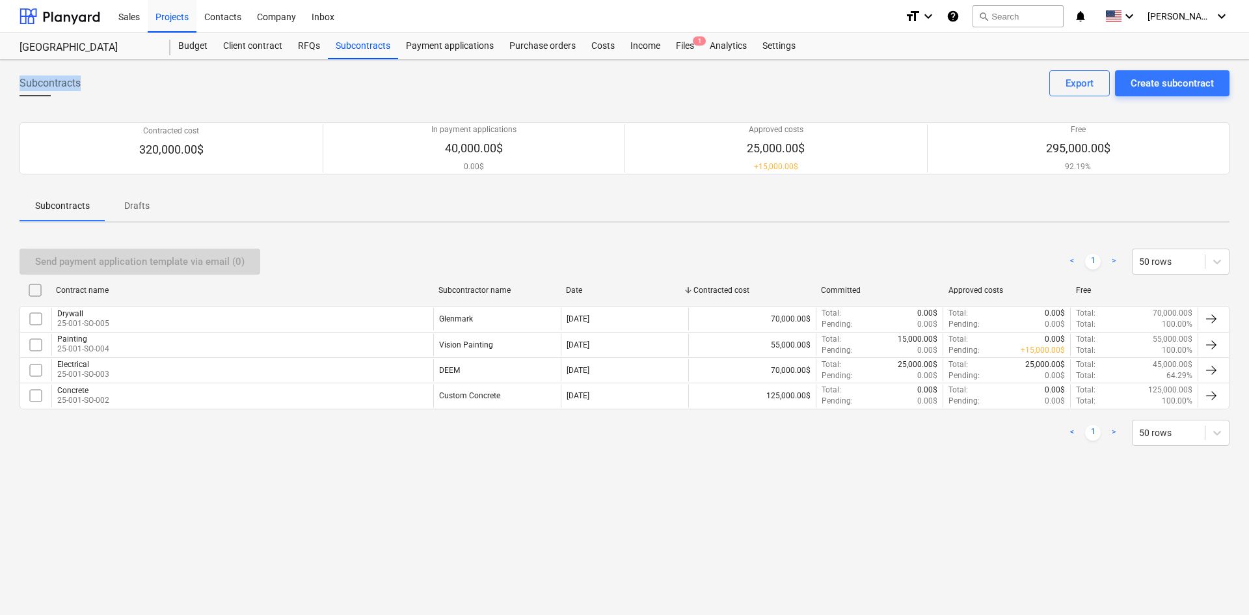
click at [122, 85] on div "Subcontracts Create subcontract Export" at bounding box center [625, 88] width 1210 height 36
click at [432, 131] on p "In payment applications" at bounding box center [473, 129] width 85 height 11
drag, startPoint x: 432, startPoint y: 131, endPoint x: 494, endPoint y: 159, distance: 67.5
click at [494, 159] on div "In payment applications 40,000.00$ 0.00$" at bounding box center [473, 148] width 291 height 48
click at [756, 129] on p "Approved costs" at bounding box center [776, 129] width 58 height 11
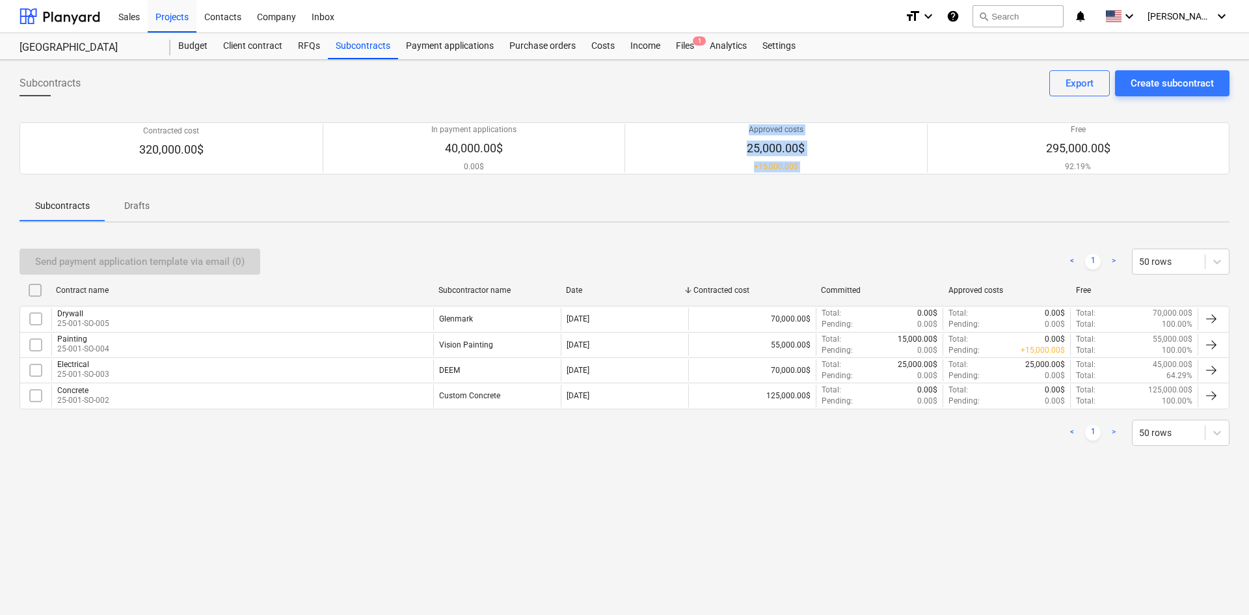
drag, startPoint x: 756, startPoint y: 129, endPoint x: 816, endPoint y: 163, distance: 69.3
click at [816, 163] on div "Approved costs 25,000.00$ + 15,000.00$" at bounding box center [775, 148] width 291 height 48
click at [1074, 128] on p "Free" at bounding box center [1078, 129] width 64 height 11
drag, startPoint x: 1074, startPoint y: 128, endPoint x: 1100, endPoint y: 162, distance: 43.1
click at [1100, 162] on div "Free 295,000.00$ 92.19%" at bounding box center [1078, 148] width 291 height 48
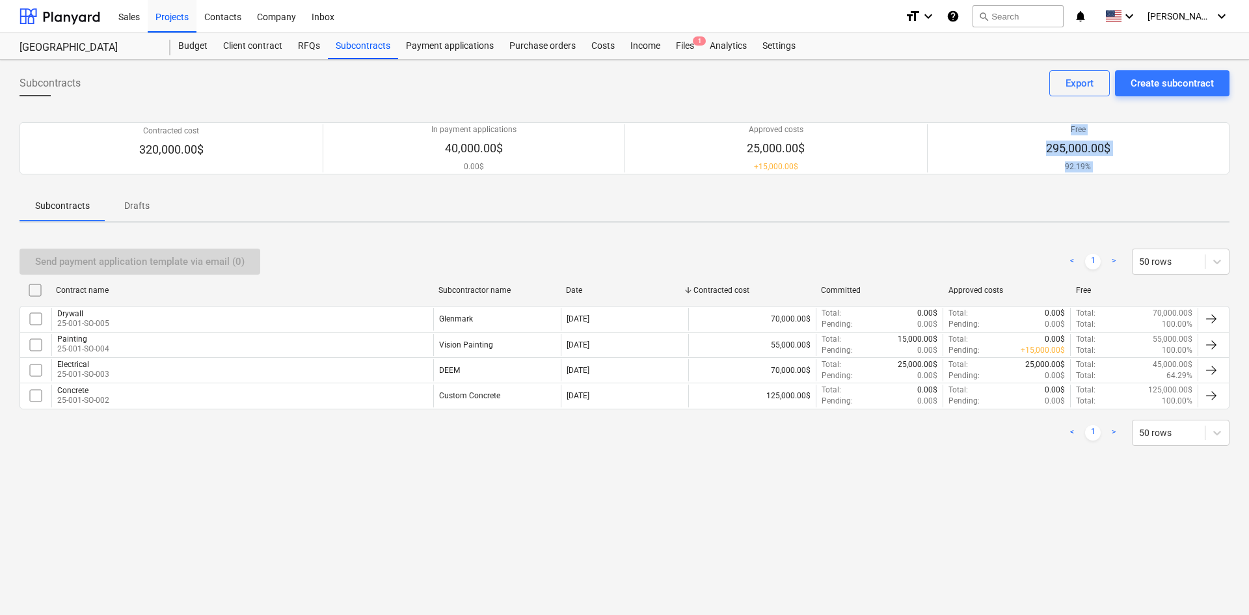
click at [372, 98] on div "Subcontracts Create subcontract Export" at bounding box center [625, 88] width 1210 height 36
click at [451, 47] on div "Payment applications" at bounding box center [449, 46] width 103 height 26
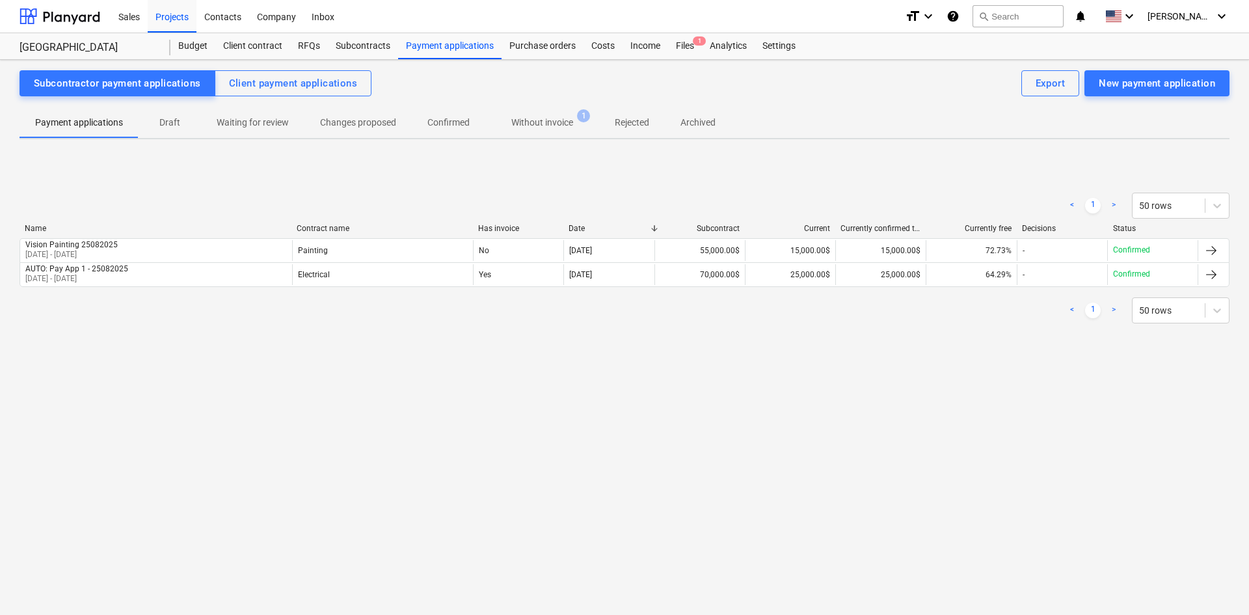
click at [339, 248] on div "Painting" at bounding box center [382, 250] width 181 height 21
click at [396, 280] on div "Electrical" at bounding box center [382, 274] width 181 height 21
